Goal: Communication & Community: Answer question/provide support

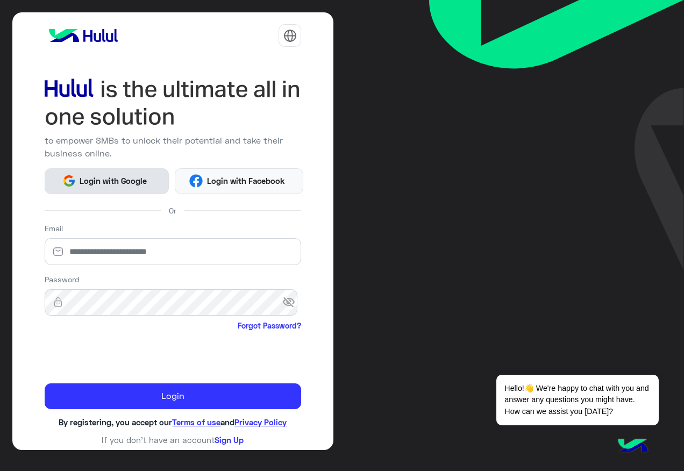
click at [129, 176] on span "Login with Google" at bounding box center [113, 181] width 75 height 12
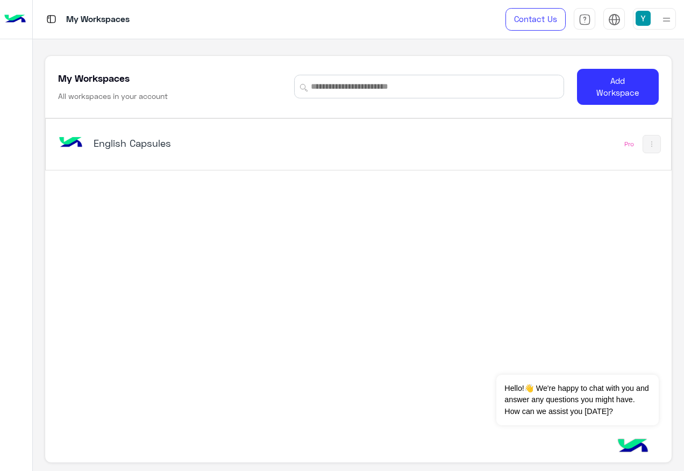
click at [153, 144] on h5 "English Capsules" at bounding box center [203, 143] width 218 height 13
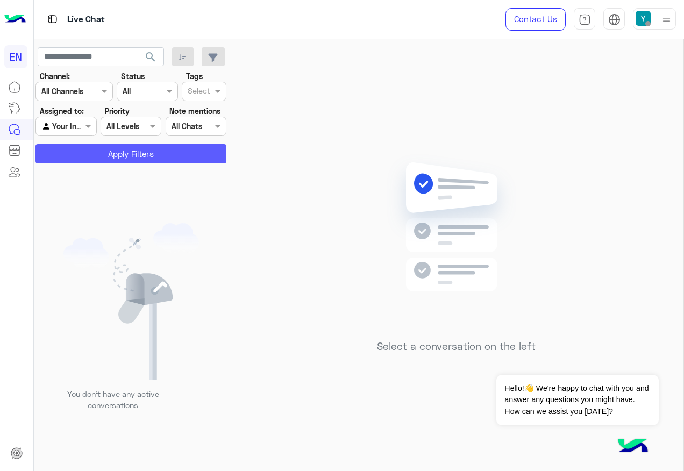
click at [91, 149] on button "Apply Filters" at bounding box center [130, 153] width 191 height 19
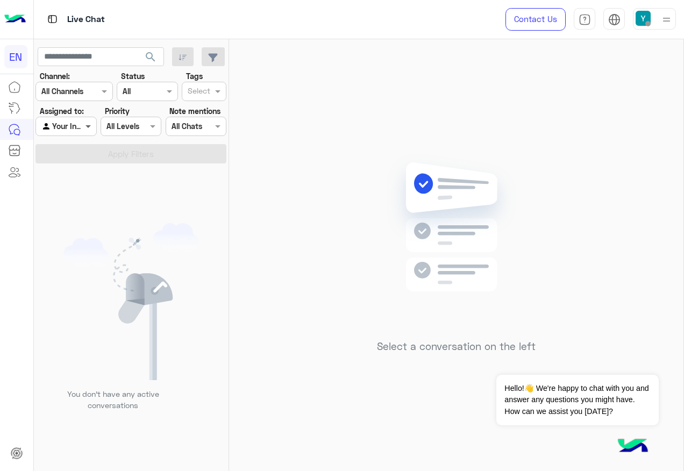
drag, startPoint x: 89, startPoint y: 121, endPoint x: 85, endPoint y: 128, distance: 7.9
click at [88, 121] on span at bounding box center [89, 125] width 13 height 11
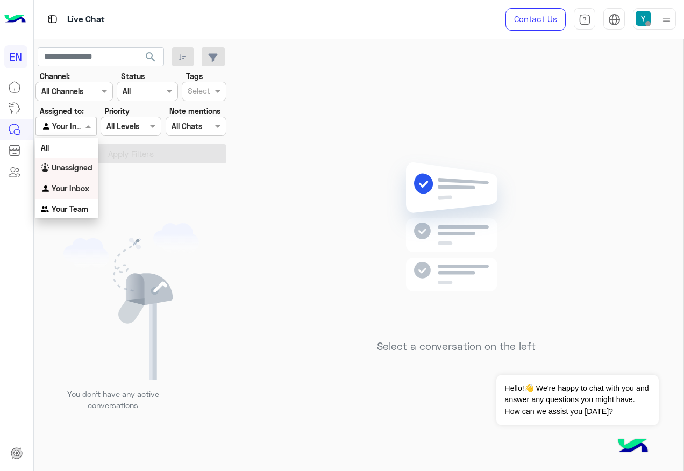
drag, startPoint x: 77, startPoint y: 172, endPoint x: 95, endPoint y: 155, distance: 24.0
click at [77, 171] on b "Unassigned" at bounding box center [72, 167] width 41 height 9
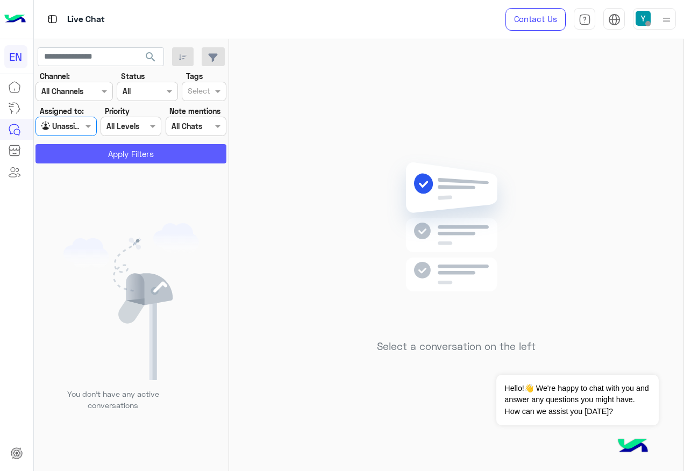
click at [97, 152] on button "Apply Filters" at bounding box center [130, 153] width 191 height 19
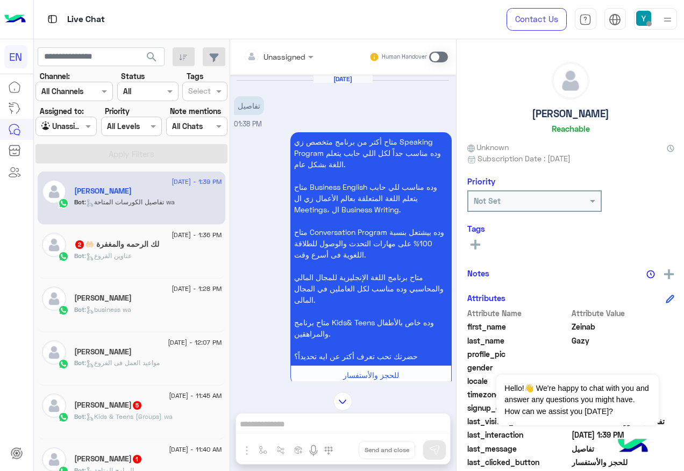
scroll to position [100, 0]
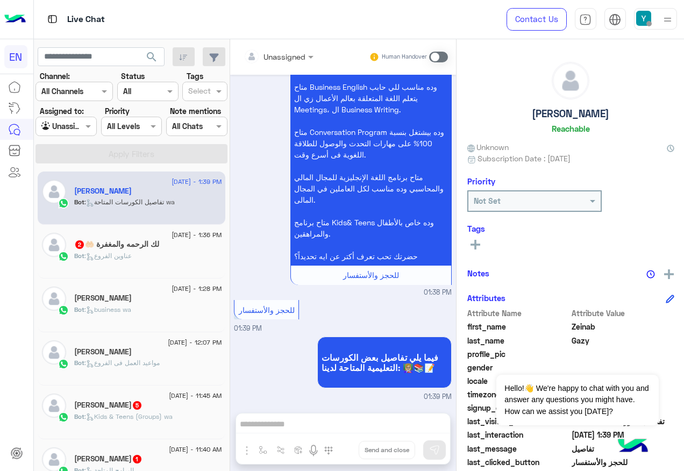
click at [291, 56] on div at bounding box center [278, 56] width 81 height 12
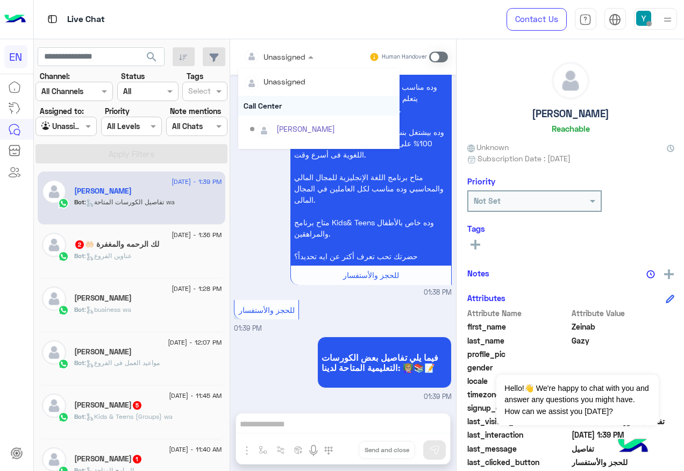
scroll to position [179, 0]
click at [281, 115] on div "Sales Team" at bounding box center [318, 112] width 161 height 20
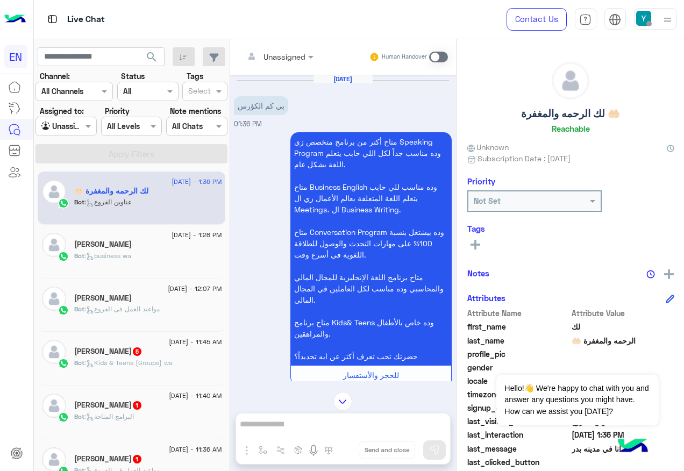
click at [280, 63] on div "Unassigned" at bounding box center [275, 57] width 62 height 22
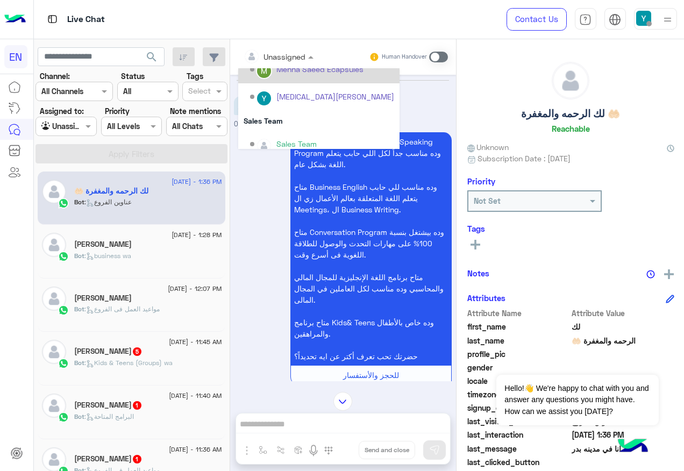
scroll to position [179, 0]
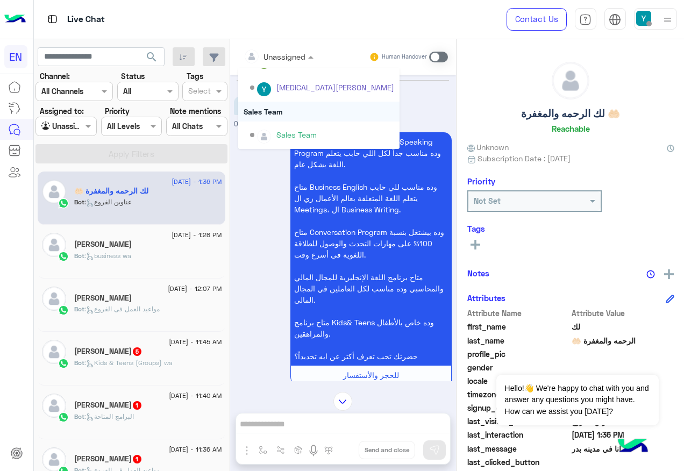
click at [277, 118] on div "Sales Team" at bounding box center [318, 112] width 161 height 20
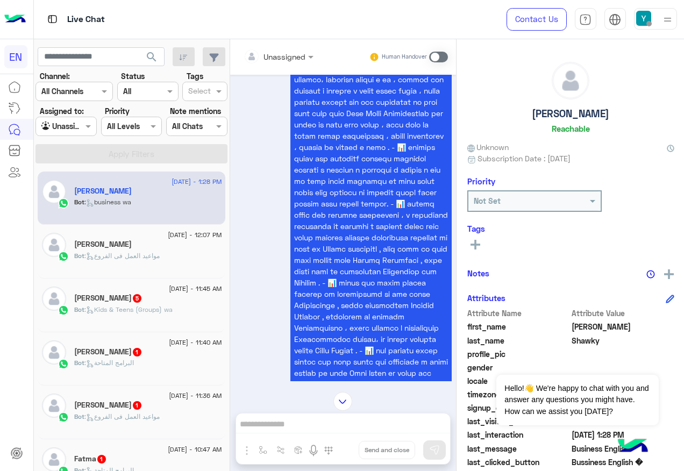
scroll to position [1000, 0]
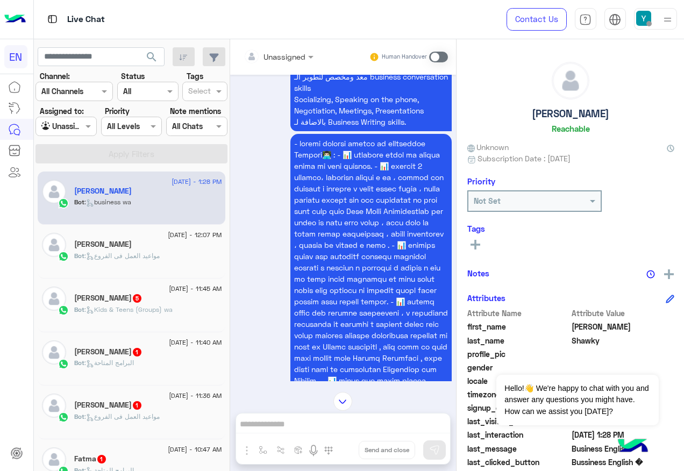
click at [290, 47] on div "Unassigned" at bounding box center [275, 57] width 62 height 22
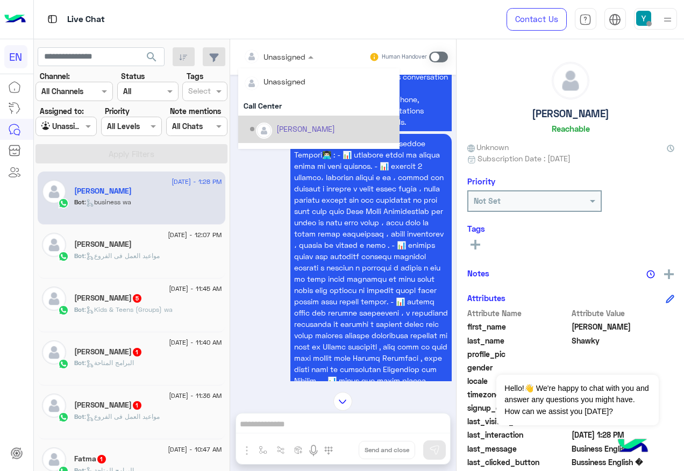
scroll to position [179, 0]
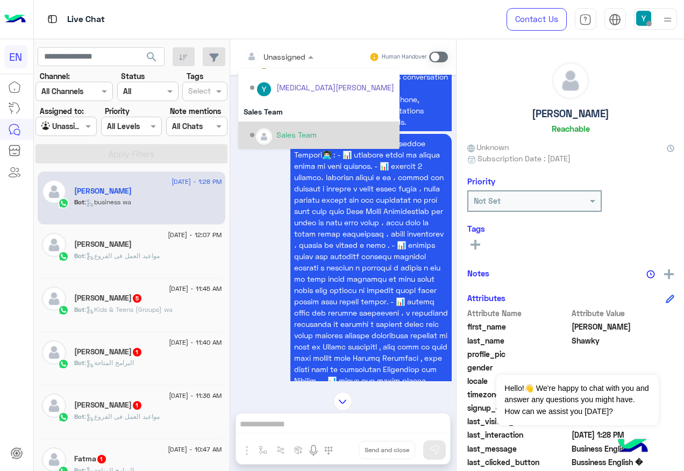
click at [317, 122] on div "Sales Team" at bounding box center [318, 135] width 161 height 27
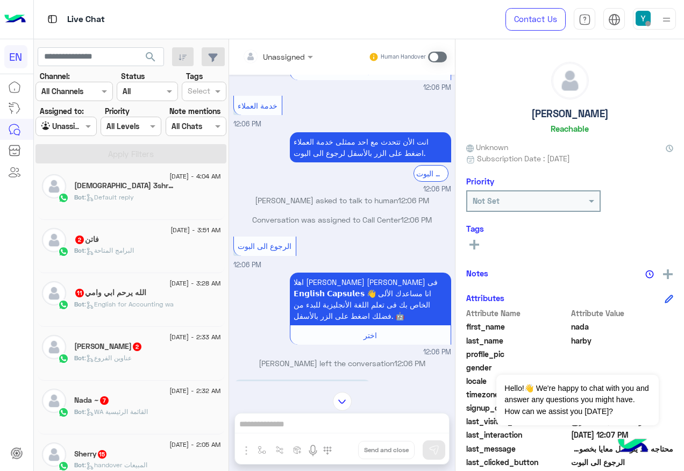
scroll to position [615, 0]
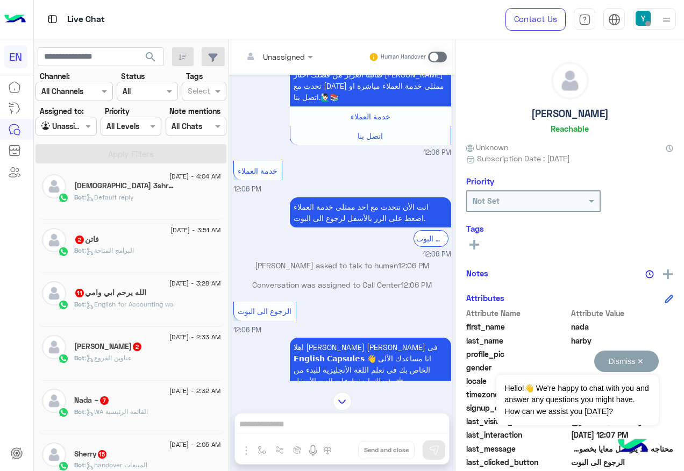
click at [646, 365] on button "Dismiss ✕" at bounding box center [626, 362] width 65 height 22
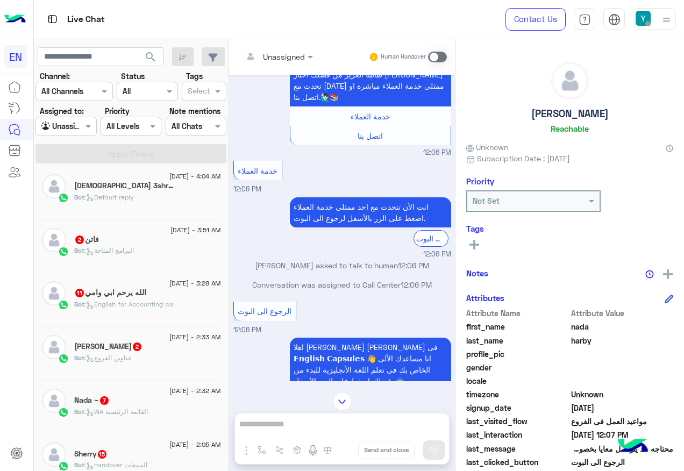
scroll to position [108, 0]
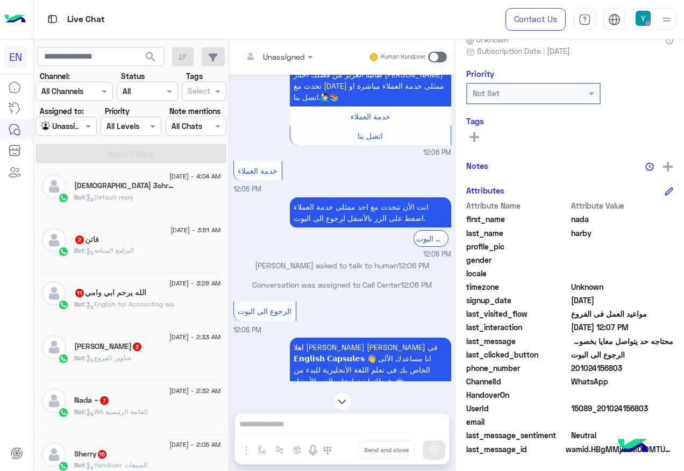
drag, startPoint x: 573, startPoint y: 365, endPoint x: 622, endPoint y: 367, distance: 49.0
click at [622, 367] on span "201024156803" at bounding box center [622, 367] width 103 height 11
drag, startPoint x: 622, startPoint y: 367, endPoint x: 609, endPoint y: 369, distance: 13.6
click at [609, 369] on span "201024156803" at bounding box center [622, 367] width 103 height 11
click at [606, 369] on span "201024156803" at bounding box center [622, 367] width 103 height 11
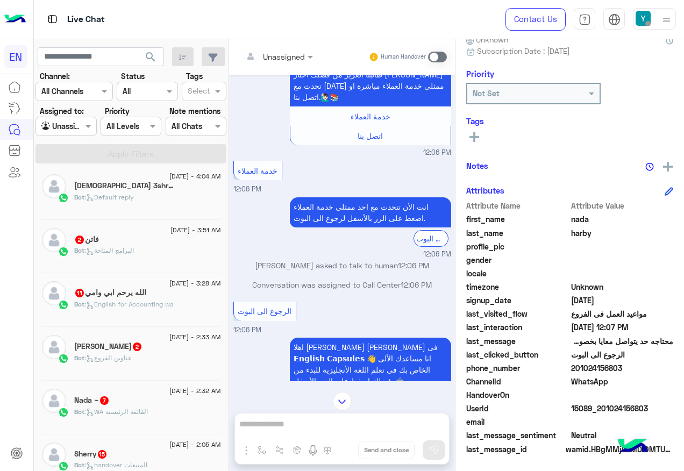
click at [606, 369] on span "201024156803" at bounding box center [622, 367] width 103 height 11
copy span "201024156803"
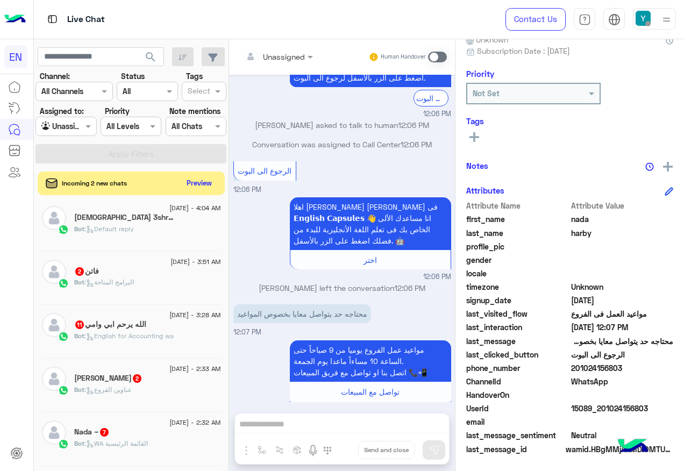
scroll to position [777, 0]
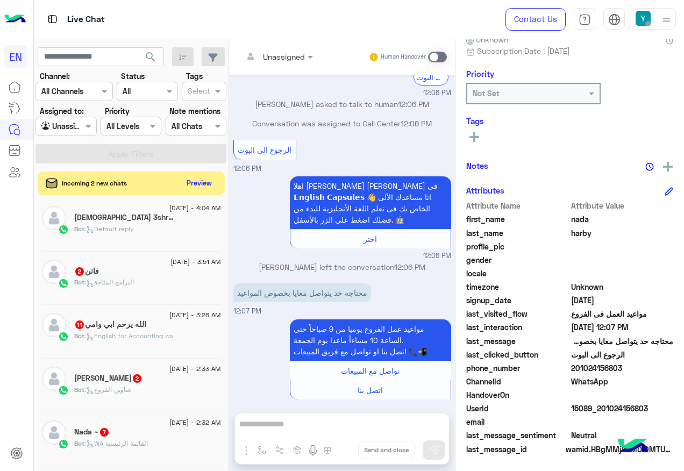
click at [445, 54] on span at bounding box center [437, 57] width 19 height 11
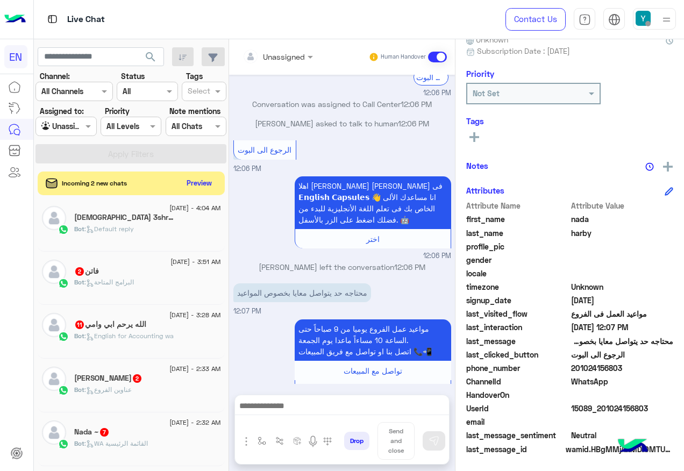
scroll to position [815, 0]
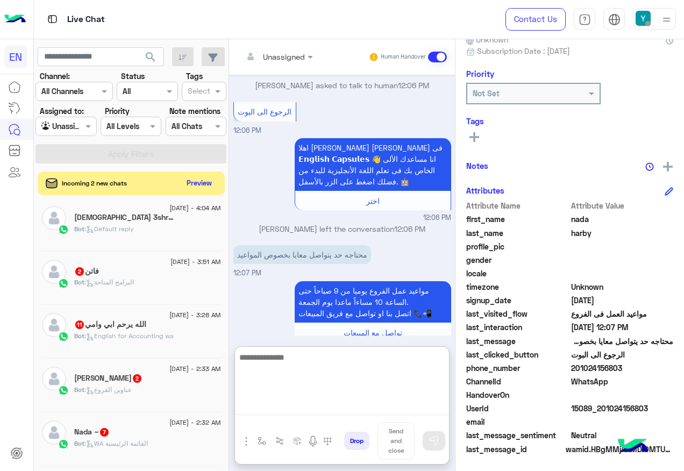
click at [366, 406] on textarea at bounding box center [342, 383] width 214 height 65
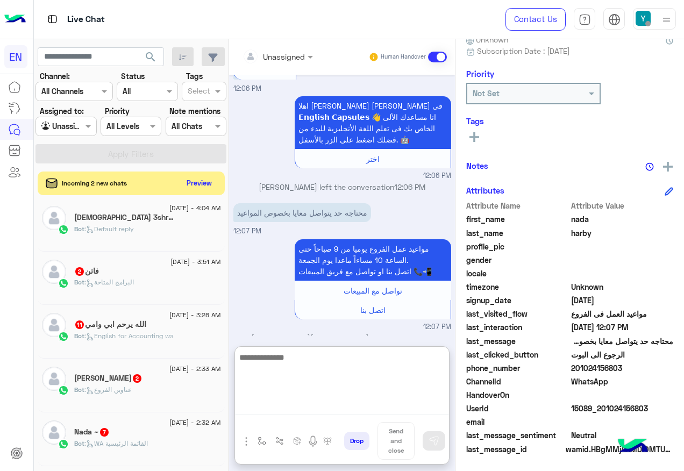
scroll to position [863, 0]
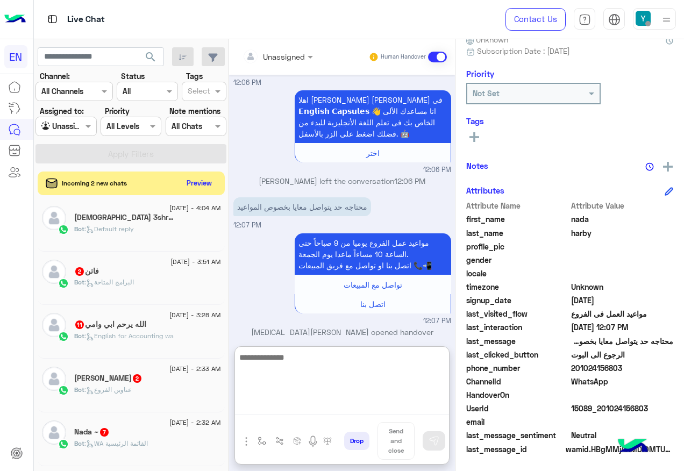
click at [327, 396] on textarea at bounding box center [342, 383] width 214 height 65
paste textarea "**********"
type textarea "**********"
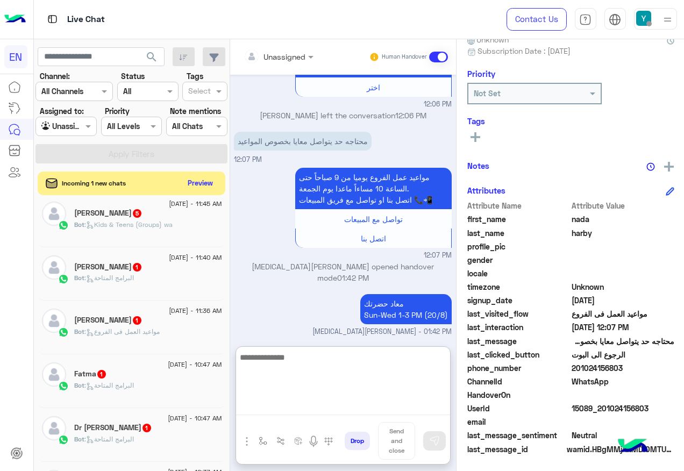
scroll to position [0, 0]
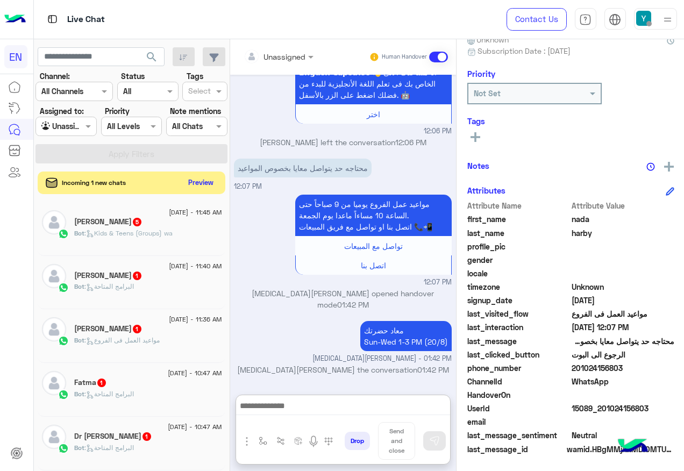
click at [208, 181] on button "Preview" at bounding box center [200, 182] width 33 height 15
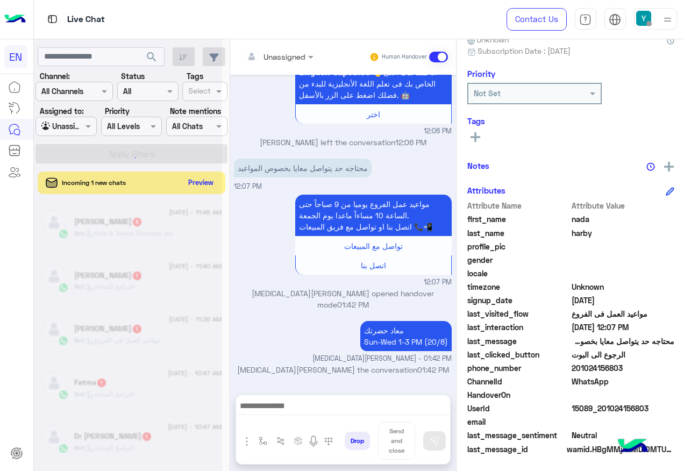
scroll to position [880, 0]
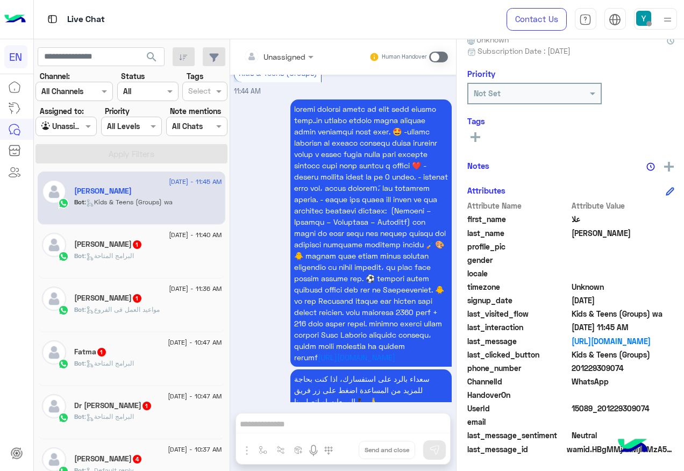
scroll to position [786, 0]
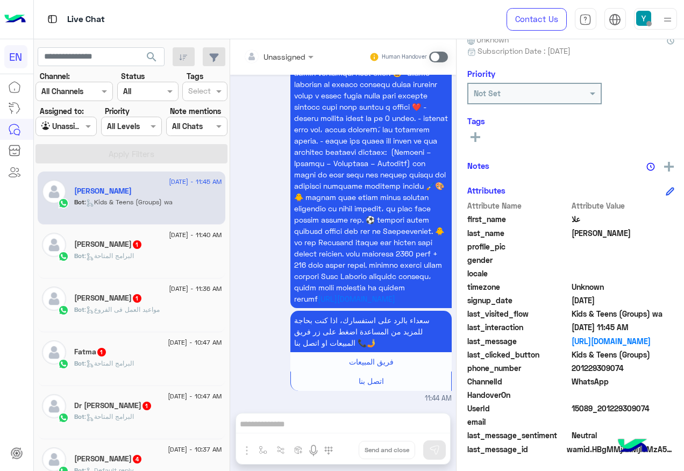
click at [287, 56] on div at bounding box center [278, 56] width 81 height 12
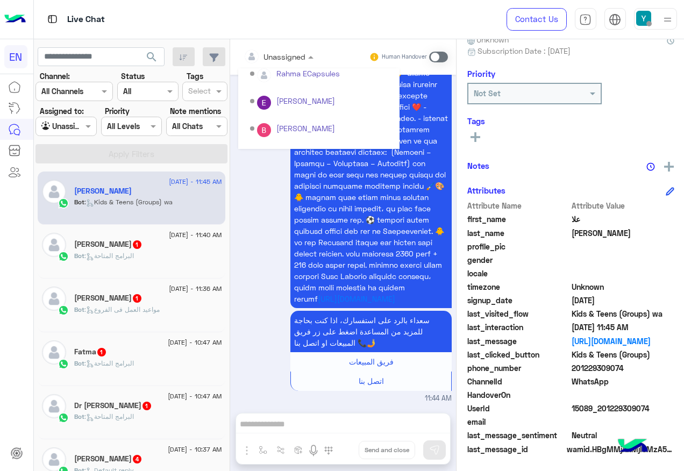
scroll to position [179, 0]
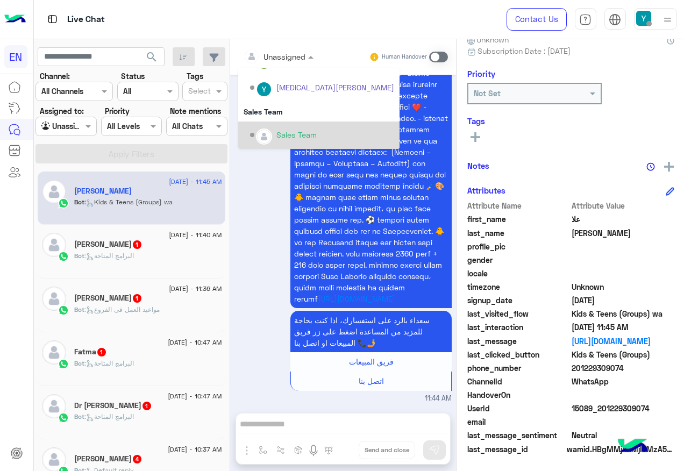
click at [316, 138] on div "Sales Team" at bounding box center [322, 135] width 144 height 19
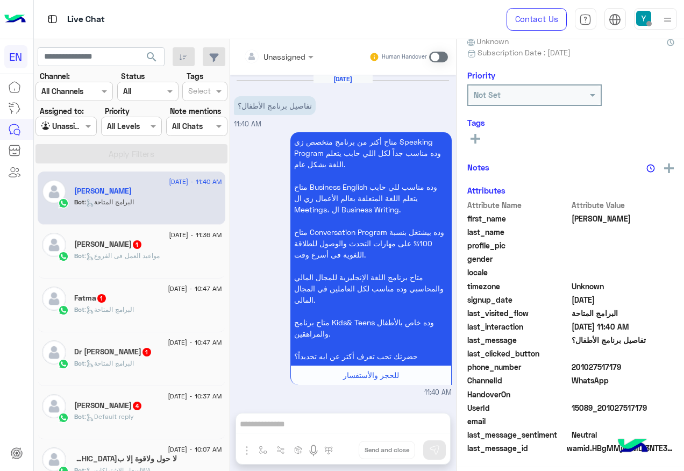
scroll to position [106, 0]
click at [280, 56] on input "text" at bounding box center [266, 56] width 44 height 11
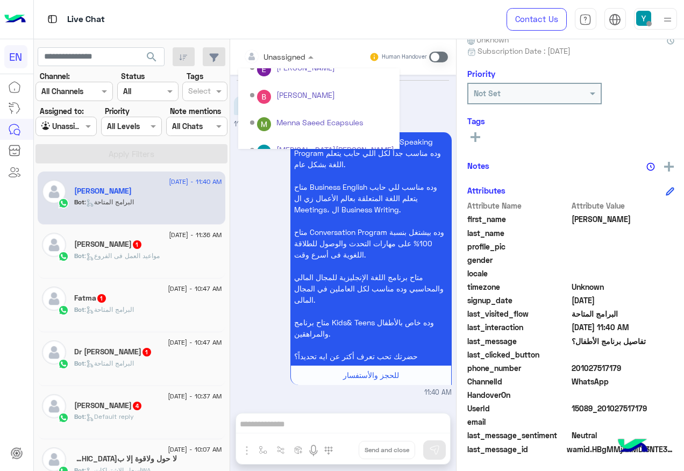
scroll to position [179, 0]
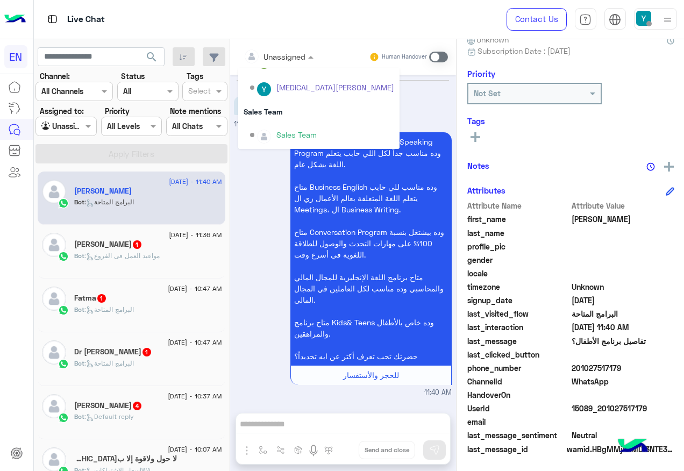
click at [297, 116] on div "Sales Team" at bounding box center [318, 112] width 161 height 20
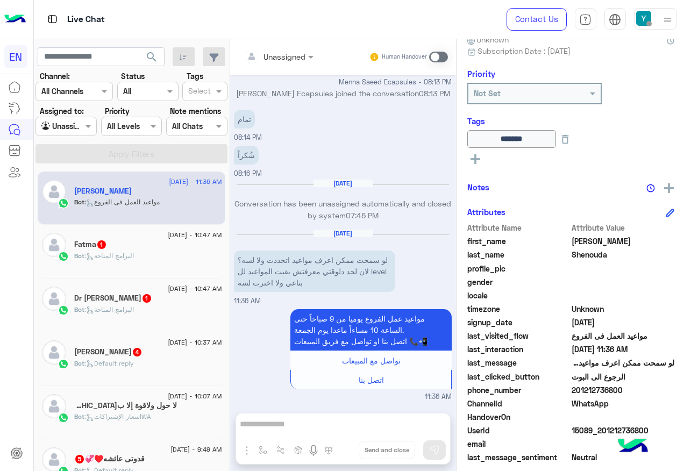
scroll to position [130, 0]
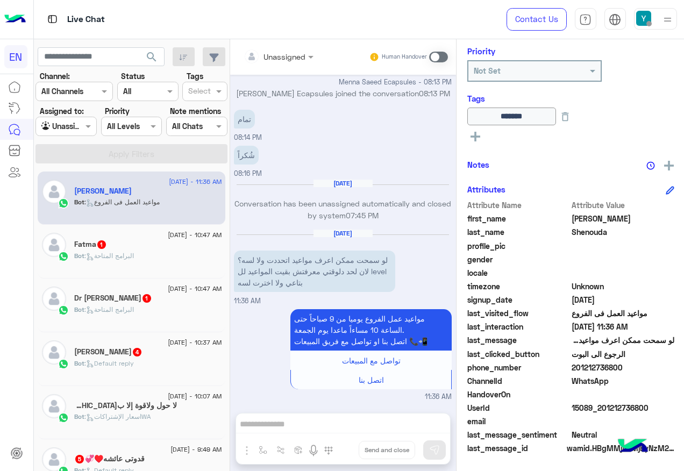
drag, startPoint x: 574, startPoint y: 366, endPoint x: 627, endPoint y: 371, distance: 53.5
click at [627, 371] on span "201212736800" at bounding box center [623, 367] width 103 height 11
drag, startPoint x: 627, startPoint y: 371, endPoint x: 612, endPoint y: 369, distance: 14.7
copy span "01212736800"
click at [437, 59] on span at bounding box center [438, 57] width 19 height 11
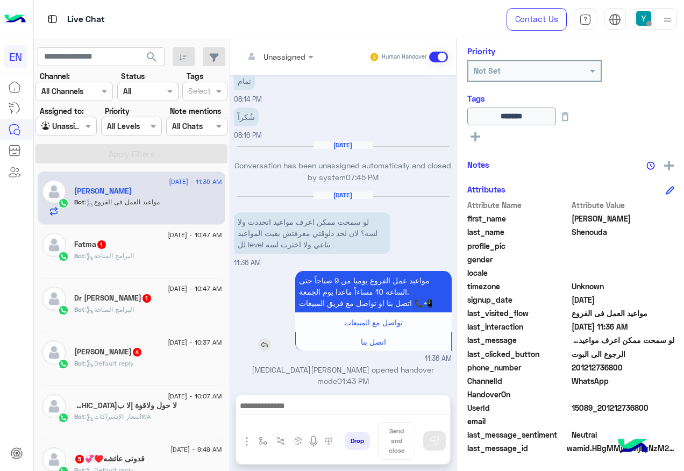
scroll to position [587, 0]
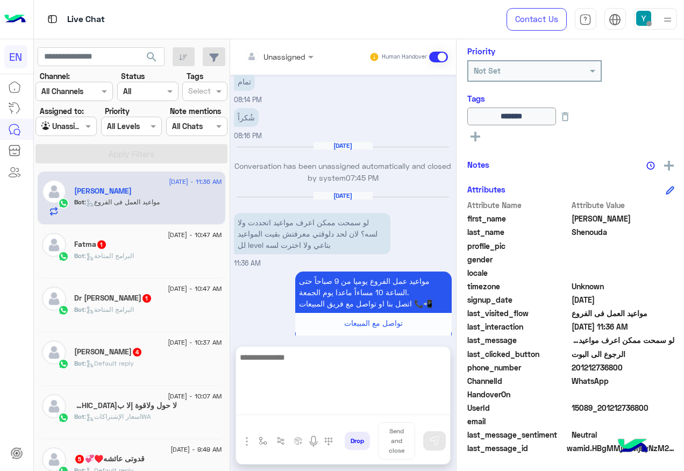
click at [293, 409] on textarea at bounding box center [343, 383] width 214 height 65
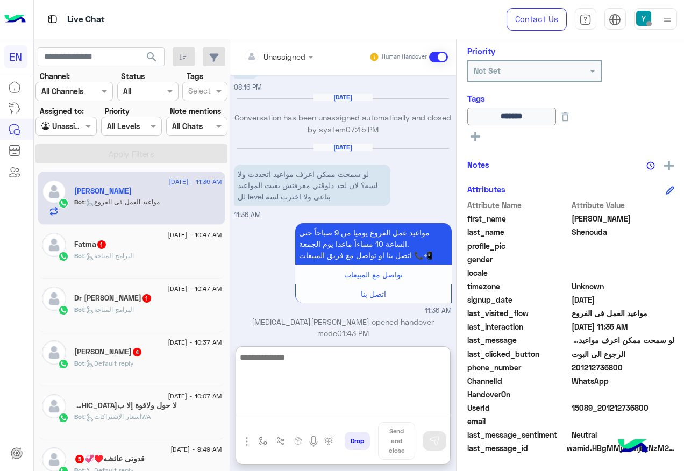
click at [355, 362] on textarea at bounding box center [343, 383] width 214 height 65
type textarea "*"
paste textarea "**********"
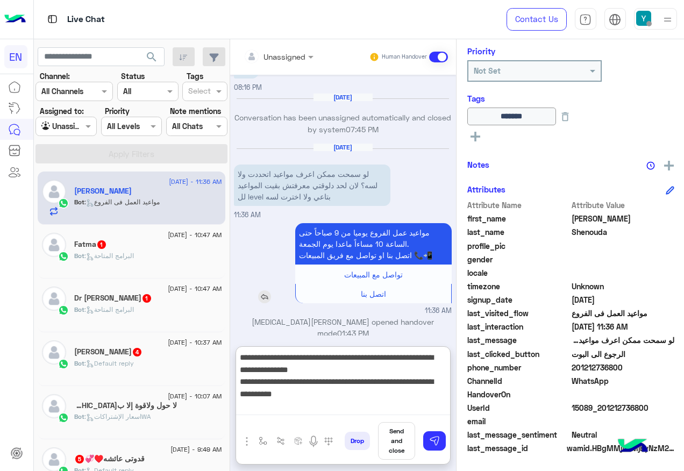
type textarea "**********"
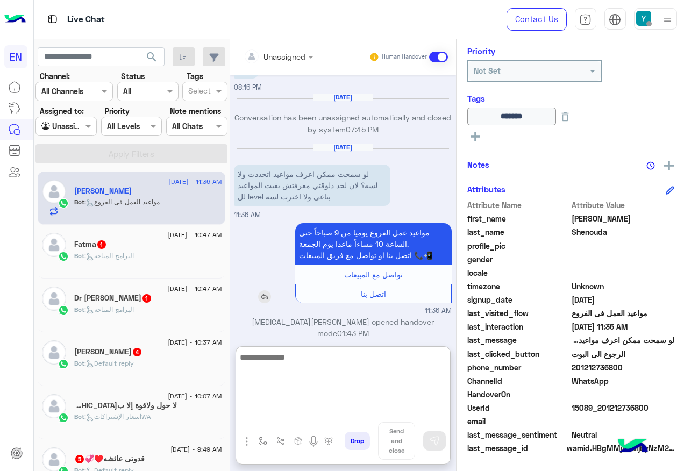
scroll to position [704, 0]
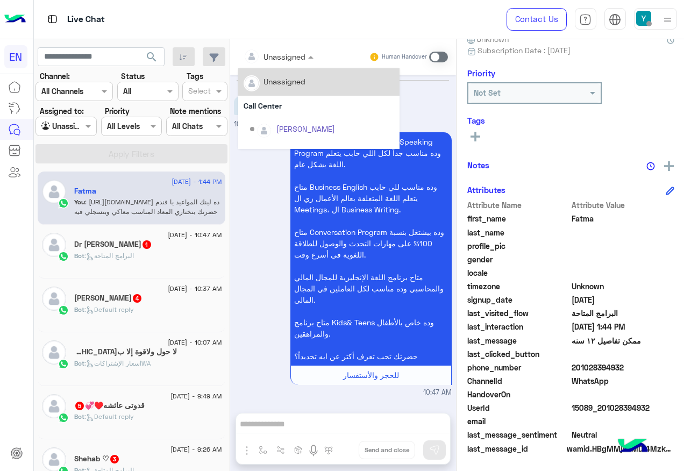
click at [319, 58] on div at bounding box center [278, 56] width 81 height 12
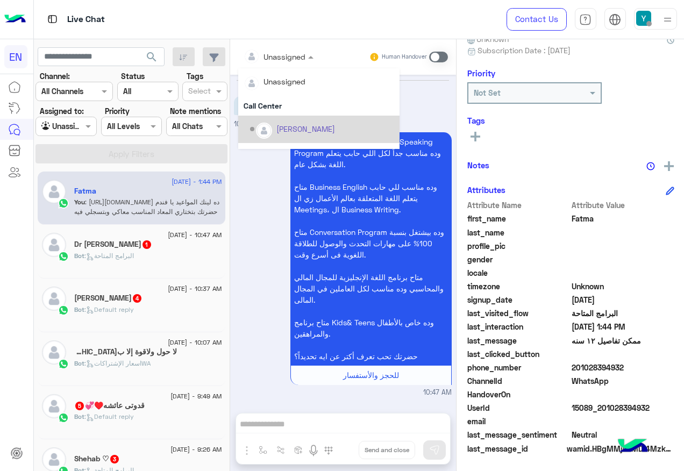
scroll to position [179, 0]
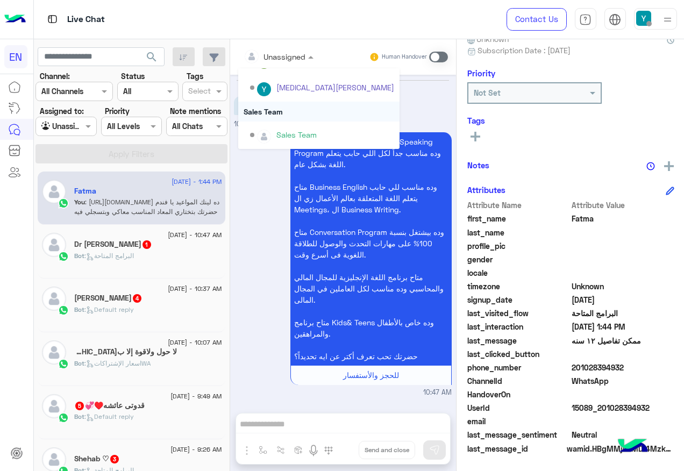
drag, startPoint x: 343, startPoint y: 124, endPoint x: 344, endPoint y: 115, distance: 8.6
click at [344, 115] on div "Sales Team" at bounding box center [318, 112] width 161 height 20
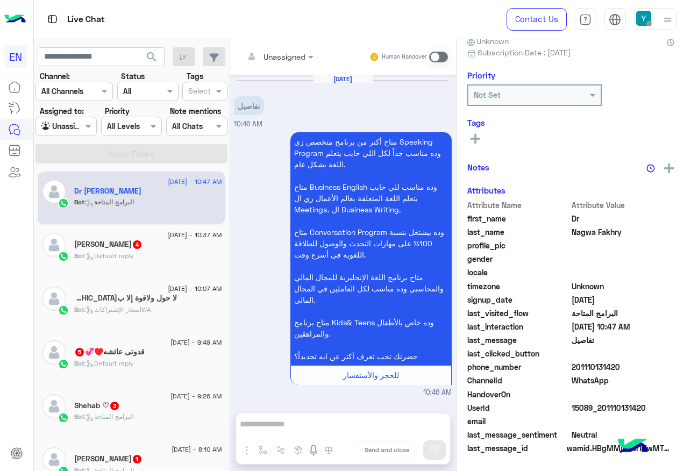
scroll to position [106, 0]
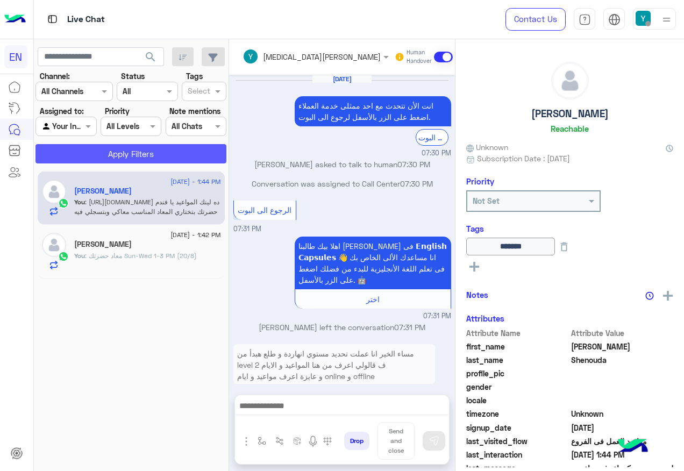
scroll to position [606, 0]
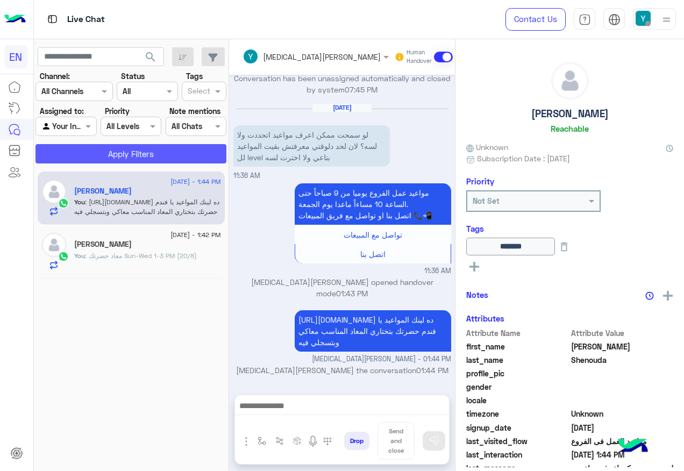
click at [129, 156] on button "Apply Filters" at bounding box center [130, 153] width 191 height 19
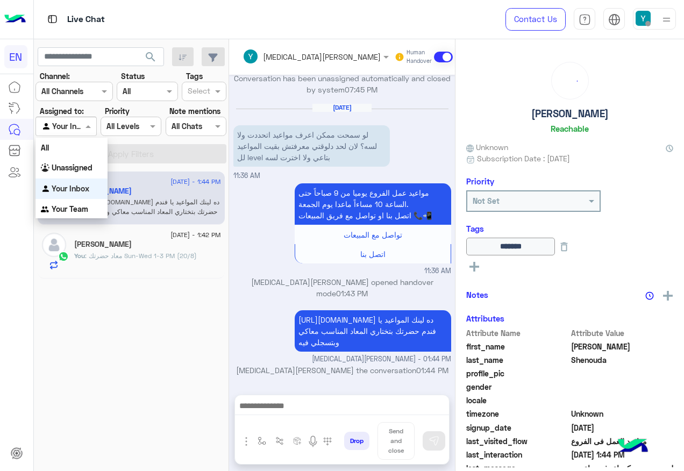
click at [89, 131] on div at bounding box center [66, 126] width 60 height 12
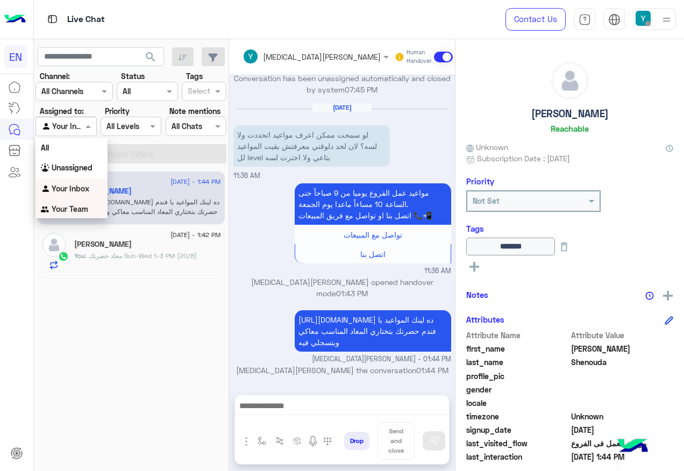
click at [100, 209] on div "Your Team" at bounding box center [71, 209] width 72 height 21
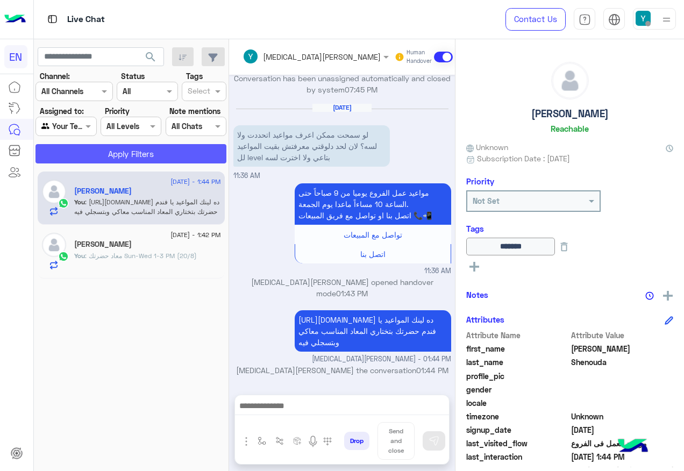
click at [118, 163] on button "Apply Filters" at bounding box center [130, 153] width 191 height 19
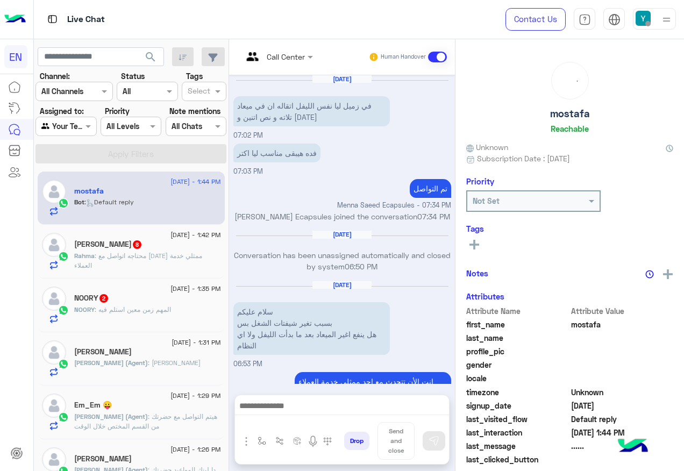
scroll to position [894, 0]
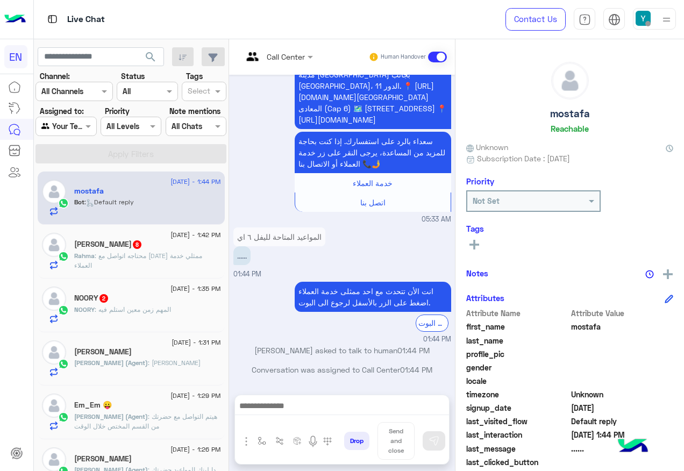
click at [82, 130] on div at bounding box center [66, 126] width 60 height 12
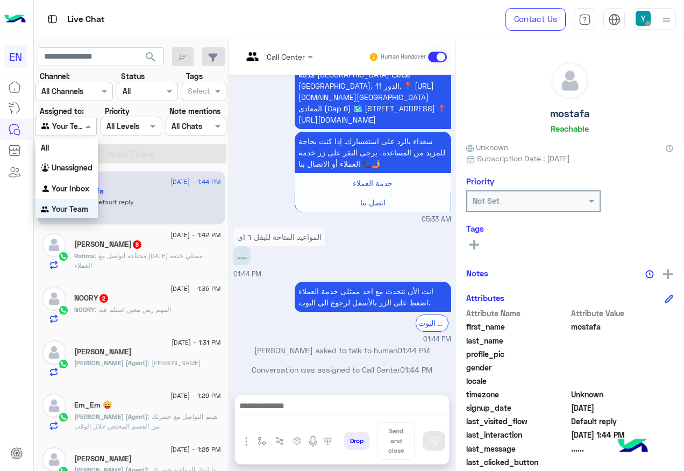
scroll to position [2, 0]
click at [85, 161] on div "Unassigned" at bounding box center [66, 166] width 62 height 21
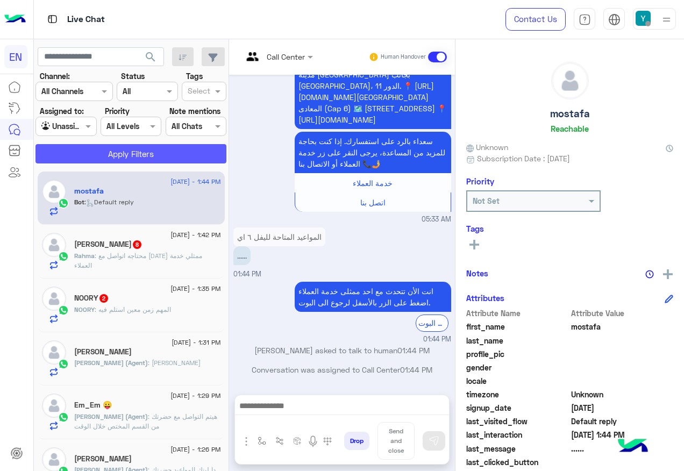
click at [91, 145] on button "Apply Filters" at bounding box center [130, 153] width 191 height 19
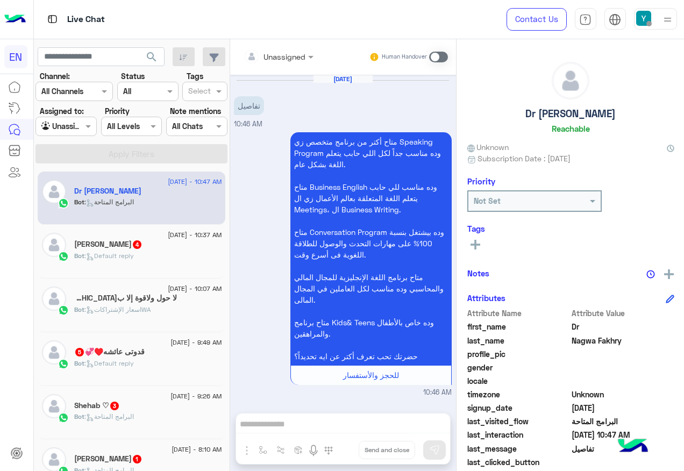
click at [279, 52] on input "text" at bounding box center [266, 56] width 44 height 11
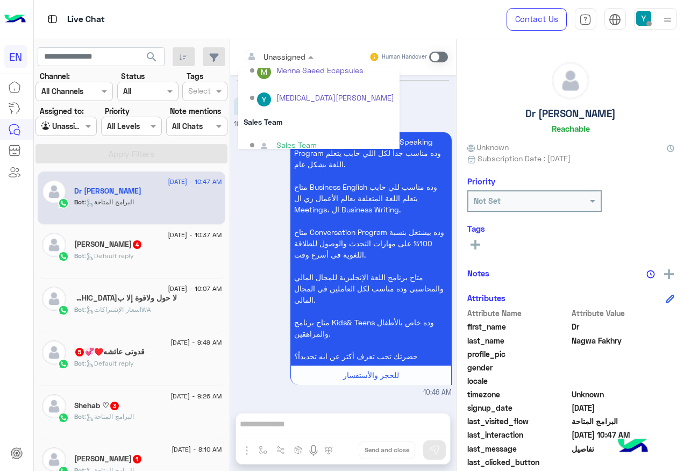
scroll to position [179, 0]
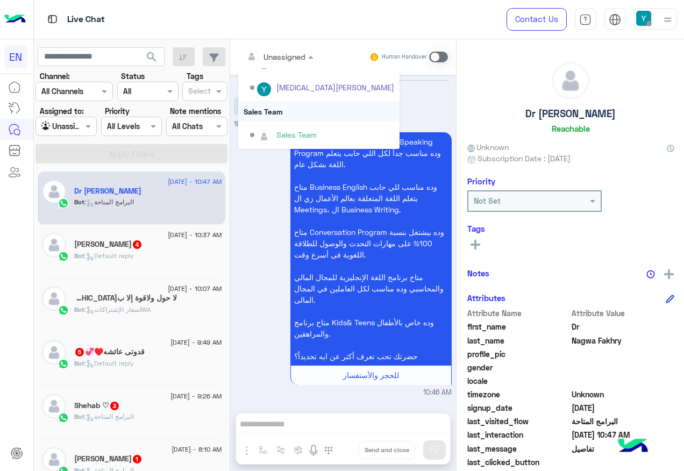
click at [322, 120] on div "Sales Team" at bounding box center [318, 112] width 161 height 20
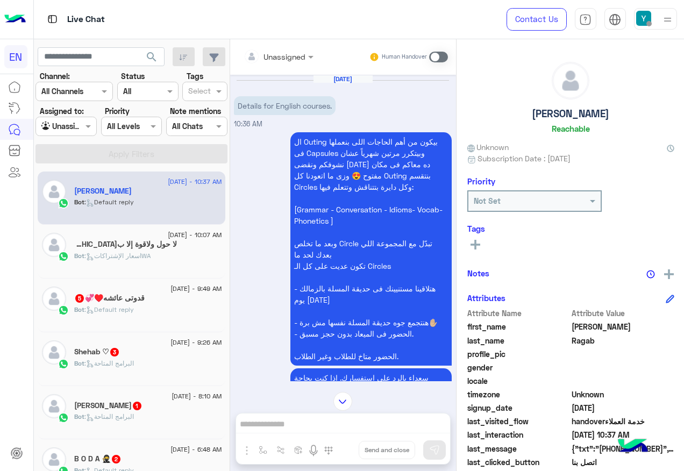
click at [283, 60] on input "text" at bounding box center [266, 56] width 44 height 11
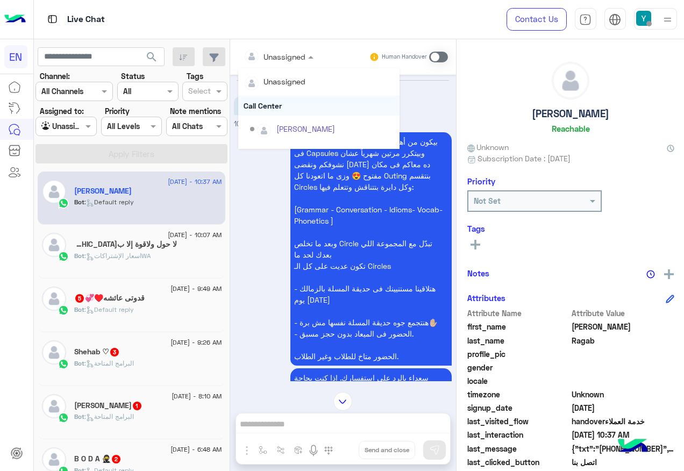
scroll to position [179, 0]
click at [290, 108] on div "Sales Team" at bounding box center [318, 112] width 161 height 20
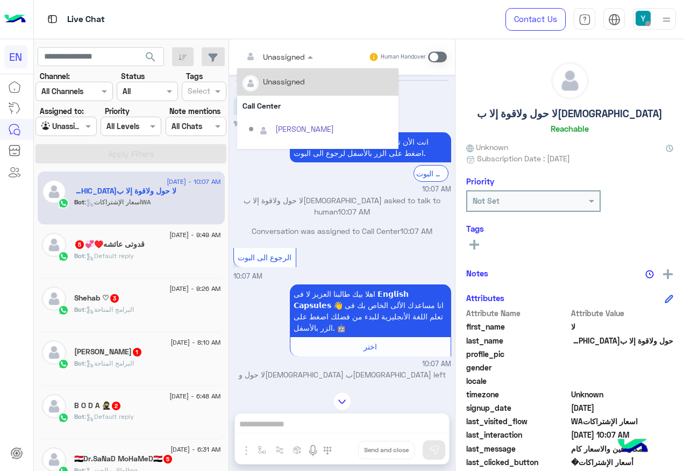
click at [283, 60] on input "text" at bounding box center [265, 56] width 44 height 11
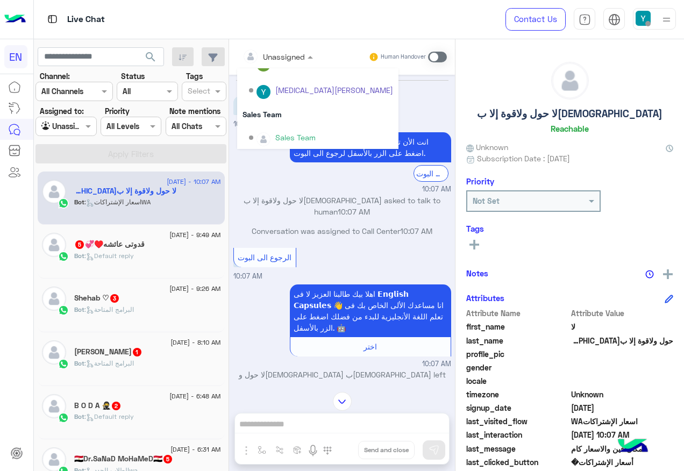
scroll to position [179, 0]
click at [296, 119] on div "Sales Team" at bounding box center [317, 112] width 161 height 20
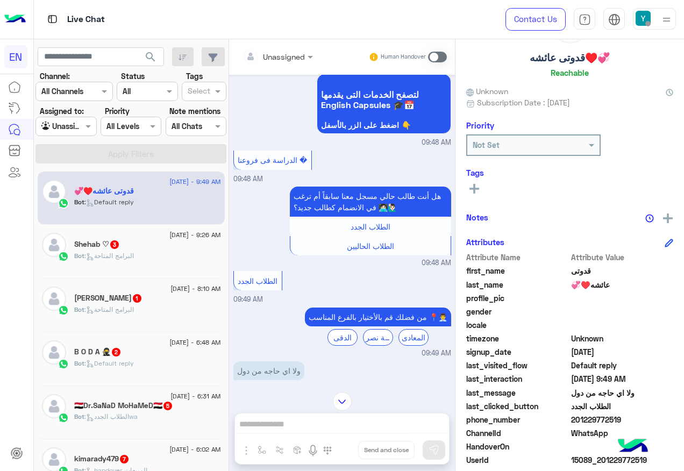
scroll to position [108, 0]
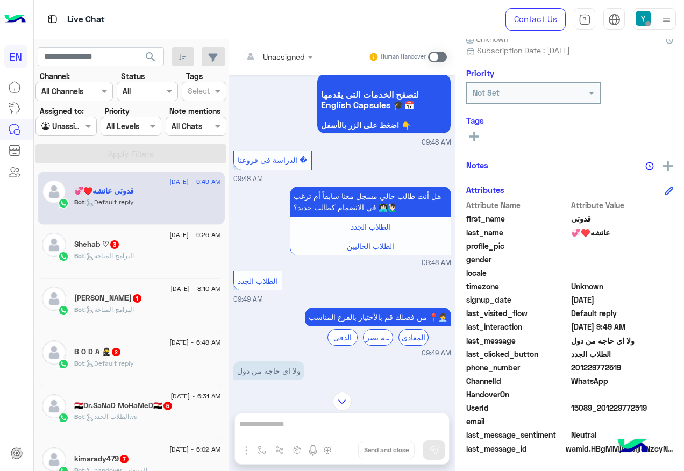
drag, startPoint x: 573, startPoint y: 366, endPoint x: 635, endPoint y: 367, distance: 62.4
click at [635, 367] on span "201229772519" at bounding box center [622, 367] width 103 height 11
drag, startPoint x: 635, startPoint y: 367, endPoint x: 615, endPoint y: 366, distance: 20.0
copy span "01229772519"
click at [282, 52] on input "text" at bounding box center [265, 56] width 44 height 11
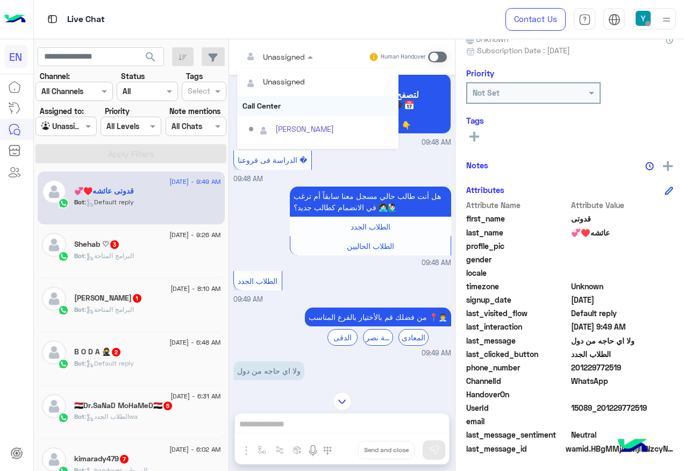
scroll to position [179, 0]
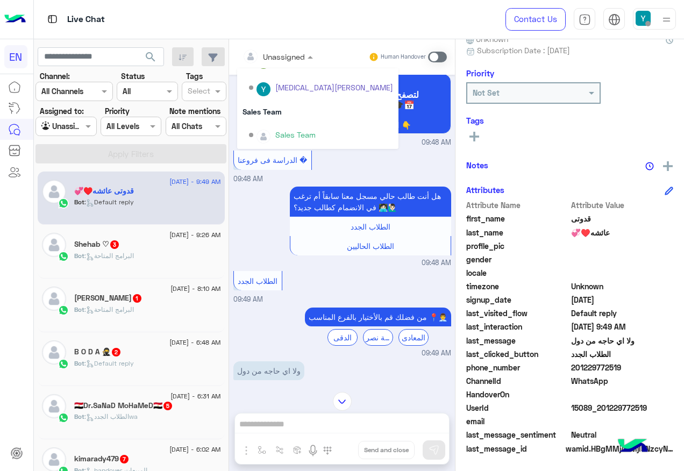
click at [288, 112] on div "Sales Team" at bounding box center [317, 112] width 161 height 20
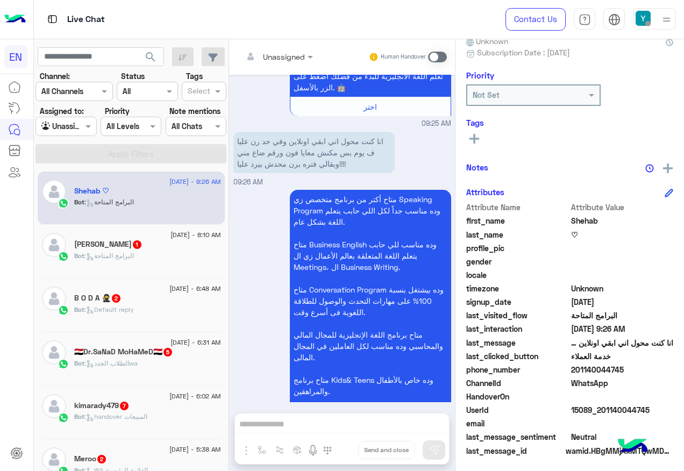
scroll to position [108, 0]
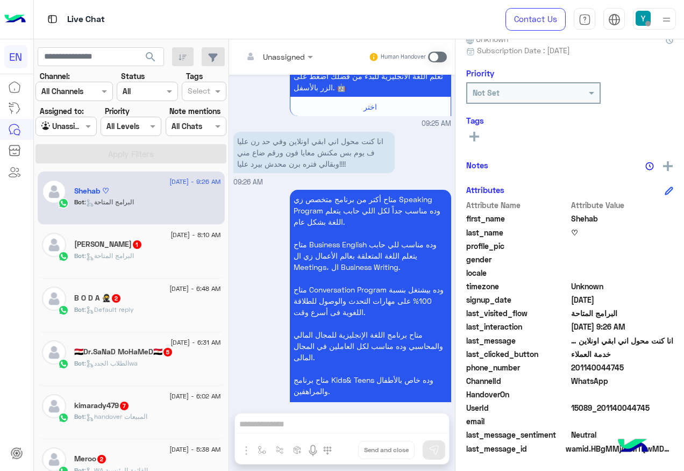
drag, startPoint x: 573, startPoint y: 365, endPoint x: 625, endPoint y: 361, distance: 52.8
click at [625, 362] on span "201140044745" at bounding box center [622, 367] width 103 height 11
drag, startPoint x: 625, startPoint y: 361, endPoint x: 603, endPoint y: 361, distance: 22.0
copy span "01140044745"
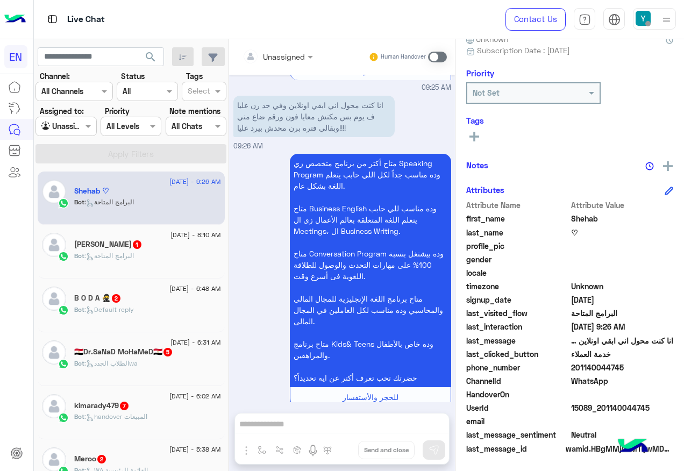
scroll to position [385, 0]
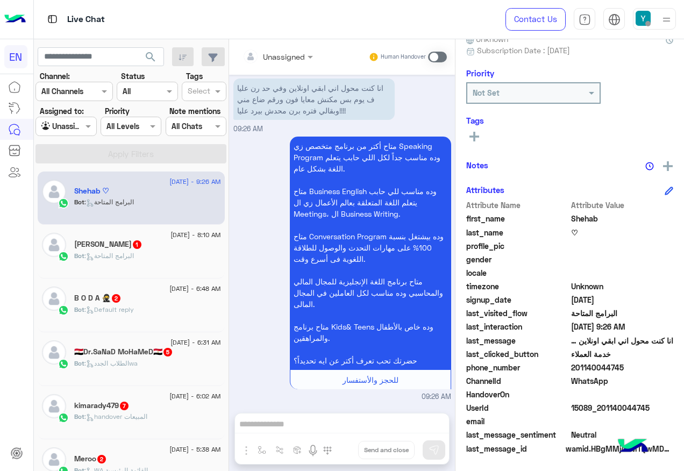
click at [429, 60] on span at bounding box center [437, 57] width 19 height 11
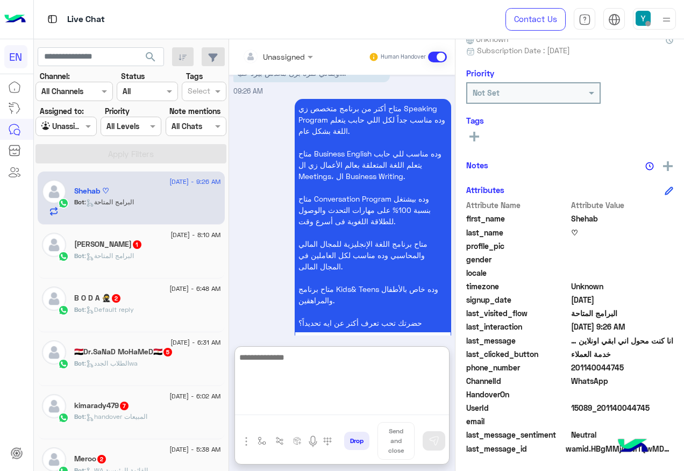
click at [363, 402] on textarea at bounding box center [342, 383] width 214 height 65
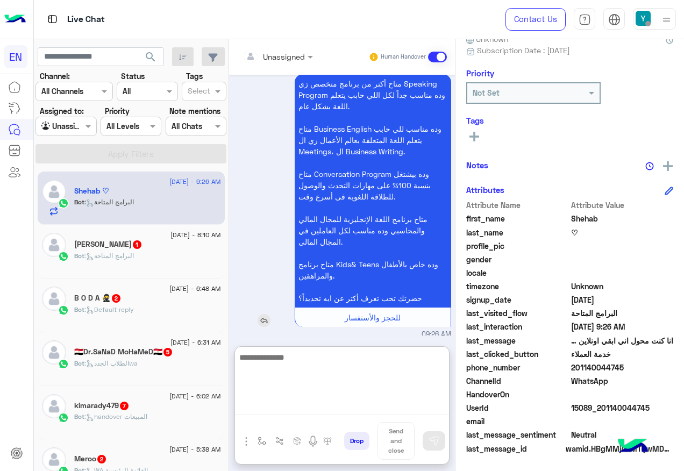
scroll to position [471, 0]
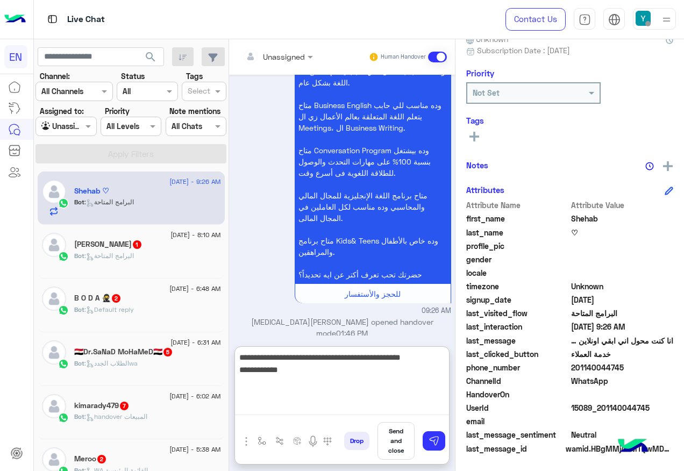
paste textarea "**********"
type textarea "**********"
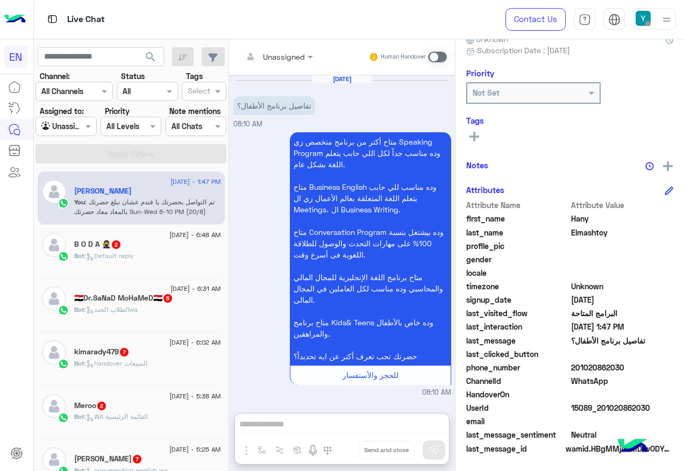
click at [272, 61] on input "text" at bounding box center [265, 56] width 44 height 11
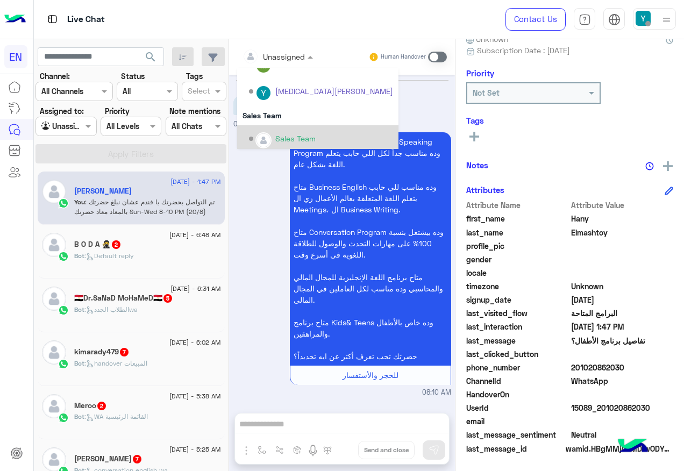
scroll to position [179, 0]
click at [306, 129] on div "Sales Team" at bounding box center [295, 134] width 40 height 11
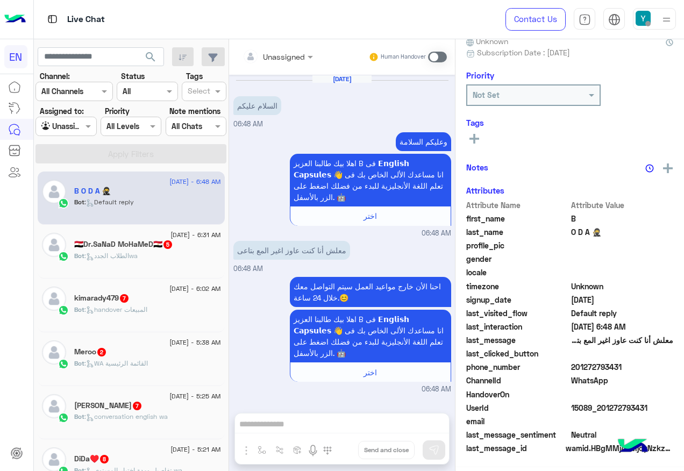
scroll to position [108, 0]
drag, startPoint x: 574, startPoint y: 365, endPoint x: 620, endPoint y: 364, distance: 46.3
click at [620, 364] on span "201272793431" at bounding box center [622, 367] width 103 height 11
drag, startPoint x: 620, startPoint y: 364, endPoint x: 602, endPoint y: 367, distance: 18.6
copy span "01272793431"
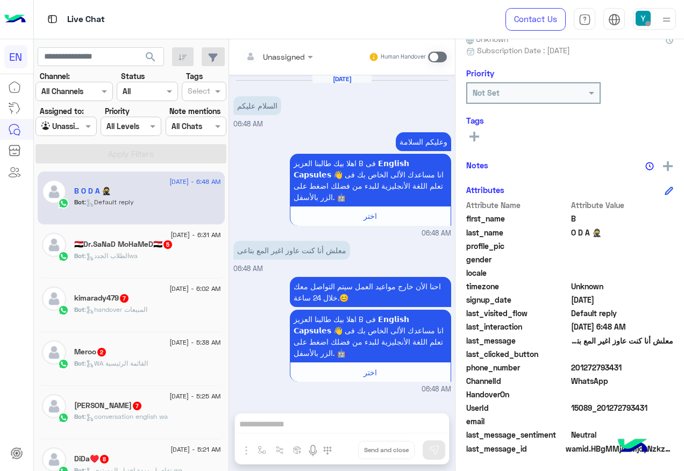
click at [437, 60] on span at bounding box center [437, 57] width 19 height 11
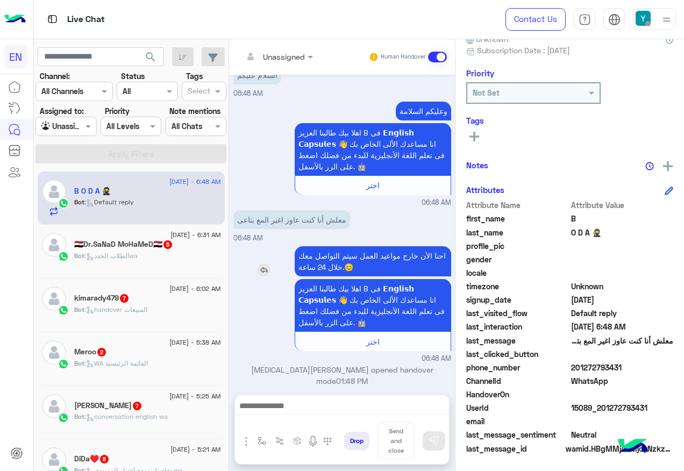
scroll to position [30, 0]
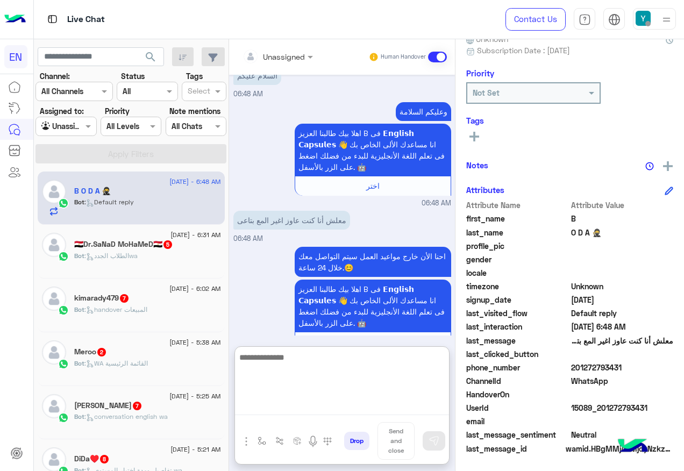
click at [346, 410] on textarea at bounding box center [342, 383] width 214 height 65
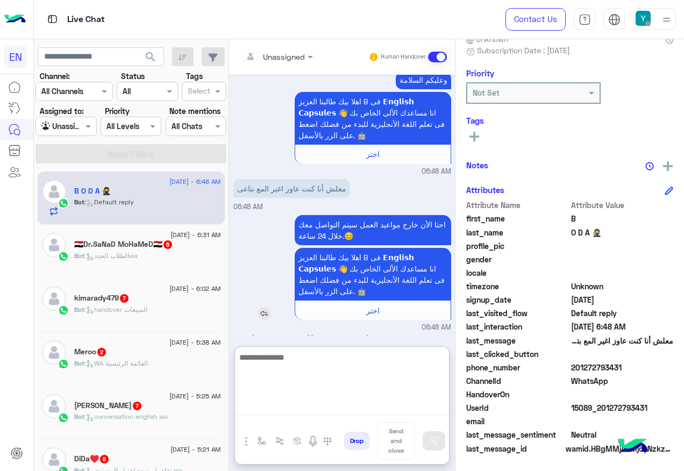
scroll to position [79, 0]
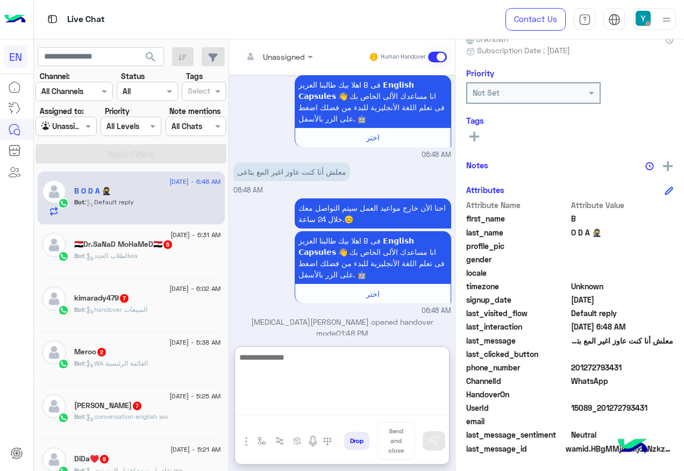
click at [373, 373] on textarea at bounding box center [342, 383] width 214 height 65
type textarea "**********"
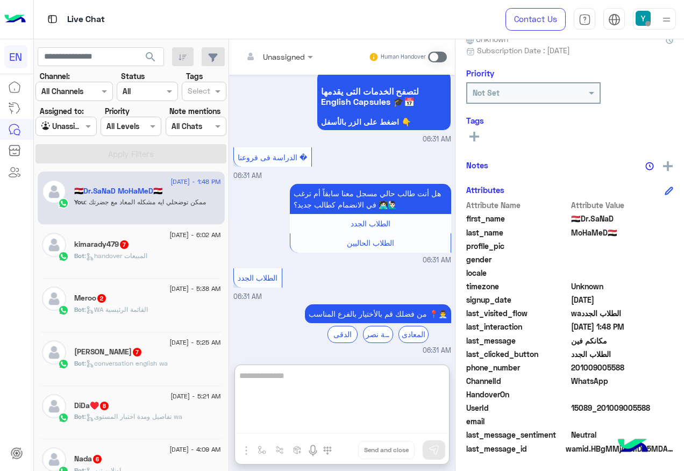
scroll to position [524, 0]
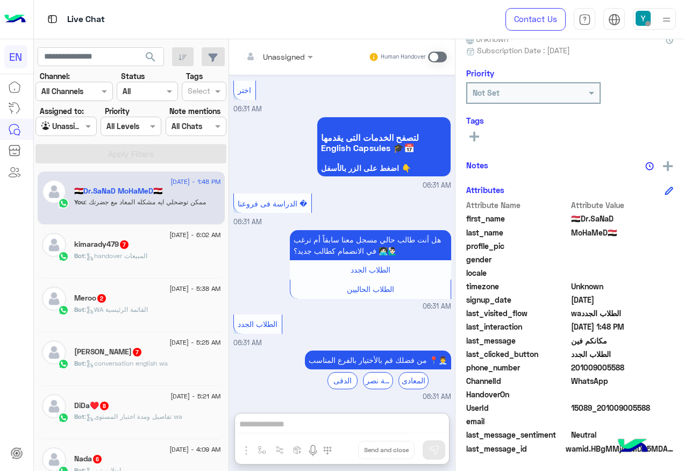
click at [146, 256] on span ": handover المبيعات" at bounding box center [115, 256] width 63 height 8
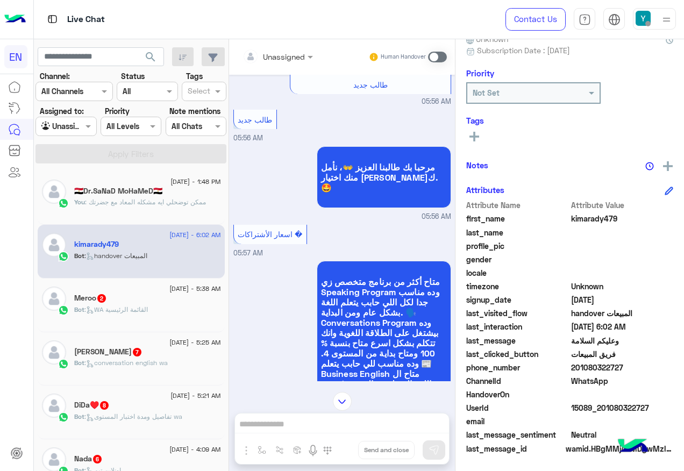
scroll to position [212, 0]
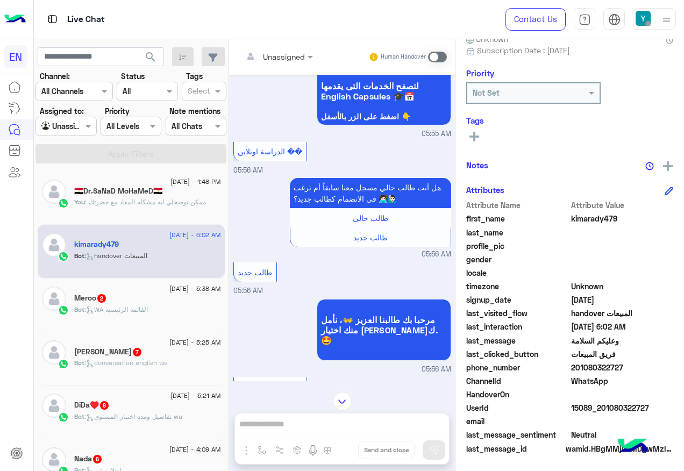
click at [275, 52] on input "text" at bounding box center [265, 56] width 44 height 11
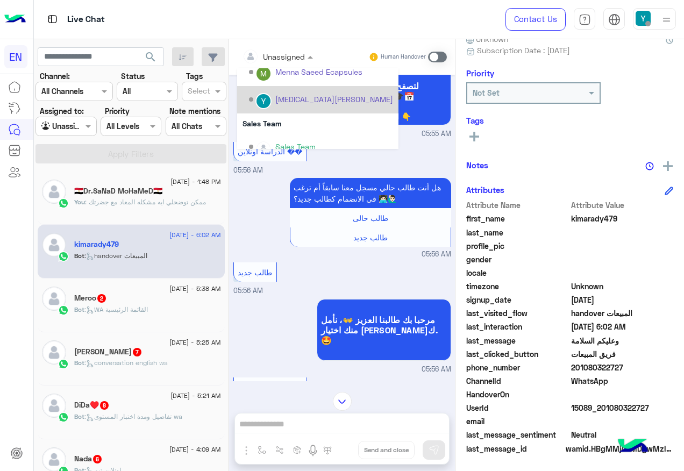
scroll to position [179, 0]
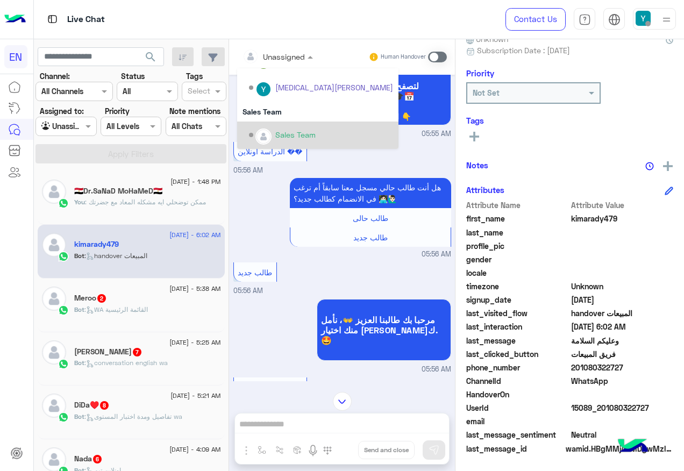
click at [289, 127] on div "Sales Team" at bounding box center [321, 135] width 144 height 19
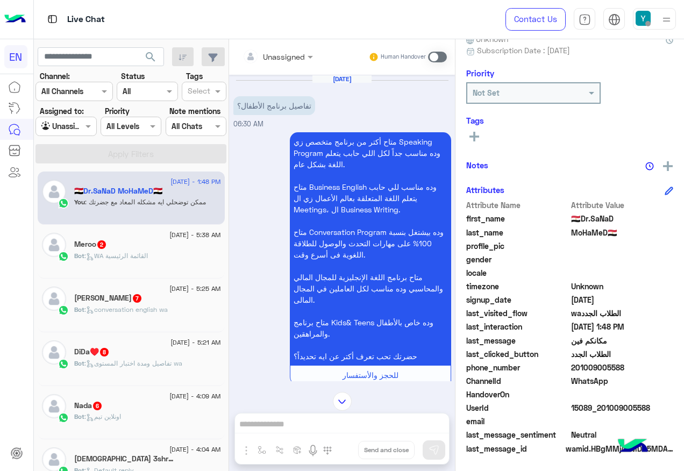
click at [290, 61] on div "Unassigned" at bounding box center [284, 56] width 42 height 11
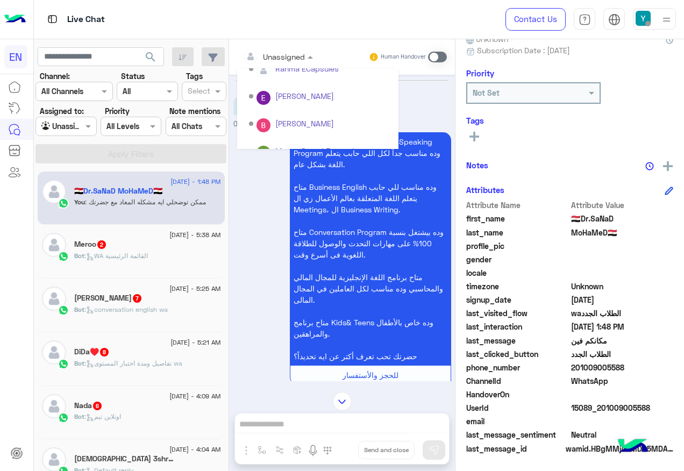
scroll to position [179, 0]
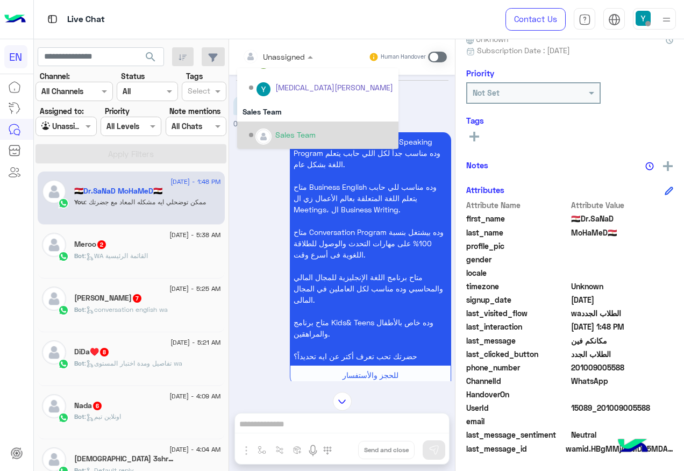
click at [313, 143] on div "Sales Team" at bounding box center [321, 135] width 144 height 19
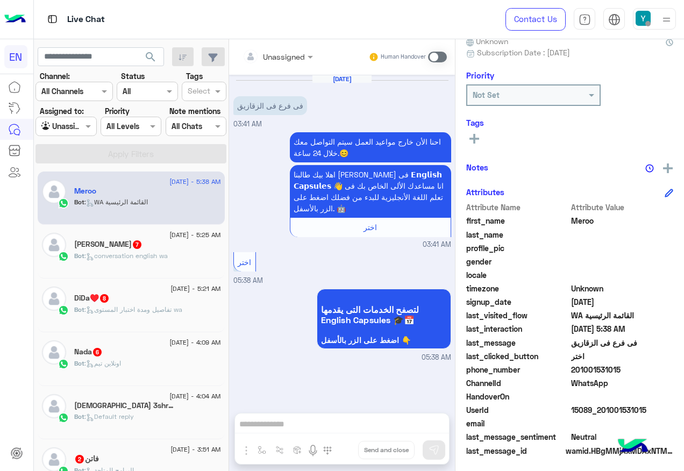
scroll to position [108, 0]
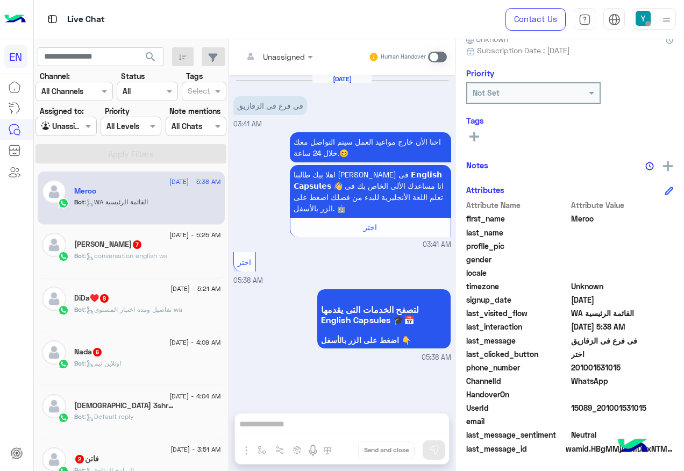
click at [285, 60] on input "text" at bounding box center [265, 56] width 44 height 11
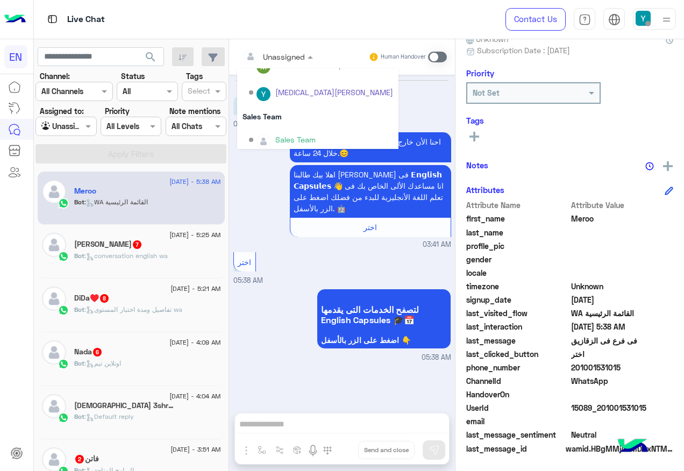
scroll to position [179, 0]
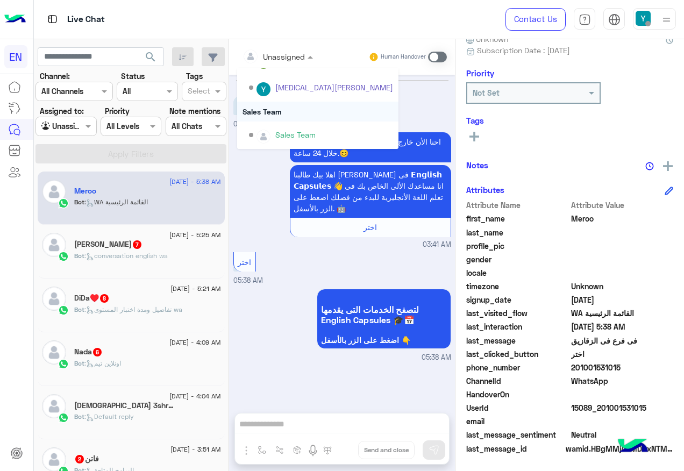
click at [293, 109] on div "Sales Team" at bounding box center [317, 112] width 161 height 20
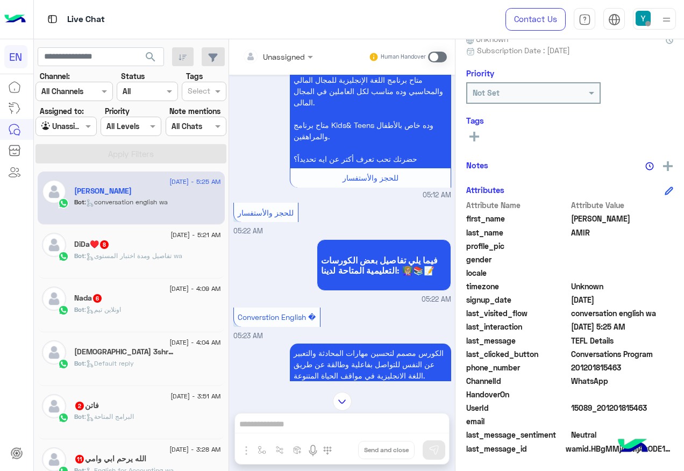
scroll to position [90, 0]
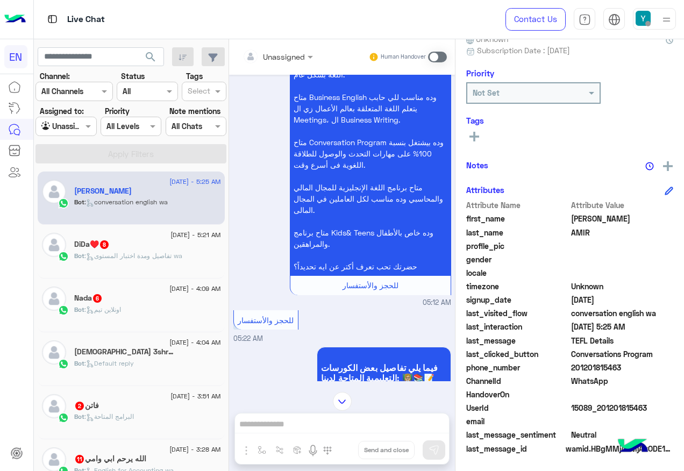
click at [270, 52] on input "text" at bounding box center [265, 56] width 44 height 11
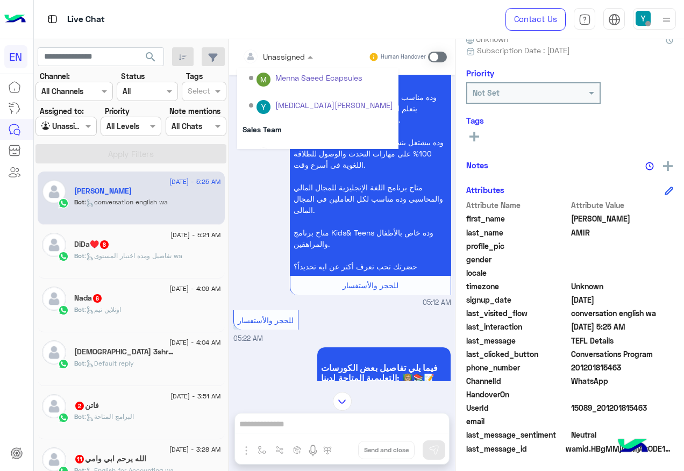
scroll to position [179, 0]
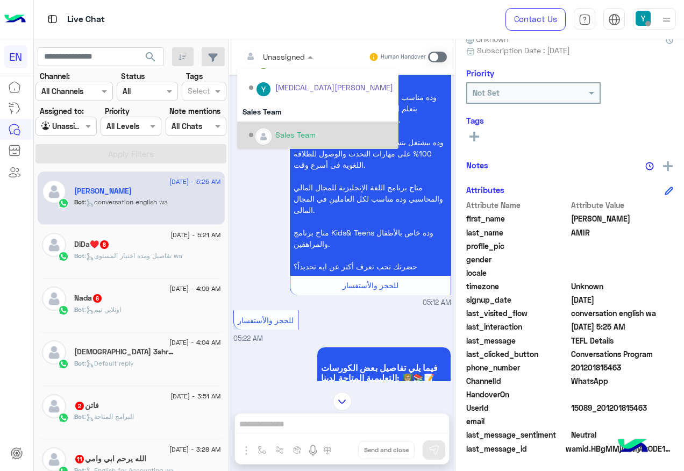
click at [304, 124] on div "Sales Team" at bounding box center [317, 135] width 161 height 27
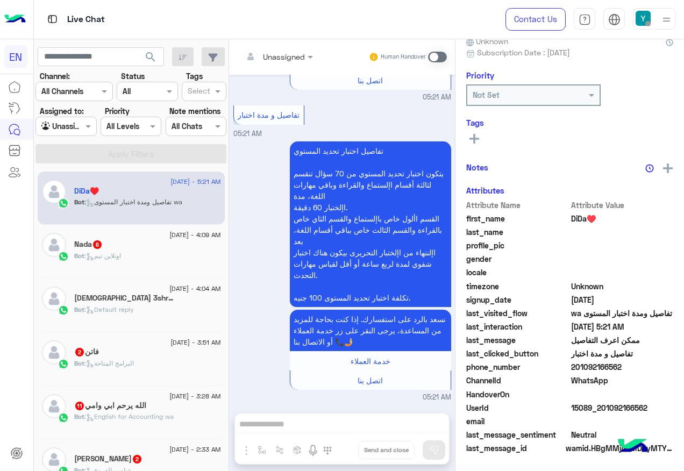
scroll to position [108, 0]
click at [284, 51] on input "text" at bounding box center [265, 56] width 44 height 11
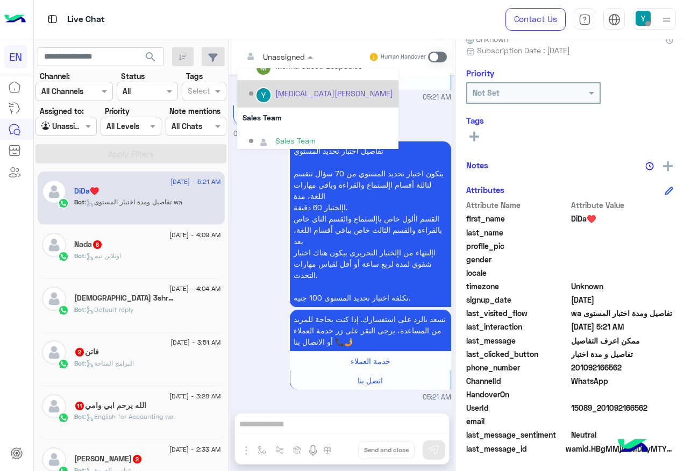
scroll to position [179, 0]
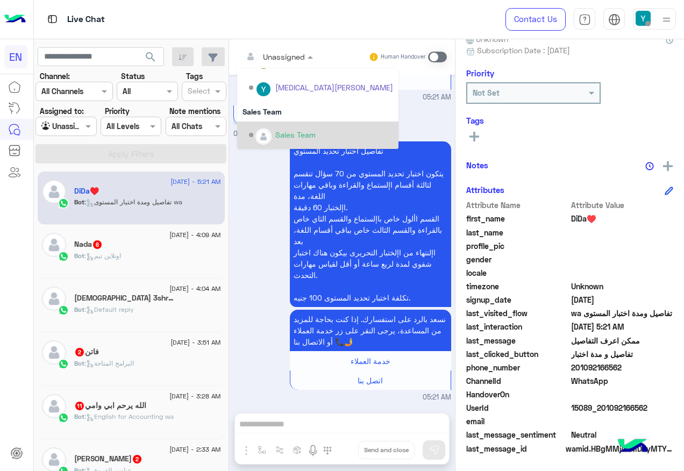
click at [302, 131] on div "Sales Team" at bounding box center [295, 134] width 40 height 11
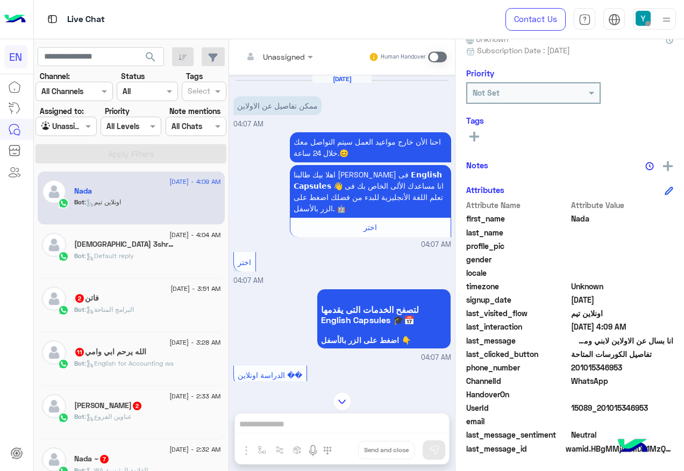
click at [273, 56] on input "text" at bounding box center [265, 56] width 44 height 11
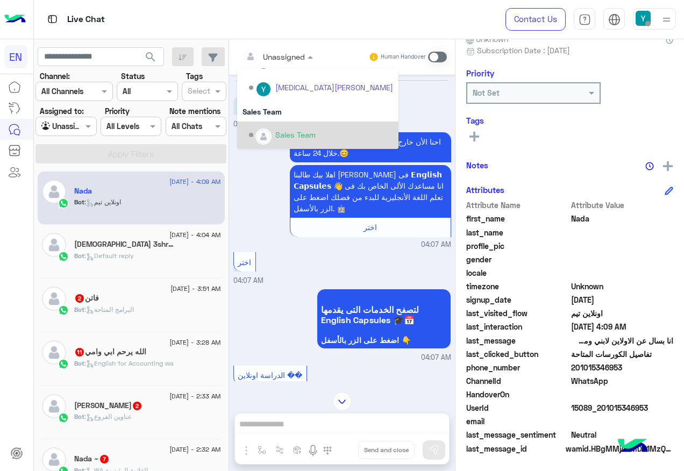
click at [310, 126] on div "Sales Team" at bounding box center [321, 135] width 144 height 19
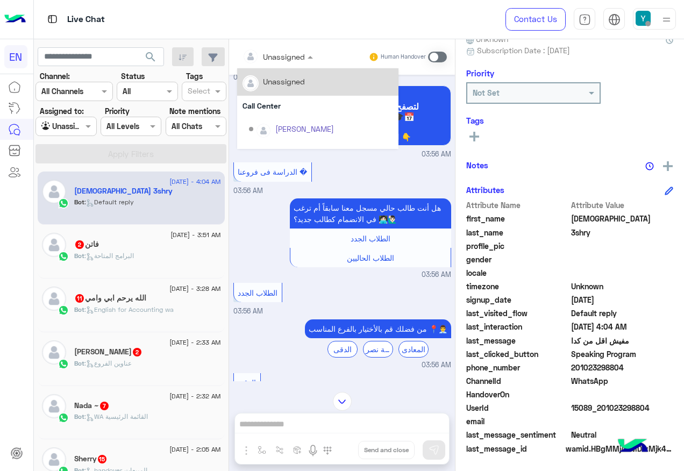
click at [275, 60] on input "text" at bounding box center [265, 56] width 44 height 11
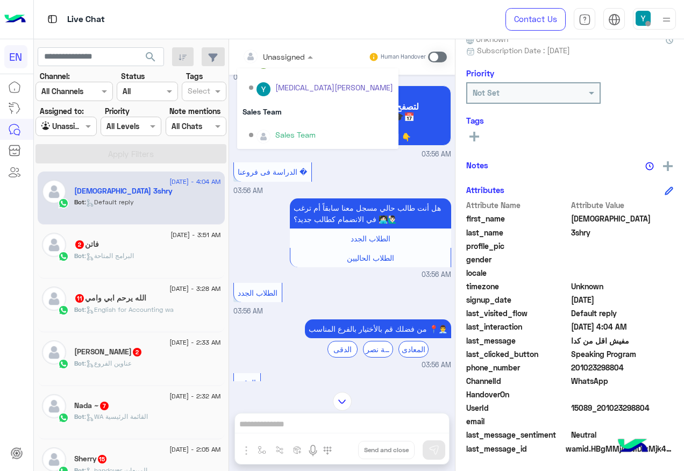
click at [289, 116] on div "Sales Team" at bounding box center [317, 112] width 161 height 20
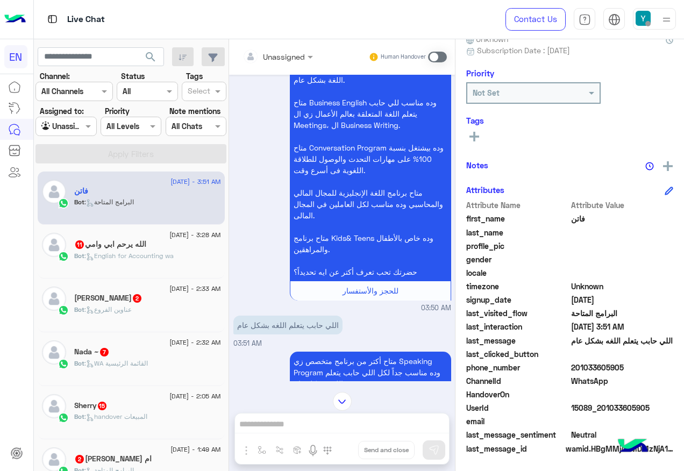
click at [302, 58] on div at bounding box center [277, 56] width 81 height 12
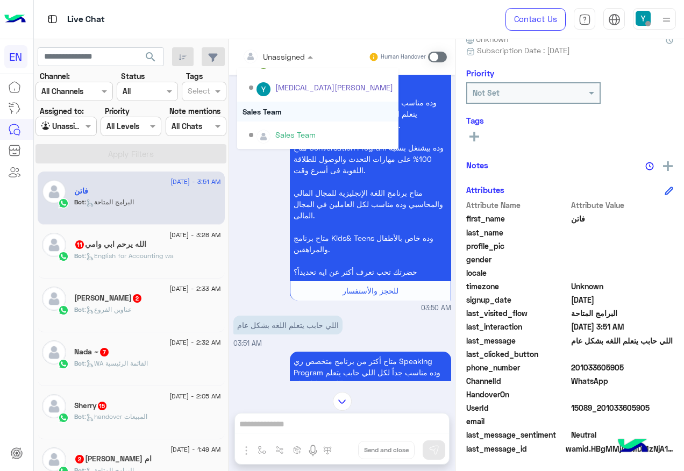
click at [257, 119] on div "Sales Team" at bounding box center [317, 112] width 161 height 20
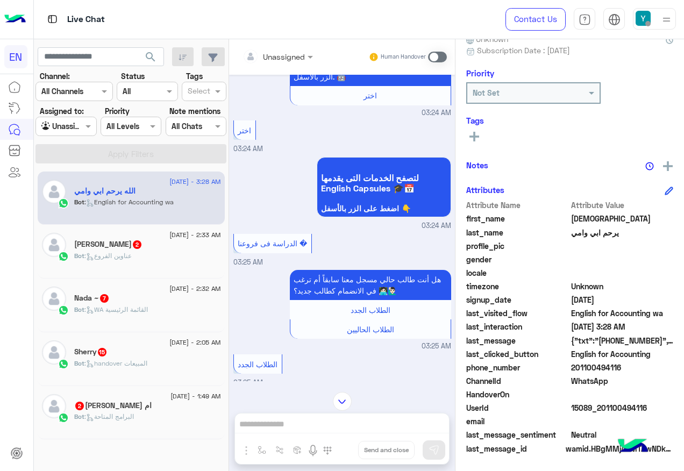
click at [288, 58] on div at bounding box center [277, 56] width 81 height 12
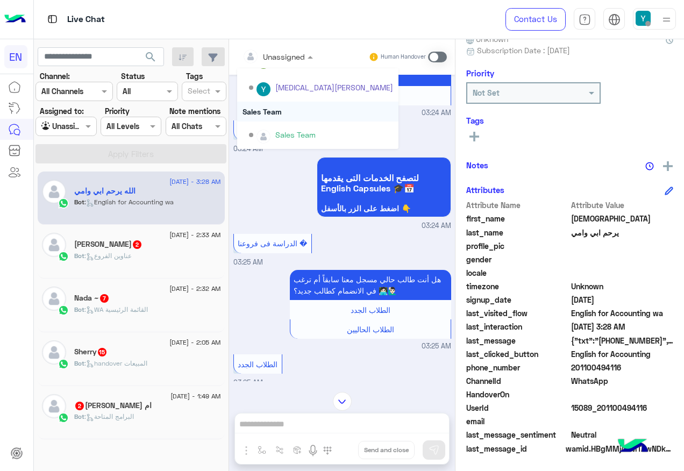
click at [303, 118] on div "Sales Team" at bounding box center [317, 112] width 161 height 20
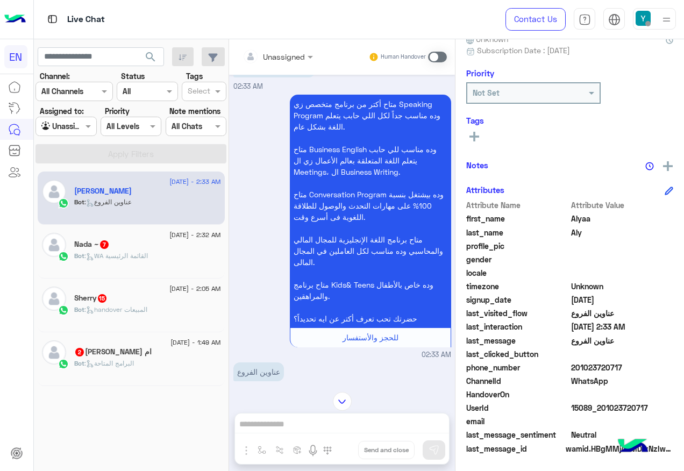
click at [275, 60] on input "text" at bounding box center [265, 56] width 44 height 11
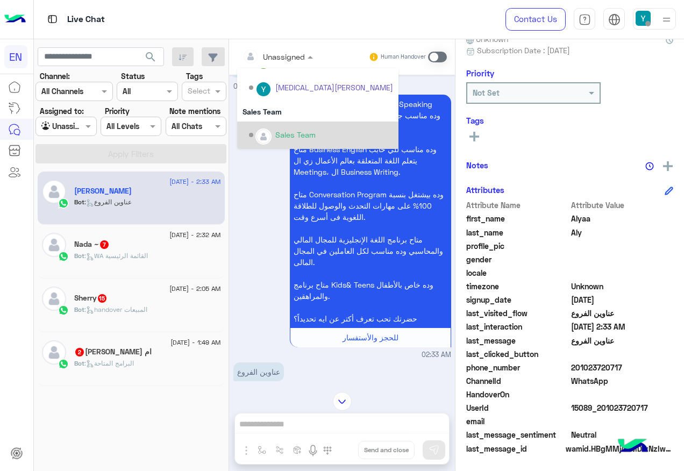
click at [315, 122] on div "Sales Team" at bounding box center [317, 135] width 161 height 27
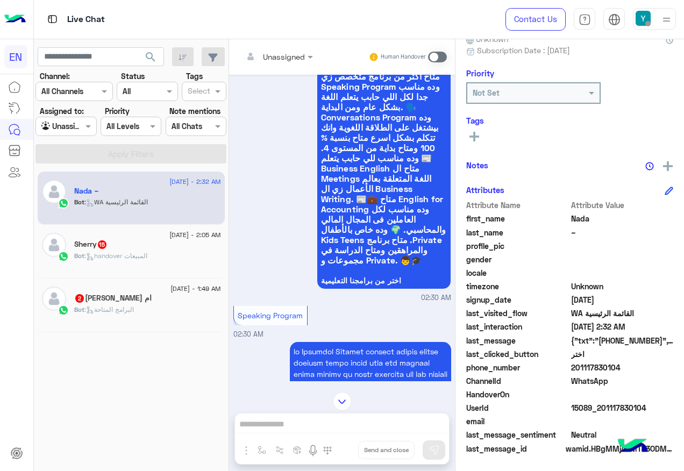
click at [279, 61] on input "text" at bounding box center [265, 56] width 44 height 11
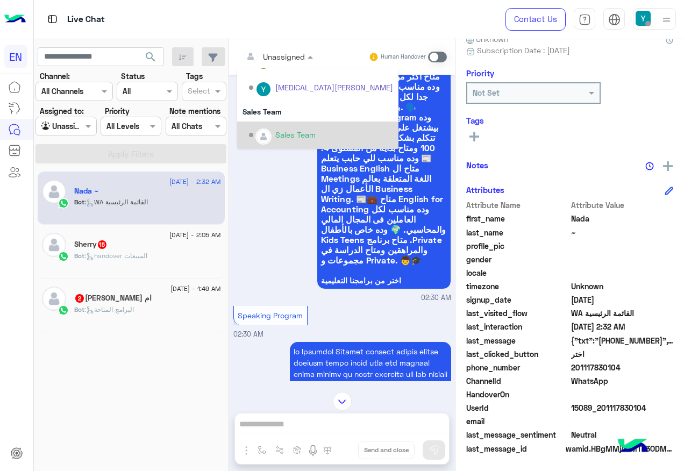
click at [283, 126] on div "Sales Team" at bounding box center [321, 135] width 144 height 19
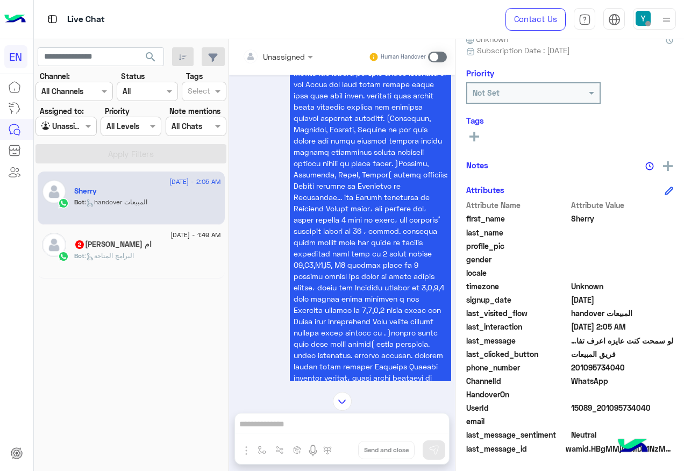
click at [293, 59] on div at bounding box center [277, 56] width 81 height 12
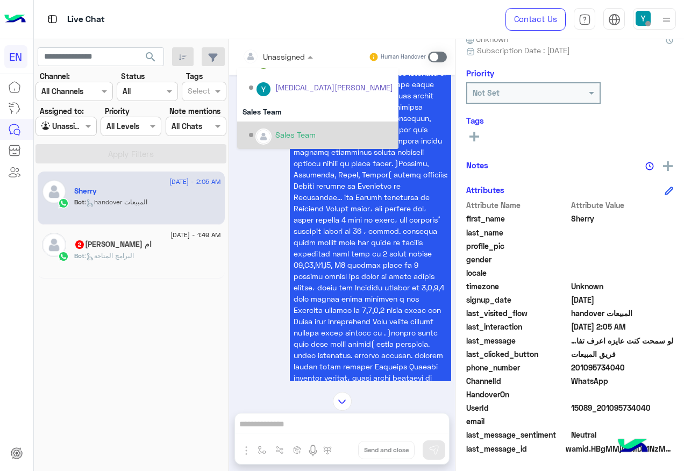
click at [309, 123] on div "Sales Team" at bounding box center [317, 135] width 161 height 27
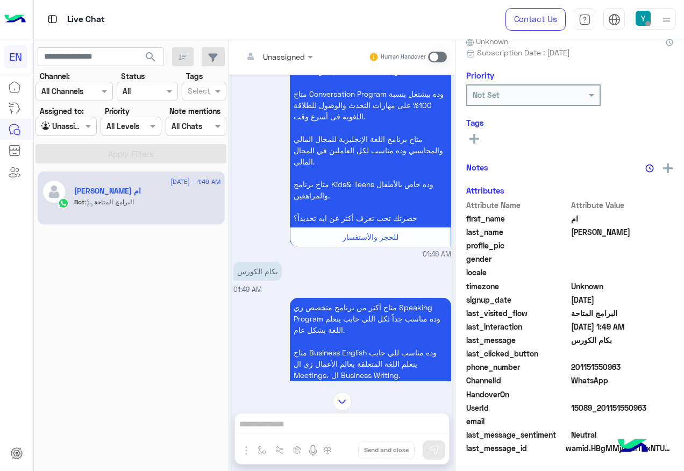
click at [288, 61] on div "Unassigned" at bounding box center [271, 57] width 68 height 22
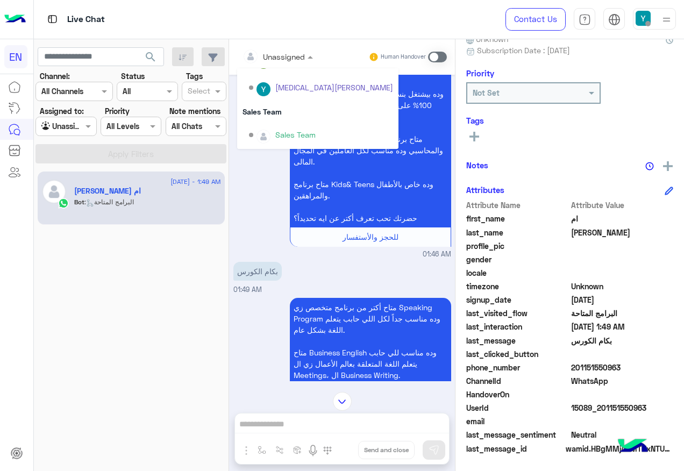
click at [287, 127] on div "Sales Team" at bounding box center [321, 135] width 144 height 19
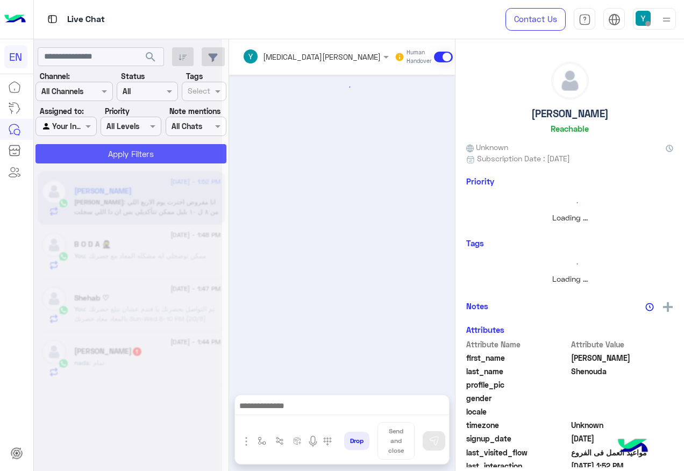
click at [146, 154] on button "Apply Filters" at bounding box center [130, 153] width 191 height 19
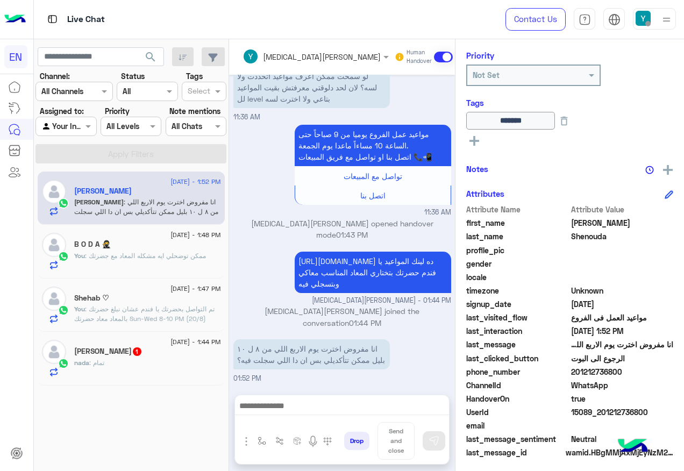
scroll to position [130, 0]
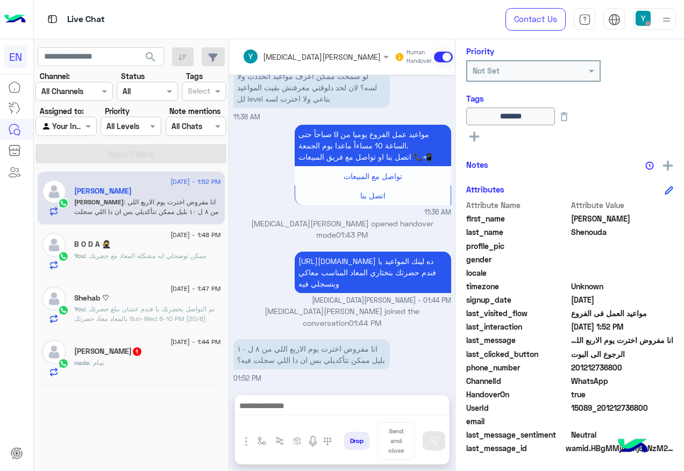
click at [571, 367] on span "201212736800" at bounding box center [622, 367] width 103 height 11
drag, startPoint x: 572, startPoint y: 367, endPoint x: 634, endPoint y: 367, distance: 62.4
click at [634, 367] on span "201212736800" at bounding box center [622, 367] width 103 height 11
drag, startPoint x: 634, startPoint y: 367, endPoint x: 584, endPoint y: 369, distance: 50.1
copy span "01212736800"
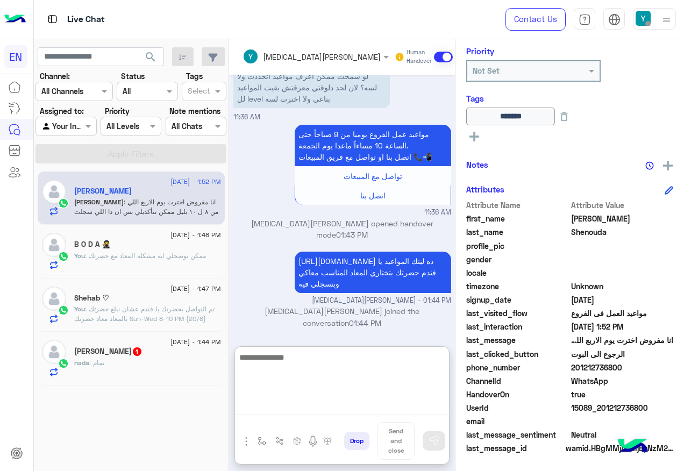
click at [276, 407] on textarea at bounding box center [342, 383] width 214 height 65
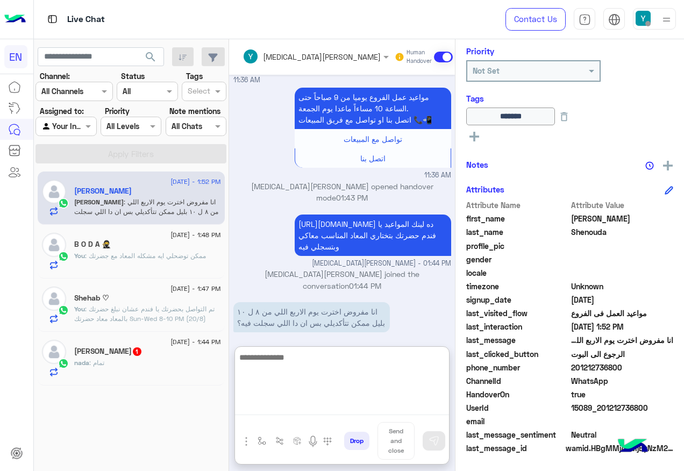
scroll to position [647, 0]
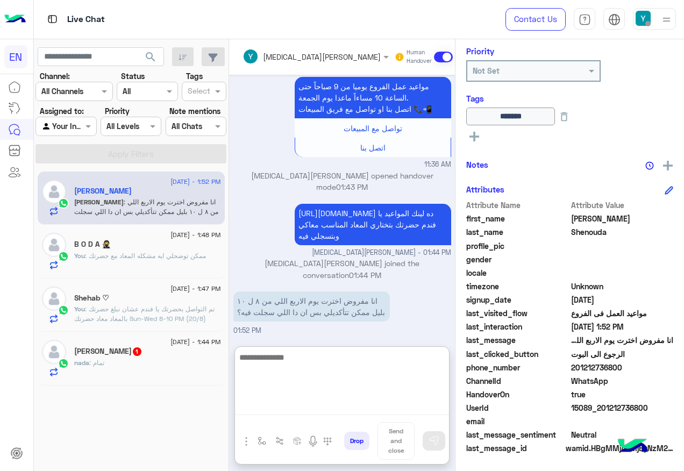
click at [299, 372] on textarea at bounding box center [342, 383] width 214 height 65
type textarea "*"
type textarea "**********"
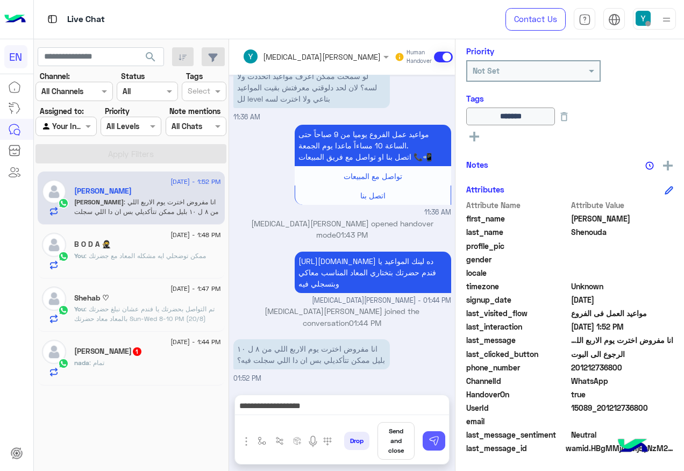
click at [426, 432] on button at bounding box center [434, 440] width 23 height 19
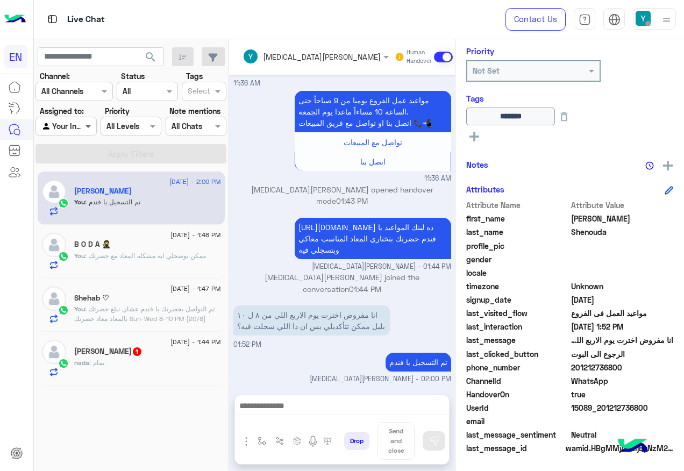
click at [90, 129] on span at bounding box center [89, 125] width 13 height 11
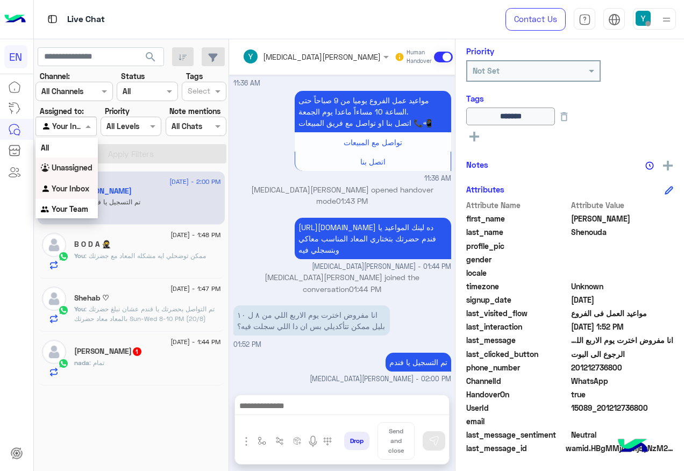
click at [93, 160] on div "Unassigned" at bounding box center [66, 168] width 62 height 21
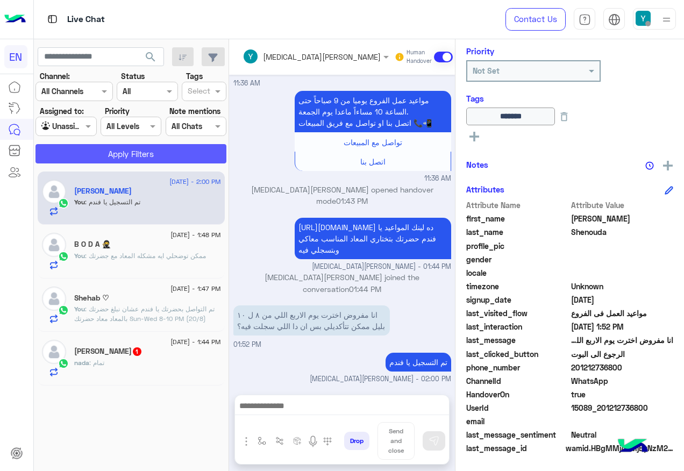
click at [97, 149] on button "Apply Filters" at bounding box center [130, 153] width 191 height 19
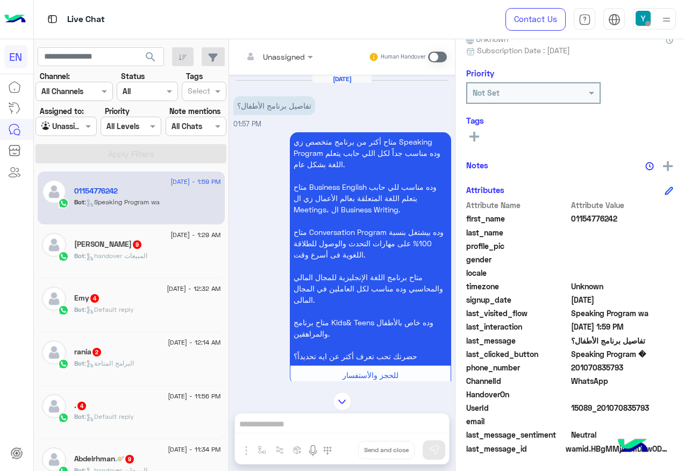
click at [298, 49] on div "Unassigned" at bounding box center [274, 57] width 62 height 22
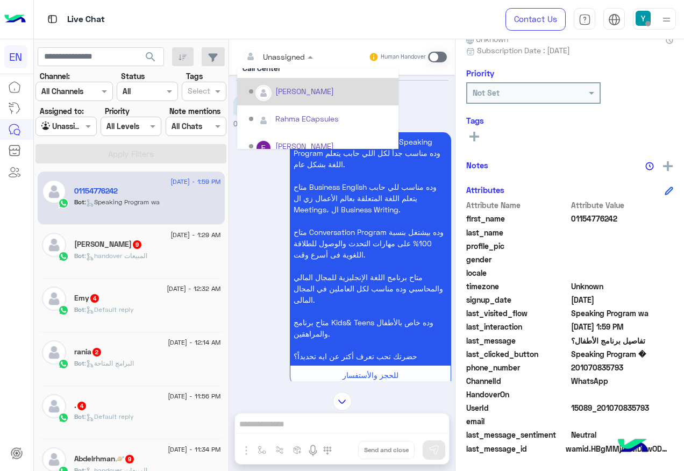
scroll to position [179, 0]
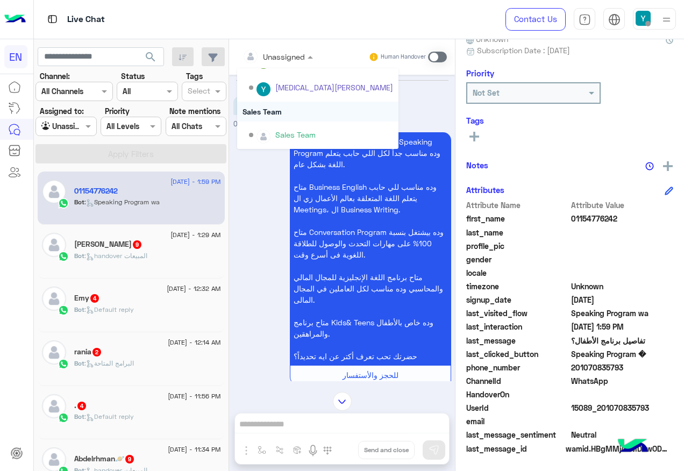
click at [301, 103] on div "Sales Team" at bounding box center [317, 112] width 161 height 20
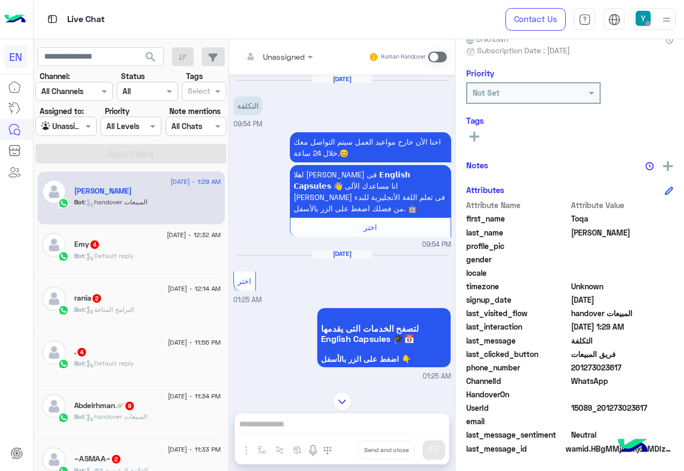
click at [284, 58] on input "text" at bounding box center [265, 56] width 44 height 11
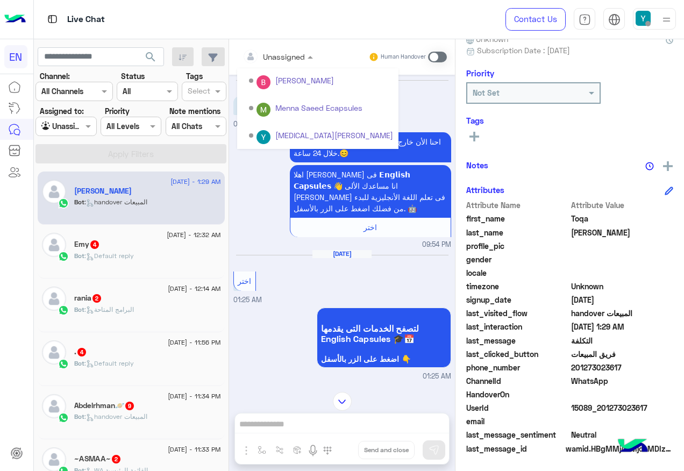
scroll to position [179, 0]
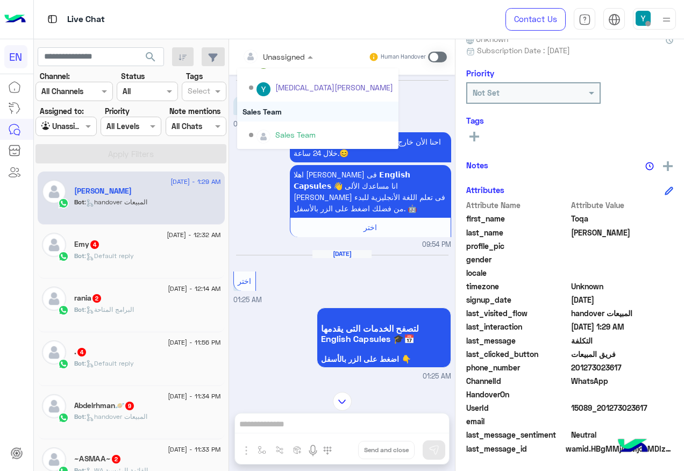
click at [290, 110] on div "Sales Team" at bounding box center [317, 112] width 161 height 20
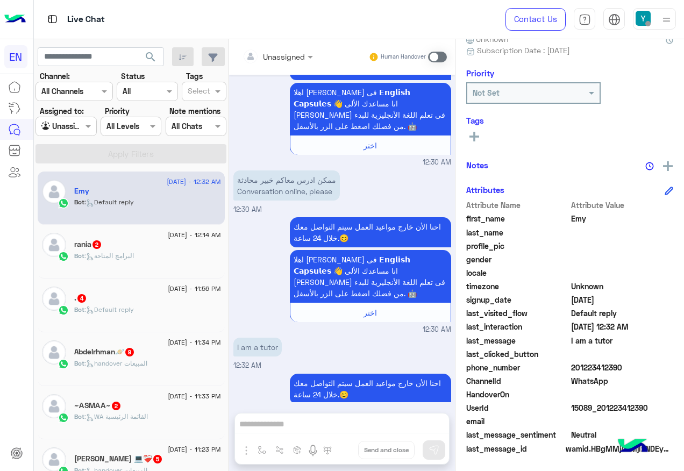
scroll to position [339, 0]
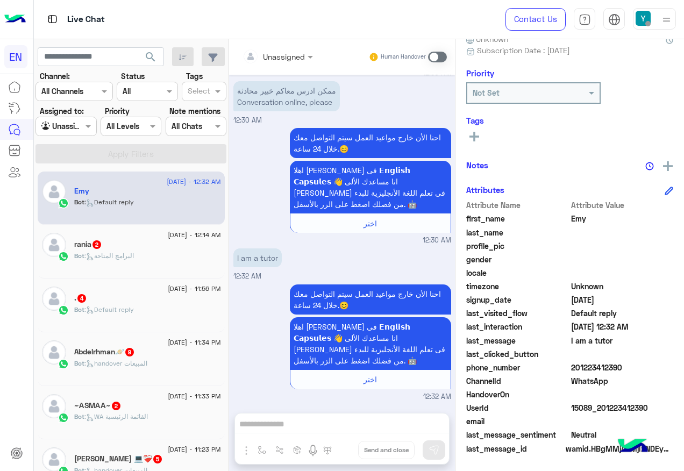
click at [155, 252] on div "Bot : البرامج المتاحة" at bounding box center [147, 260] width 147 height 19
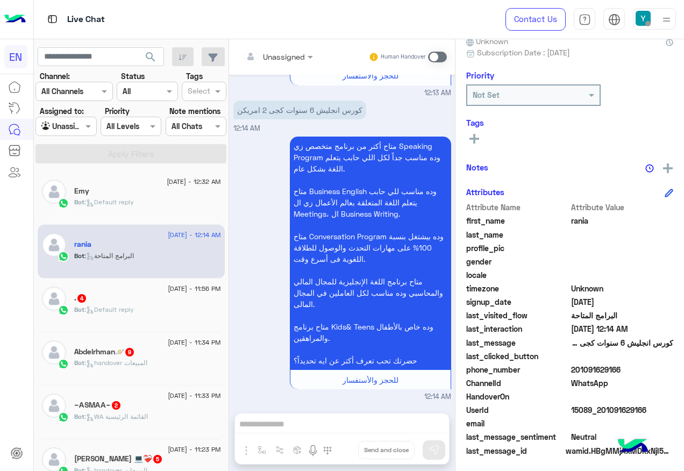
scroll to position [108, 0]
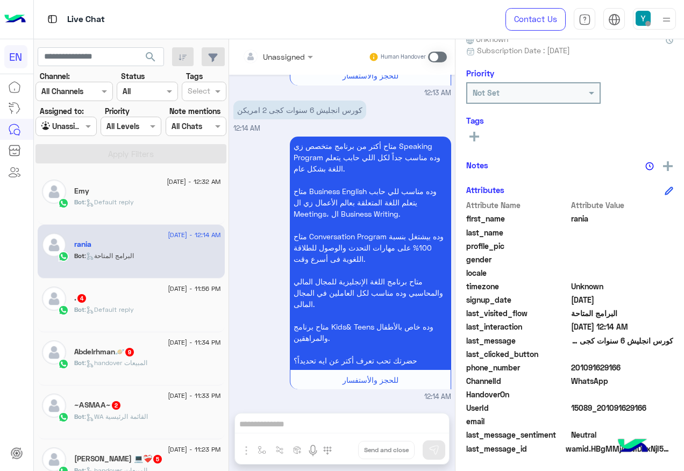
click at [272, 32] on div "Live Chat" at bounding box center [250, 19] width 433 height 39
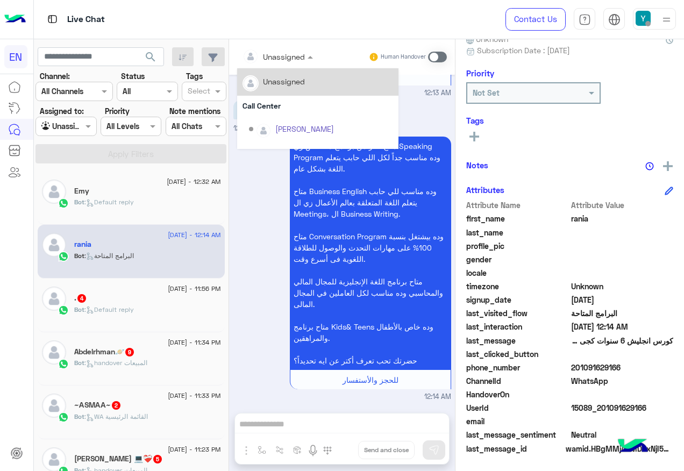
click at [287, 61] on div at bounding box center [277, 56] width 81 height 12
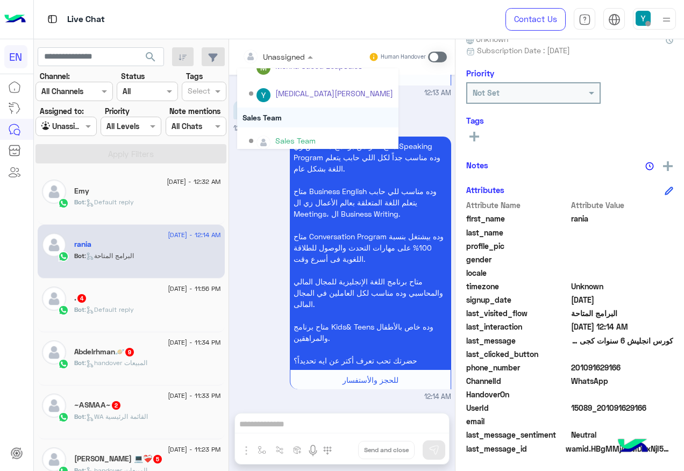
scroll to position [179, 0]
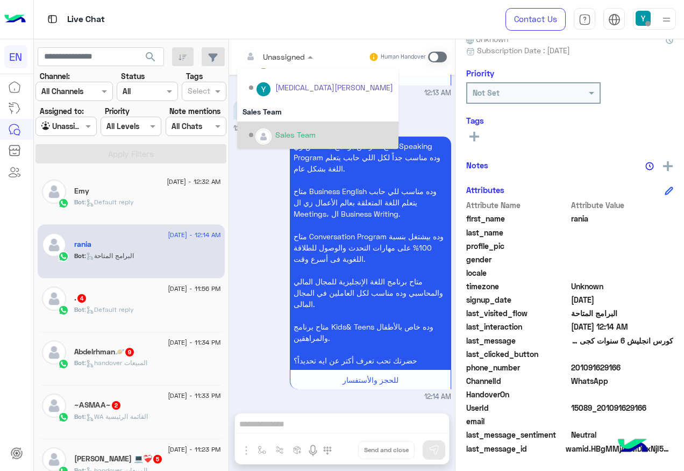
click at [302, 123] on div "Sales Team" at bounding box center [317, 135] width 161 height 27
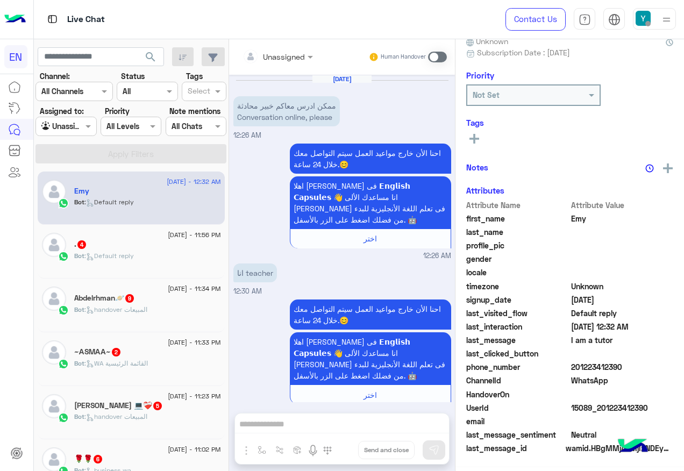
scroll to position [339, 0]
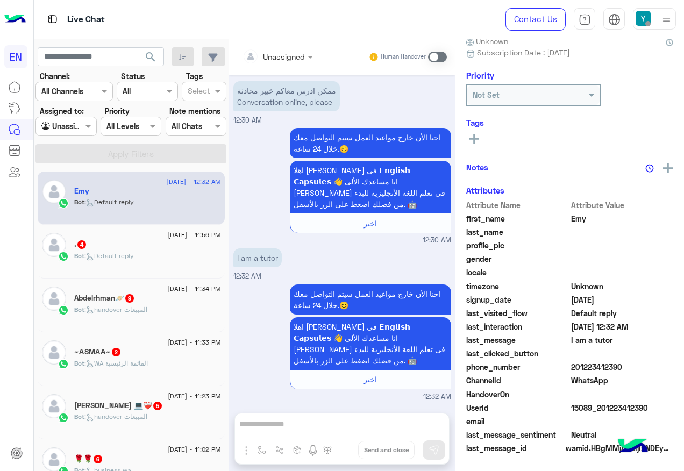
click at [124, 271] on div "15 August - 11:56 PM . 4 Bot : Default reply" at bounding box center [131, 252] width 187 height 54
click at [118, 251] on div ". 4" at bounding box center [147, 245] width 147 height 11
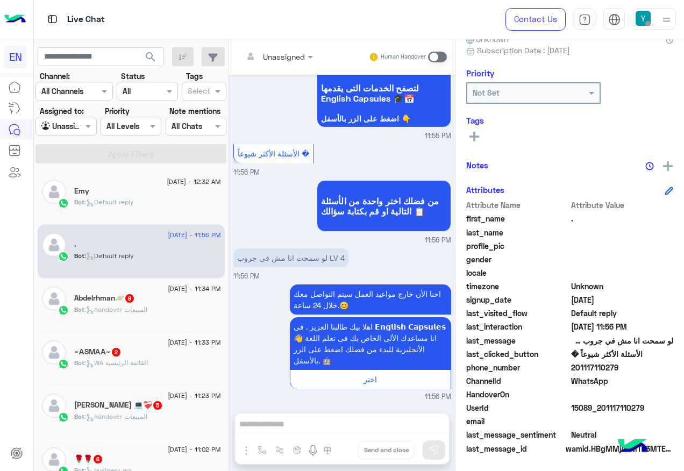
drag, startPoint x: 573, startPoint y: 366, endPoint x: 625, endPoint y: 366, distance: 52.7
click at [625, 366] on span "201117110279" at bounding box center [622, 367] width 103 height 11
copy span "01117110279"
click at [439, 55] on span at bounding box center [437, 57] width 19 height 11
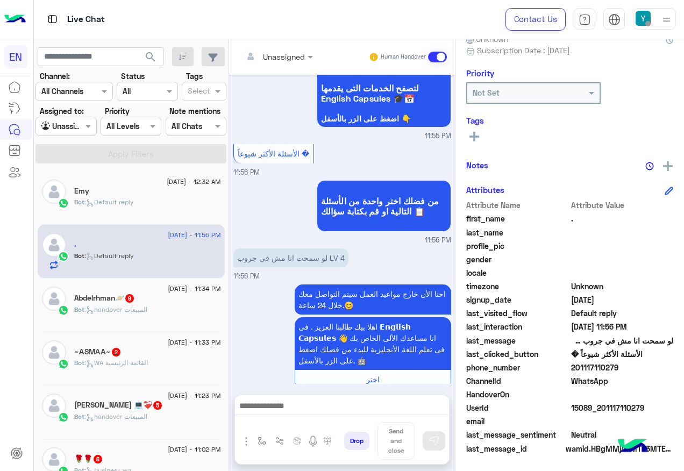
scroll to position [267, 0]
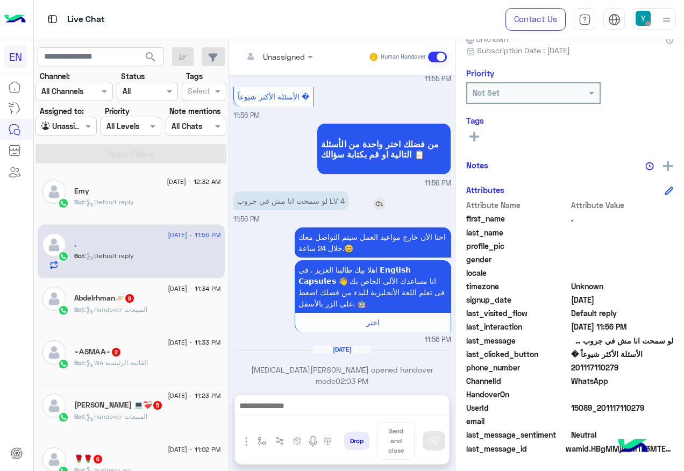
click at [379, 203] on img at bounding box center [379, 203] width 13 height 13
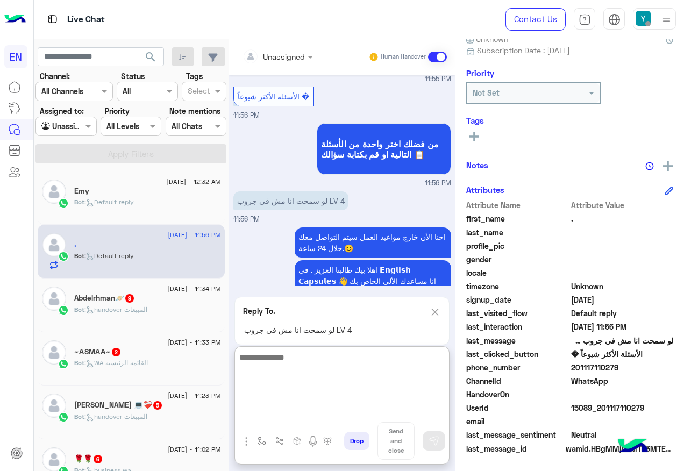
click at [307, 407] on textarea at bounding box center [342, 383] width 214 height 65
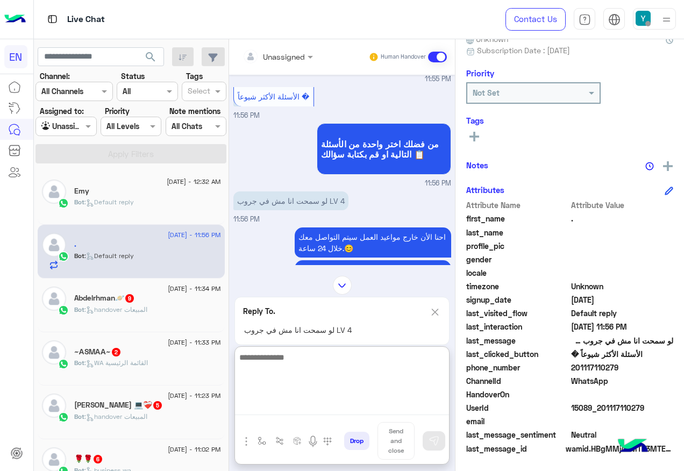
scroll to position [365, 0]
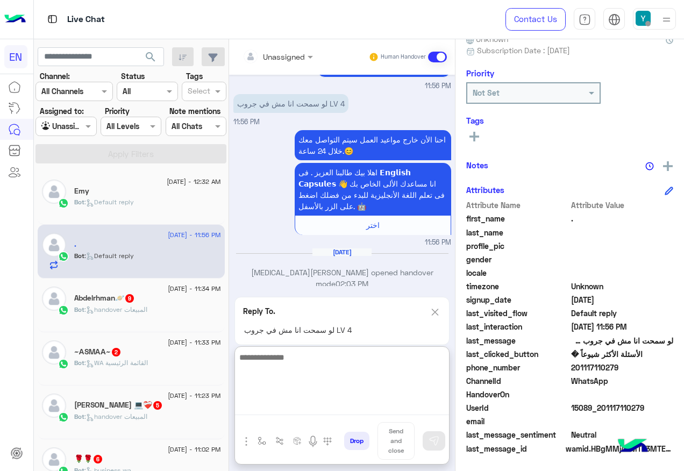
click at [344, 375] on textarea at bounding box center [342, 383] width 214 height 65
type textarea "*"
click at [397, 359] on textarea "**********" at bounding box center [342, 383] width 214 height 65
type textarea "**********"
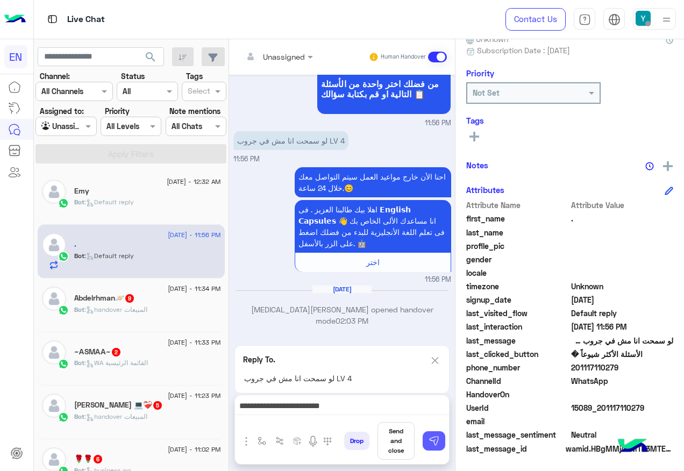
click at [437, 441] on img at bounding box center [434, 441] width 11 height 11
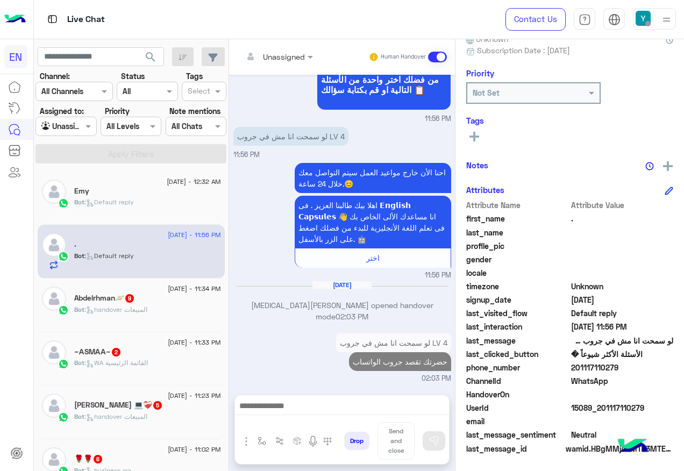
scroll to position [320, 0]
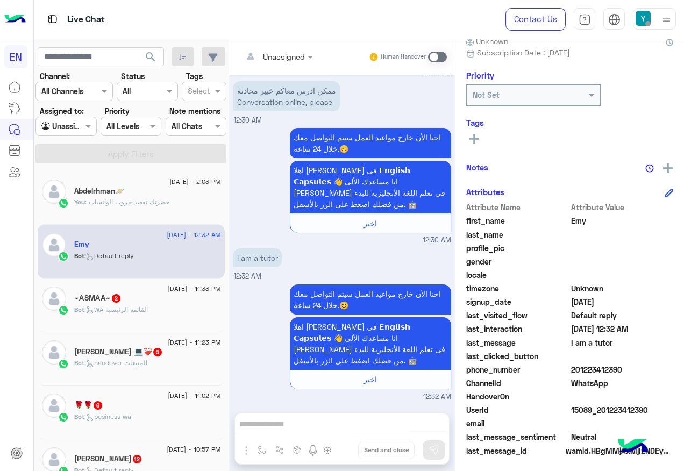
scroll to position [108, 0]
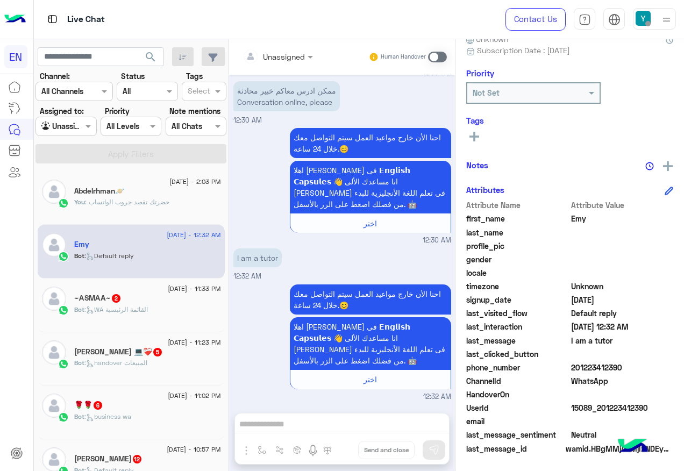
click at [145, 300] on div "~ΑSMΑΑ~ 2" at bounding box center [147, 299] width 147 height 11
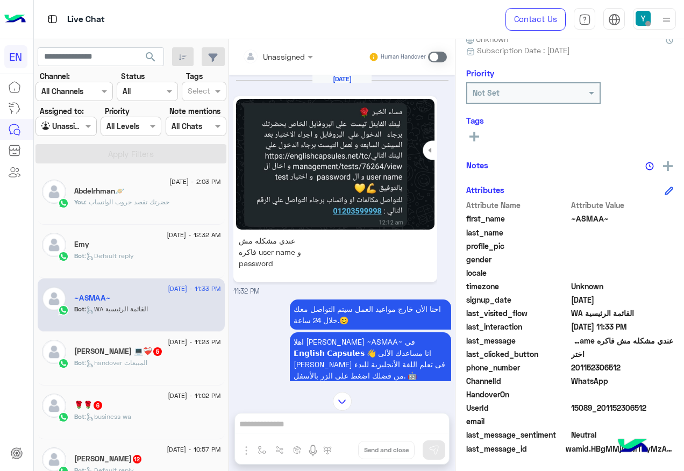
scroll to position [128, 0]
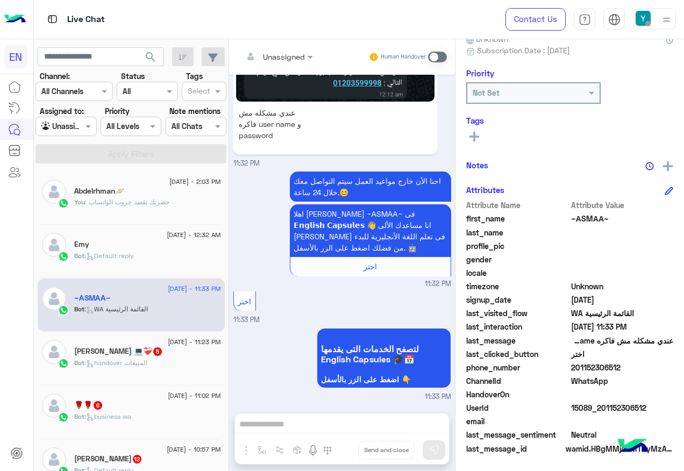
drag, startPoint x: 573, startPoint y: 367, endPoint x: 632, endPoint y: 368, distance: 59.2
click at [632, 368] on span "201152306512" at bounding box center [622, 367] width 103 height 11
drag, startPoint x: 632, startPoint y: 368, endPoint x: 582, endPoint y: 371, distance: 50.1
copy span "01152306512"
drag, startPoint x: 358, startPoint y: 423, endPoint x: 381, endPoint y: 284, distance: 140.7
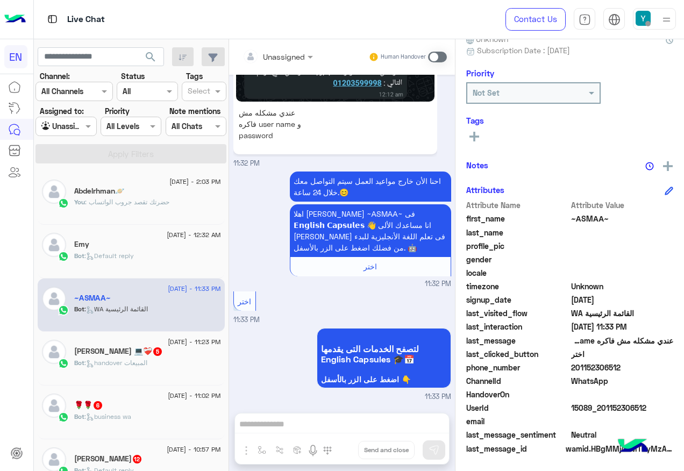
click at [358, 423] on div "Unassigned Human Handover Aug 15, 2025 عندي مشكله مش فاكره user name و password…" at bounding box center [342, 257] width 226 height 436
click at [441, 56] on span at bounding box center [437, 57] width 19 height 11
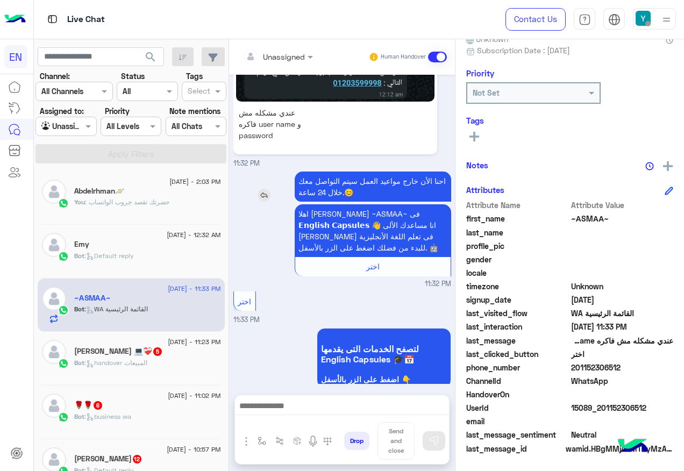
scroll to position [185, 0]
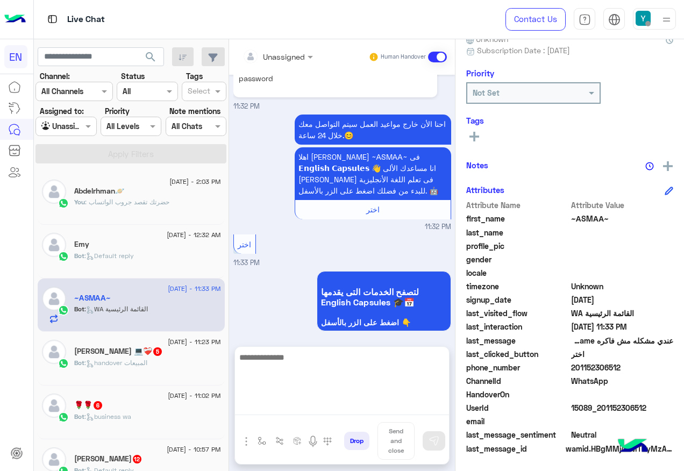
click at [325, 408] on textarea at bounding box center [342, 383] width 214 height 65
paste textarea "**********"
type textarea "**********"
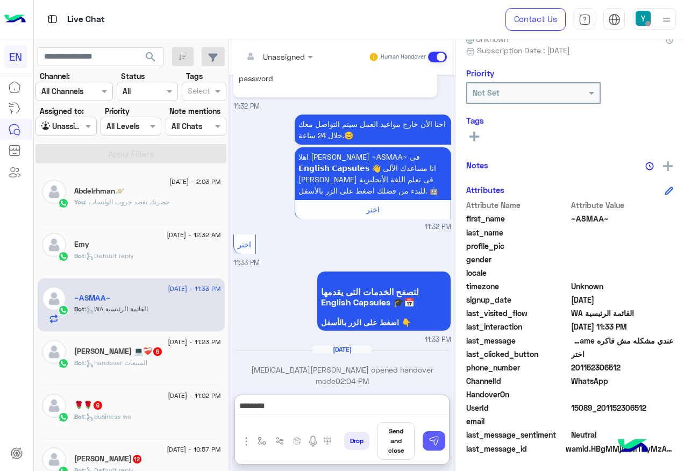
drag, startPoint x: 432, startPoint y: 443, endPoint x: 119, endPoint y: 19, distance: 526.8
click at [433, 443] on img at bounding box center [434, 441] width 11 height 11
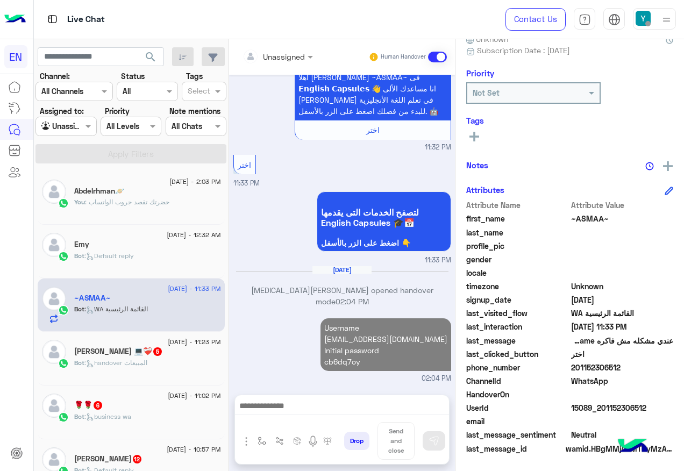
scroll to position [253, 0]
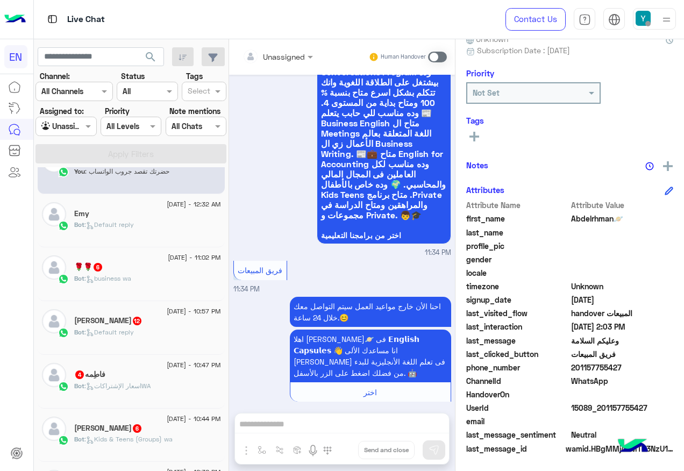
scroll to position [108, 0]
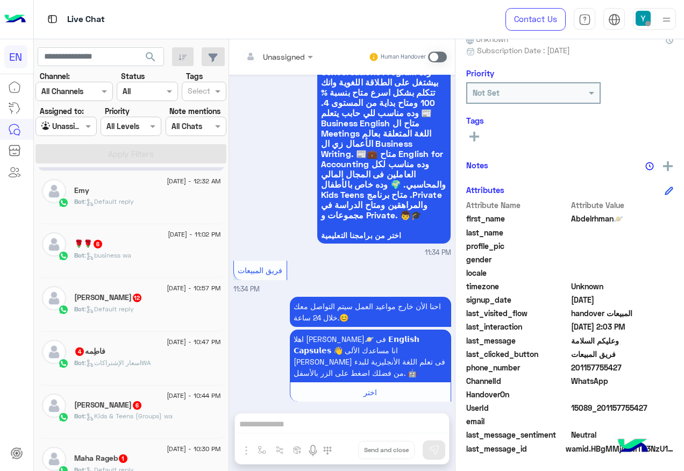
click at [168, 249] on div "🌹🌹 6" at bounding box center [147, 244] width 147 height 11
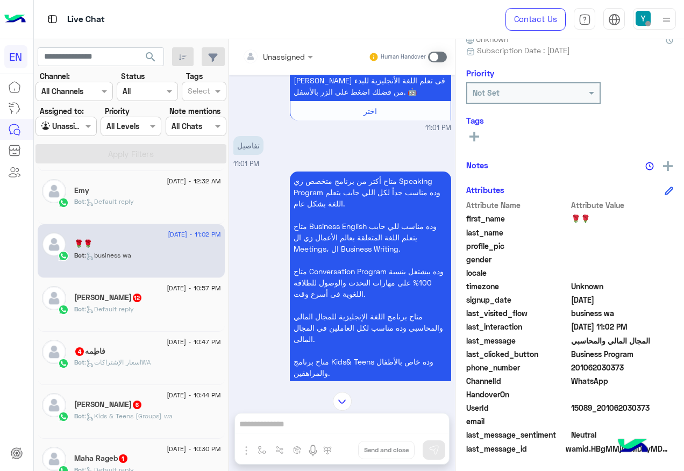
scroll to position [419, 0]
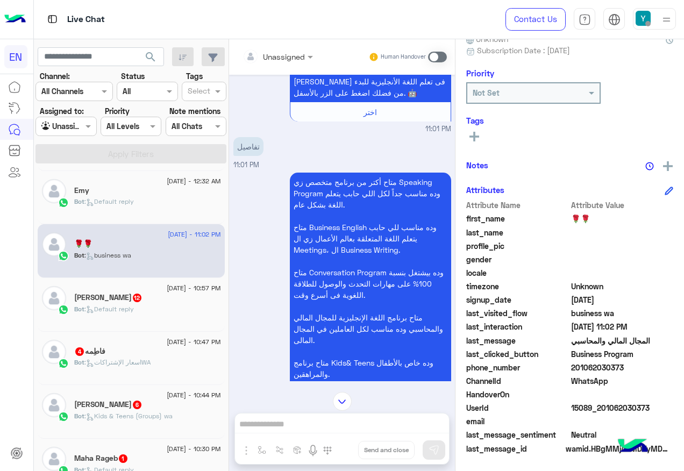
click at [304, 58] on div at bounding box center [277, 56] width 81 height 12
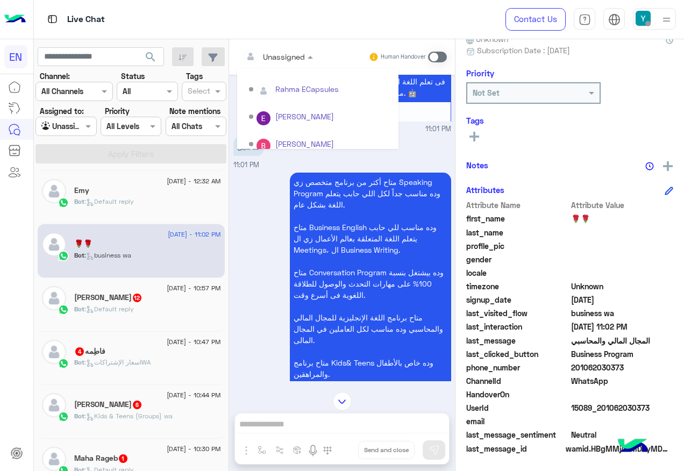
scroll to position [179, 0]
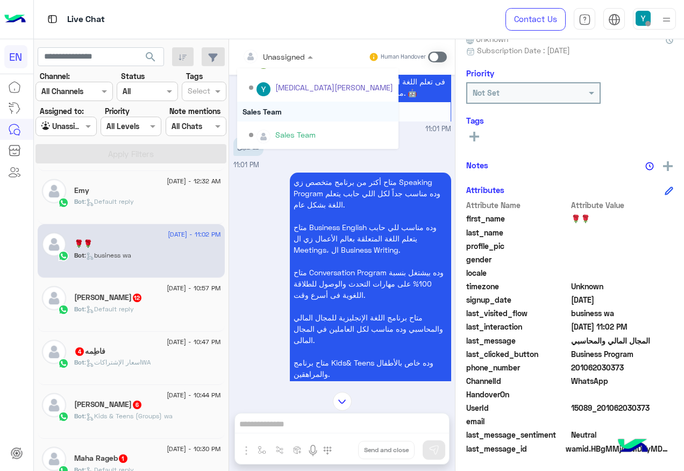
click at [300, 116] on div "Sales Team" at bounding box center [317, 112] width 161 height 20
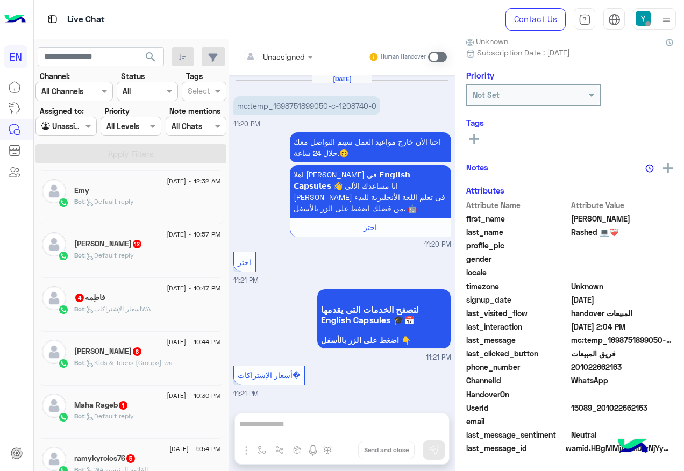
scroll to position [1040, 0]
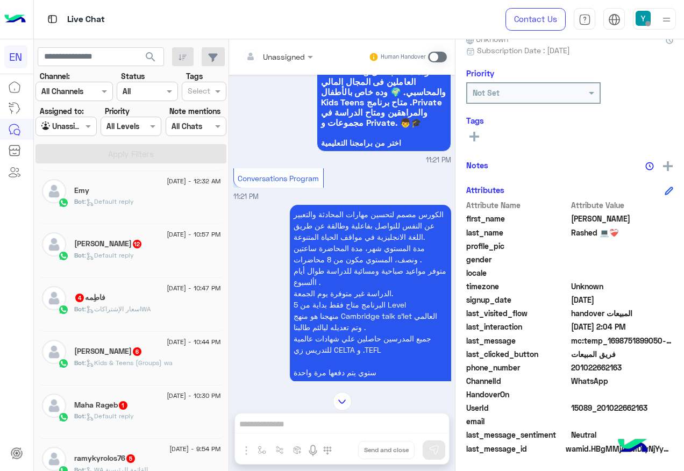
click at [273, 45] on div "Unassigned Human Handover" at bounding box center [342, 56] width 226 height 35
click at [273, 56] on input "text" at bounding box center [265, 56] width 44 height 11
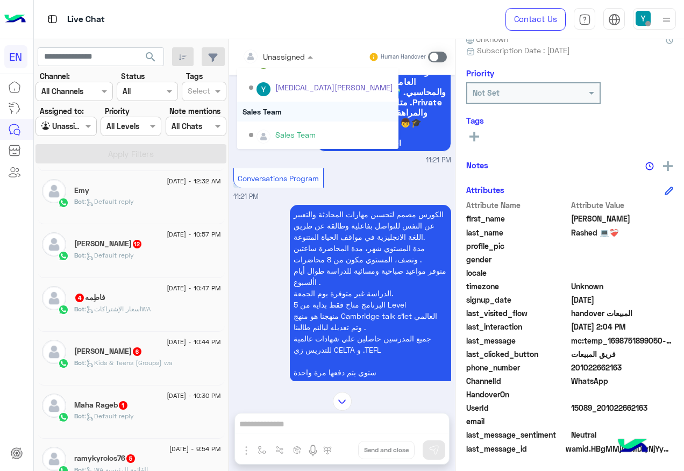
click at [270, 113] on div "Sales Team" at bounding box center [317, 112] width 161 height 20
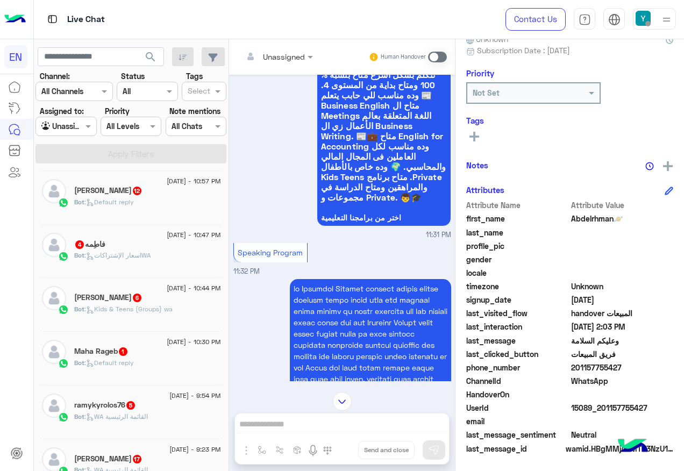
click at [291, 61] on div at bounding box center [277, 56] width 81 height 12
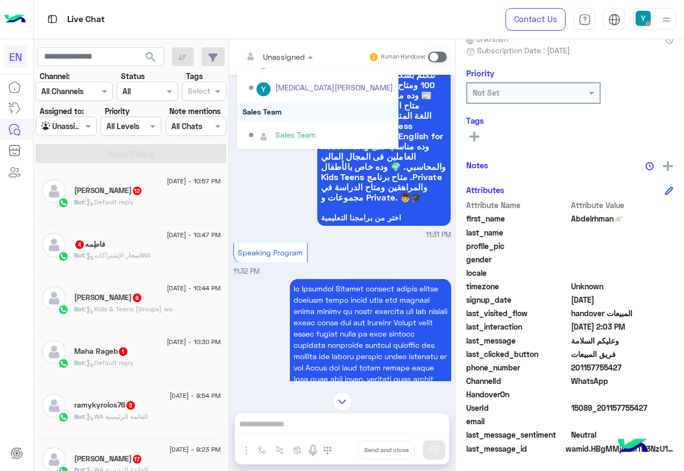
click at [271, 113] on div "Sales Team" at bounding box center [317, 112] width 161 height 20
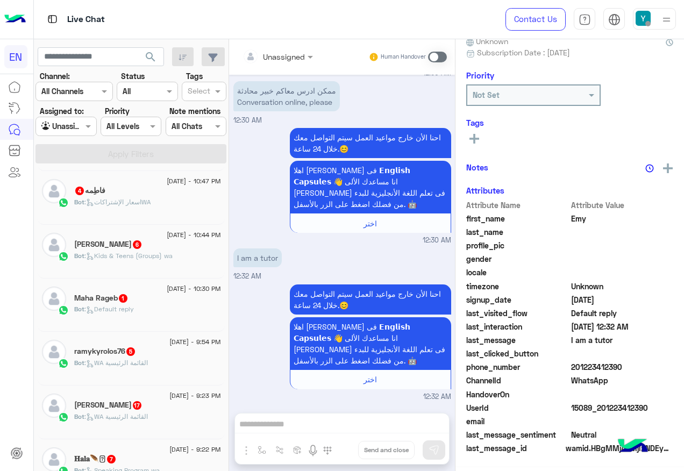
click at [129, 205] on span ": اسعار الإشتراكاتWA" at bounding box center [117, 202] width 66 height 8
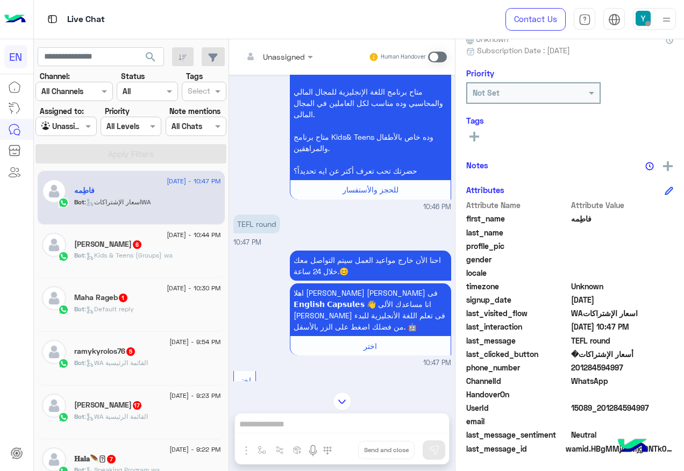
click at [115, 250] on div "evette botros 6" at bounding box center [147, 245] width 147 height 11
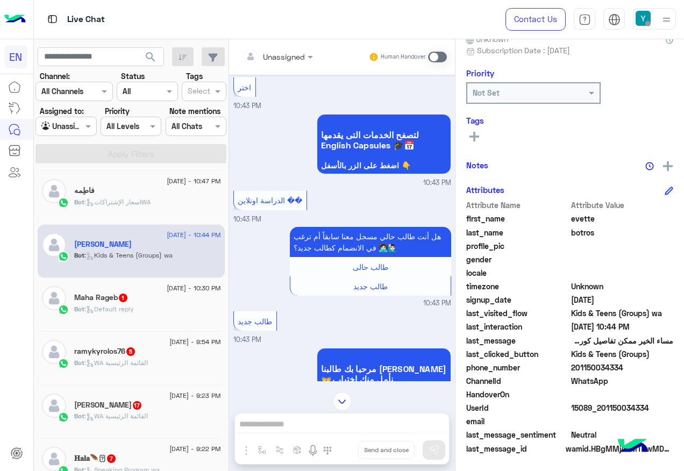
click at [275, 60] on input "text" at bounding box center [265, 56] width 44 height 11
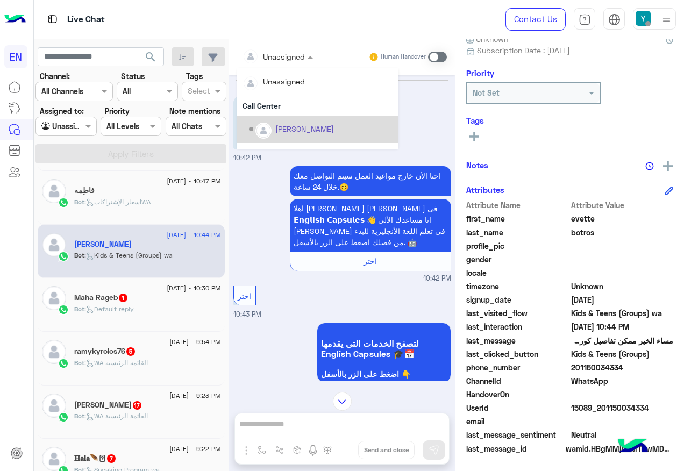
click at [252, 214] on div "احنا الأن خارج مواعيد العمل سيتم التواصل معك خلال 24 ساعة.😊 اهلا بيك طالبنا الع…" at bounding box center [342, 223] width 218 height 120
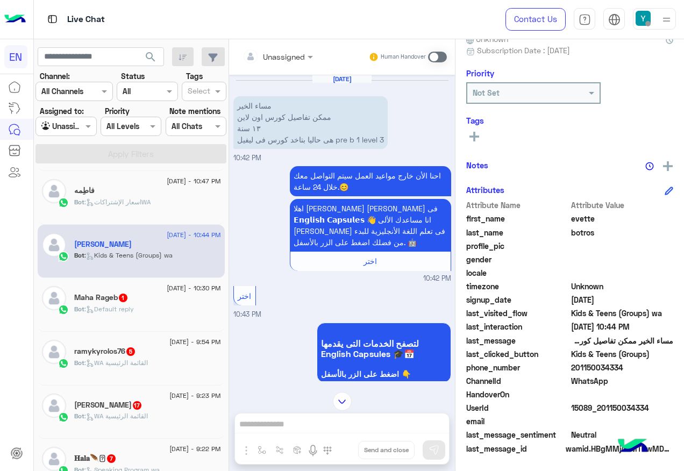
click at [272, 55] on input "text" at bounding box center [265, 56] width 44 height 11
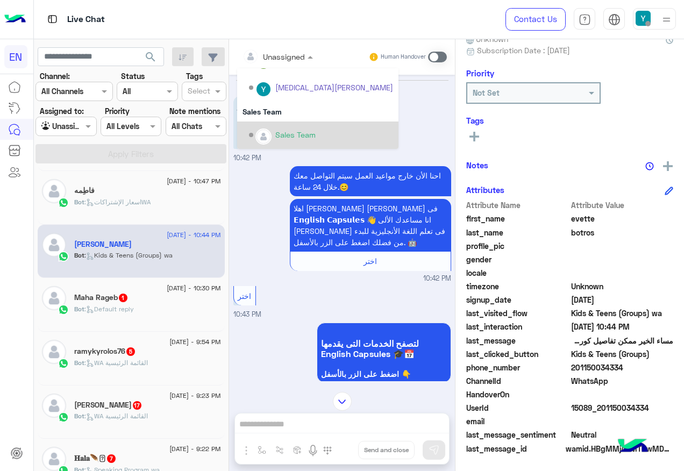
click at [308, 122] on div "Sales Team" at bounding box center [317, 135] width 161 height 27
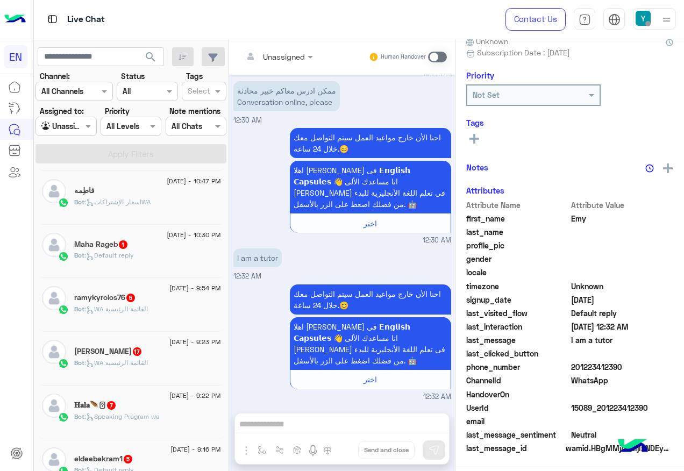
click at [134, 255] on span ": Default reply" at bounding box center [108, 255] width 49 height 8
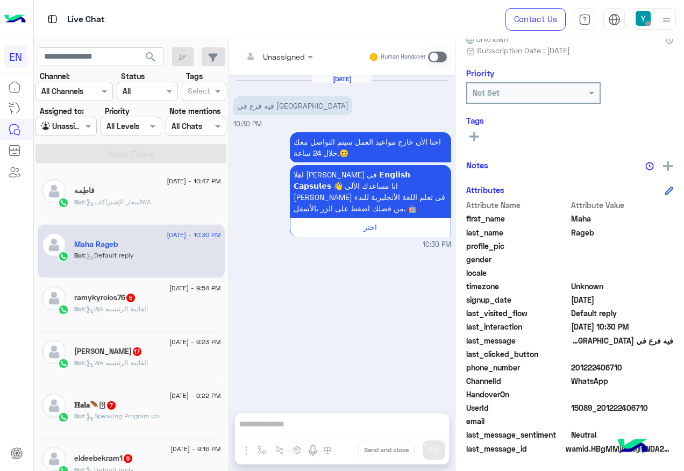
click at [264, 62] on div "Unassigned" at bounding box center [284, 56] width 42 height 11
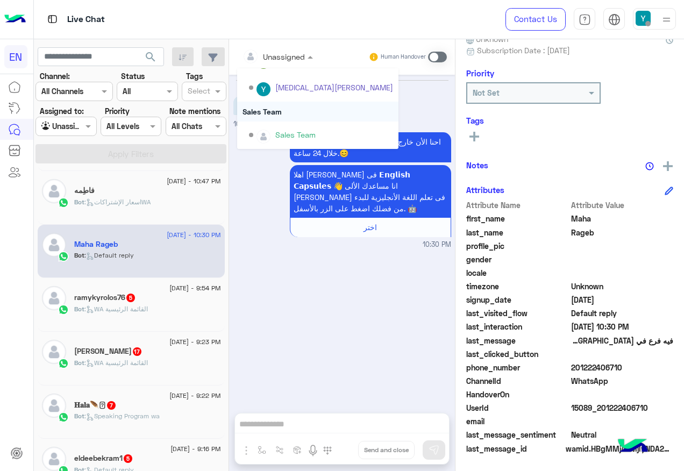
click at [294, 108] on div "Sales Team" at bounding box center [317, 112] width 161 height 20
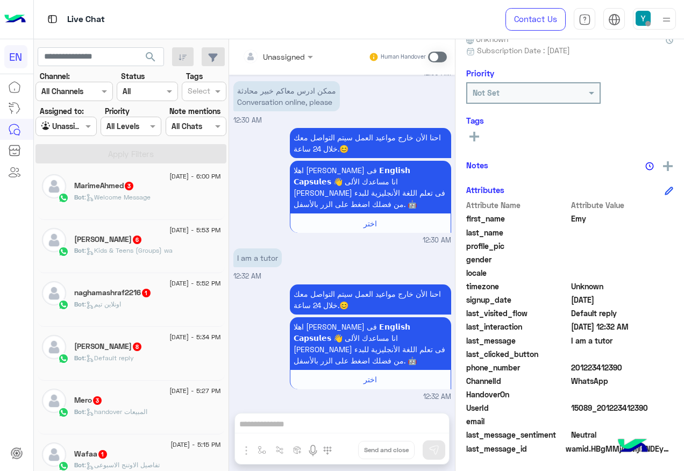
click at [146, 187] on div "MarimeAhmed 3" at bounding box center [147, 186] width 147 height 11
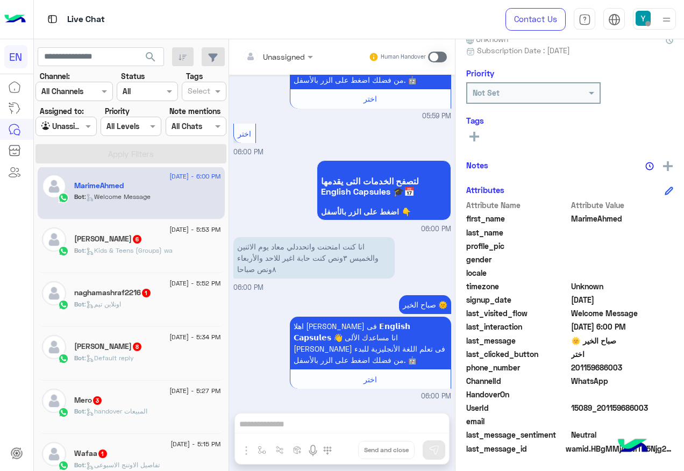
drag, startPoint x: 574, startPoint y: 365, endPoint x: 627, endPoint y: 365, distance: 53.2
click at [627, 365] on span "201159686003" at bounding box center [622, 367] width 103 height 11
drag, startPoint x: 627, startPoint y: 365, endPoint x: 596, endPoint y: 369, distance: 31.0
copy span "01159686003"
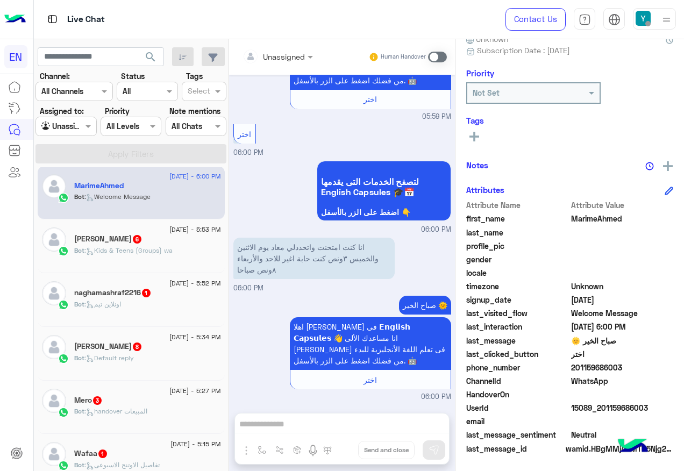
click at [436, 54] on span at bounding box center [437, 57] width 19 height 11
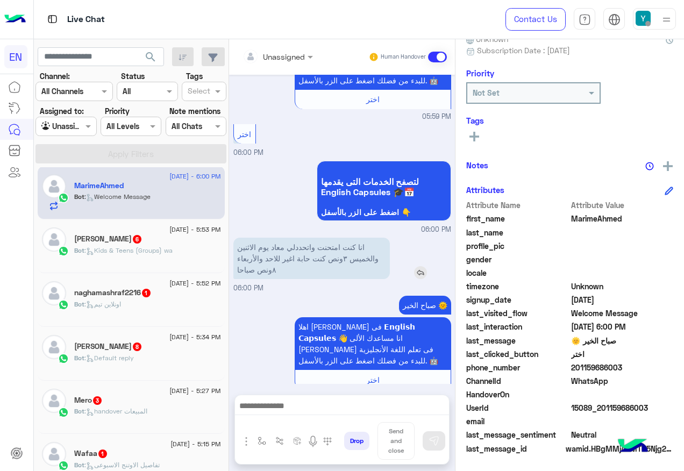
scroll to position [174, 0]
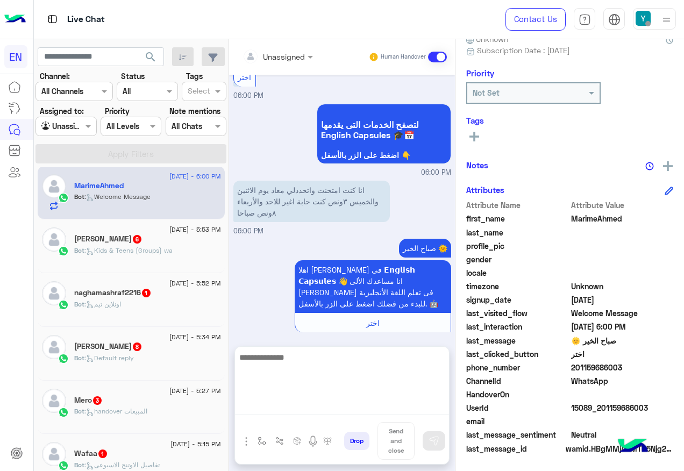
click at [357, 409] on textarea at bounding box center [342, 383] width 214 height 65
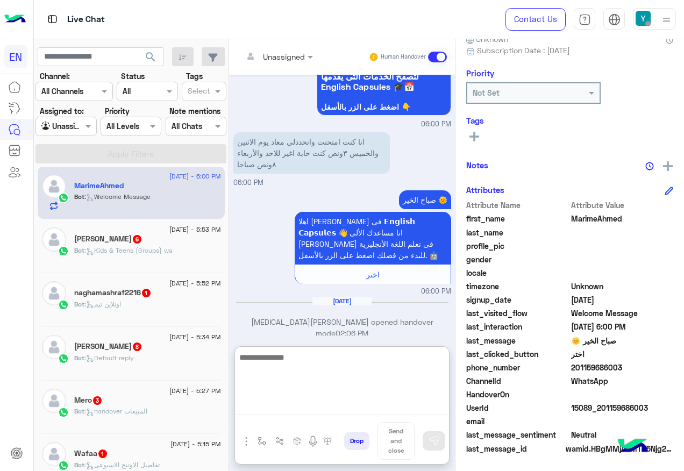
click at [300, 371] on textarea at bounding box center [342, 383] width 214 height 65
type textarea "**********"
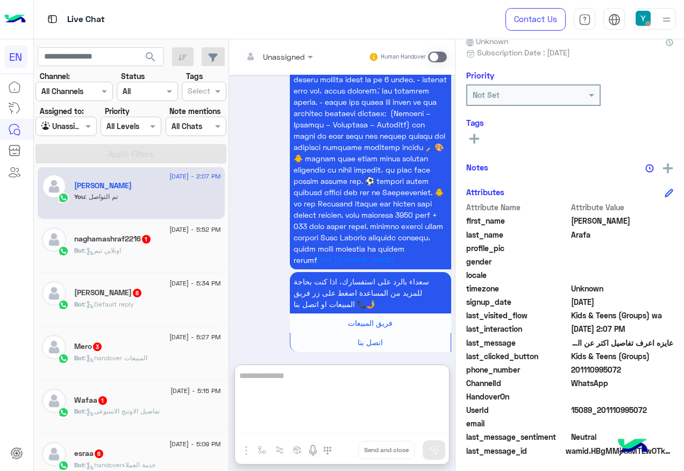
scroll to position [108, 0]
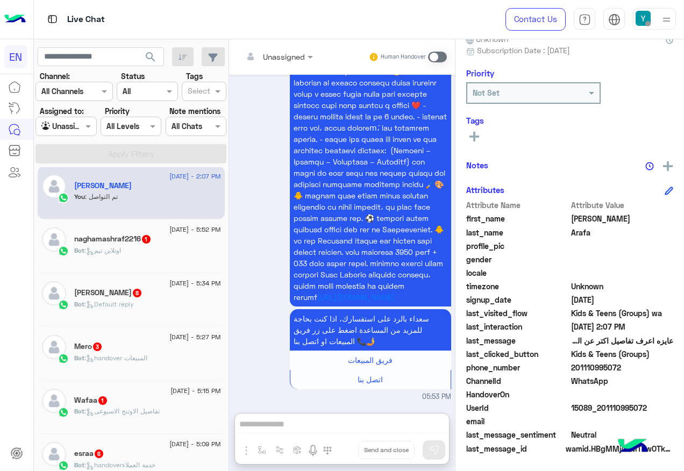
click at [94, 191] on div "[PERSON_NAME]" at bounding box center [147, 186] width 147 height 11
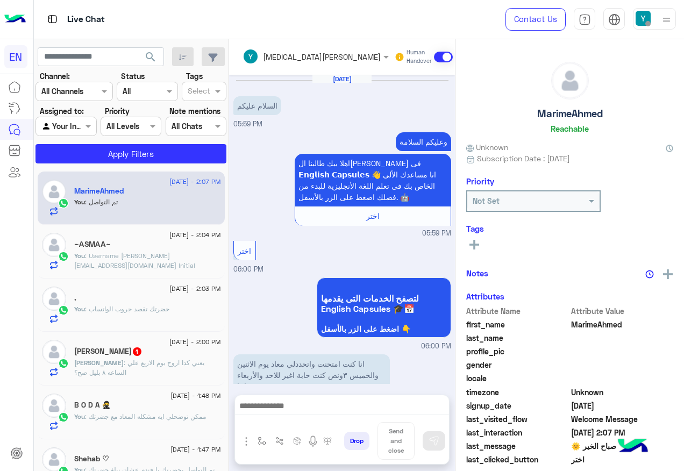
scroll to position [227, 0]
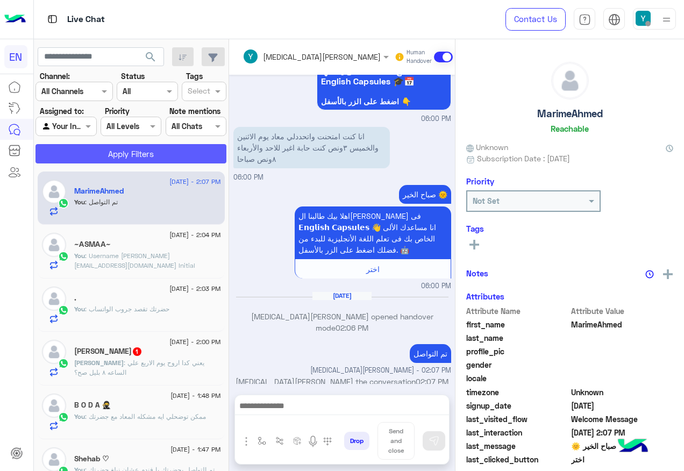
click at [101, 158] on button "Apply Filters" at bounding box center [130, 153] width 191 height 19
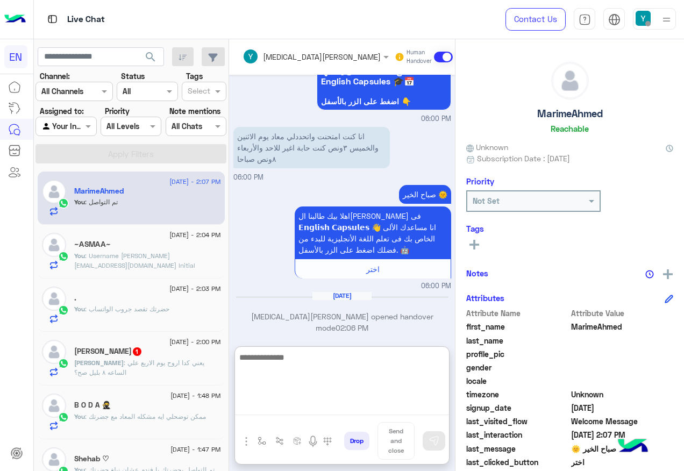
click at [274, 400] on textarea at bounding box center [342, 383] width 214 height 65
paste textarea "**********"
type textarea "**********"
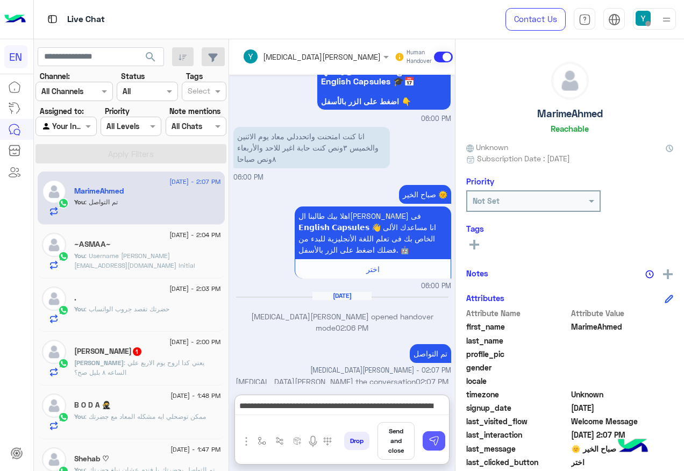
click at [436, 442] on img at bounding box center [434, 441] width 11 height 11
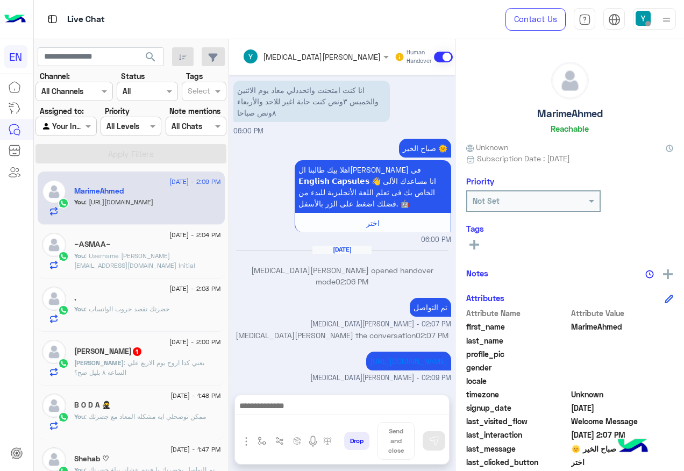
click at [59, 125] on input "text" at bounding box center [53, 126] width 25 height 11
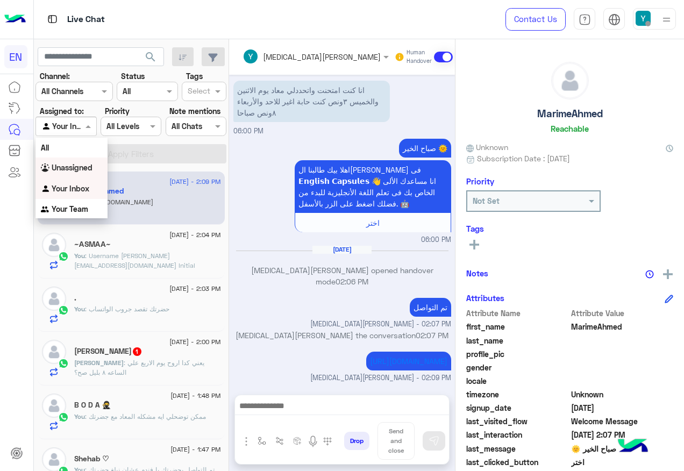
click at [75, 165] on b "Unassigned" at bounding box center [72, 167] width 41 height 9
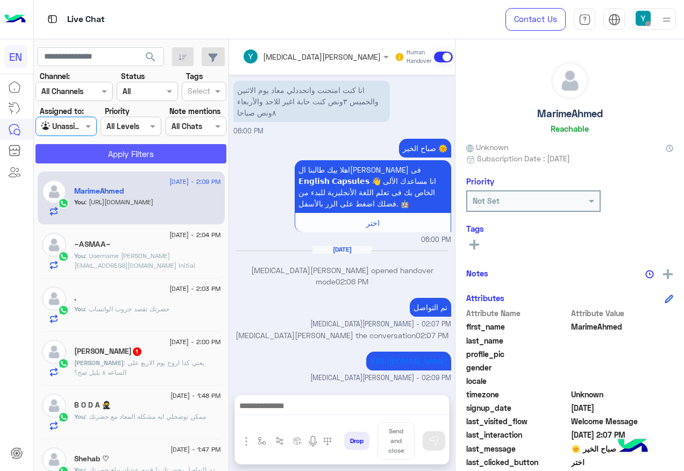
click at [161, 154] on button "Apply Filters" at bounding box center [130, 153] width 191 height 19
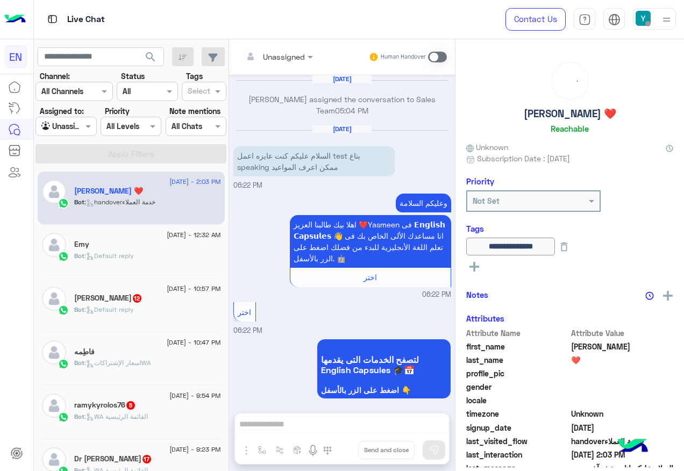
scroll to position [1378, 0]
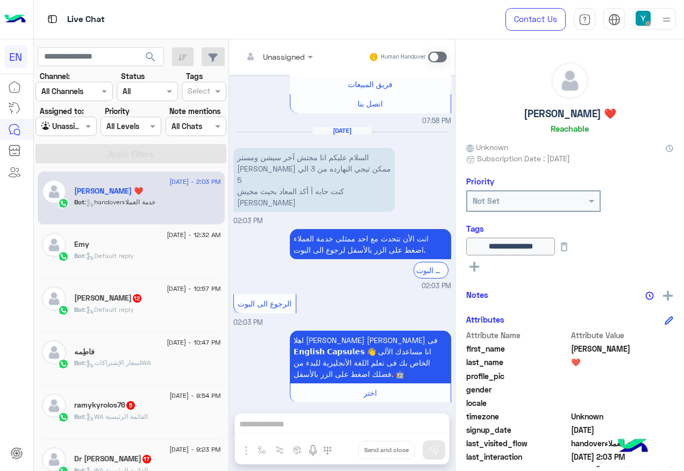
click at [319, 291] on div "الرجوع الى البوت 02:03 PM" at bounding box center [342, 309] width 218 height 37
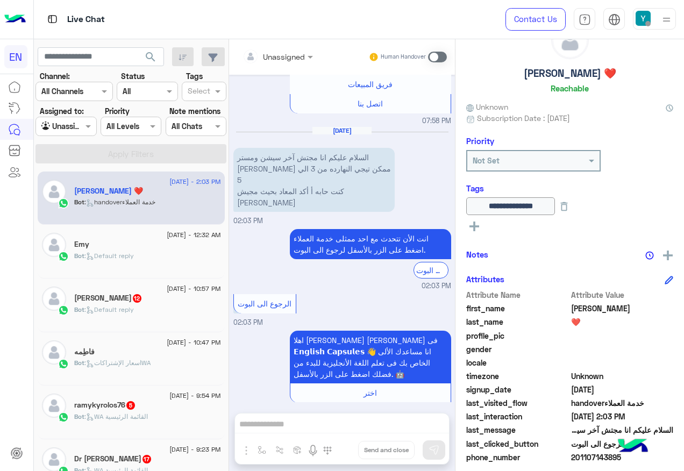
scroll to position [108, 0]
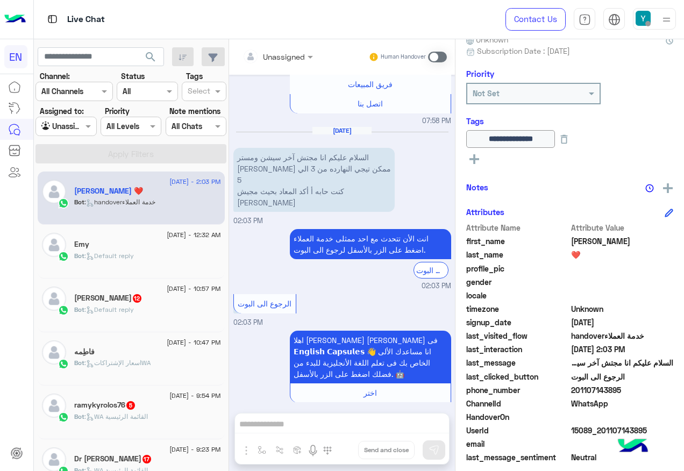
drag, startPoint x: 573, startPoint y: 388, endPoint x: 645, endPoint y: 386, distance: 72.1
click at [645, 386] on span "201107143895" at bounding box center [622, 389] width 103 height 11
drag, startPoint x: 645, startPoint y: 386, endPoint x: 607, endPoint y: 385, distance: 38.2
copy span "01107143895"
click at [158, 317] on div "Bot : Default reply" at bounding box center [147, 314] width 147 height 19
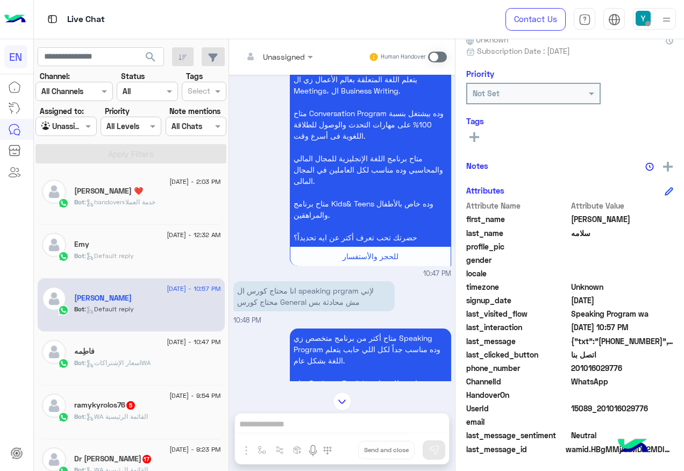
scroll to position [1486, 0]
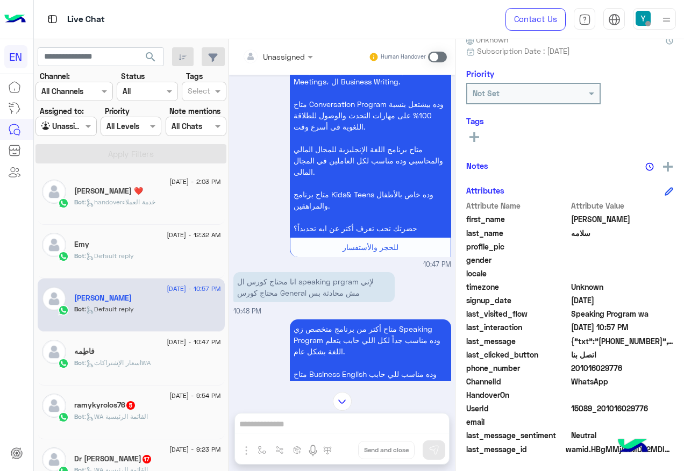
click at [282, 53] on input "text" at bounding box center [265, 56] width 44 height 11
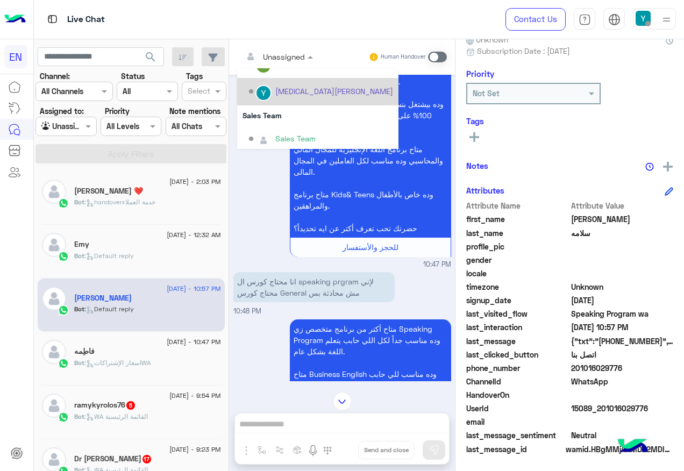
scroll to position [179, 0]
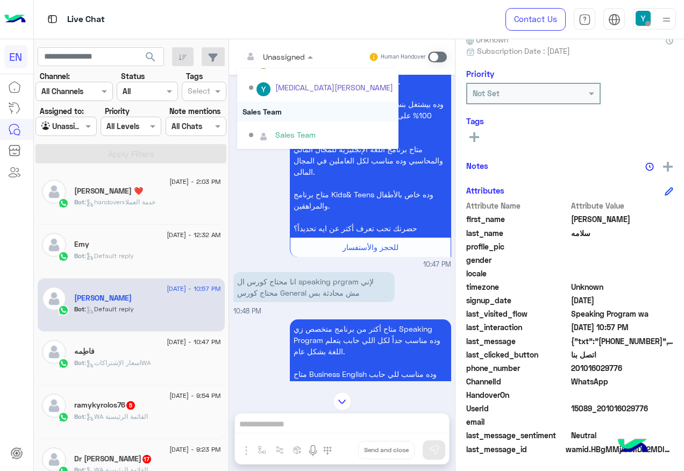
click at [332, 118] on div "Sales Team" at bounding box center [317, 112] width 161 height 20
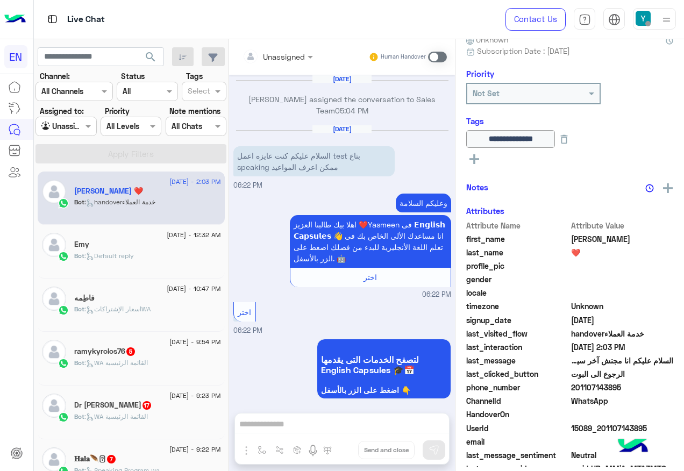
scroll to position [1378, 0]
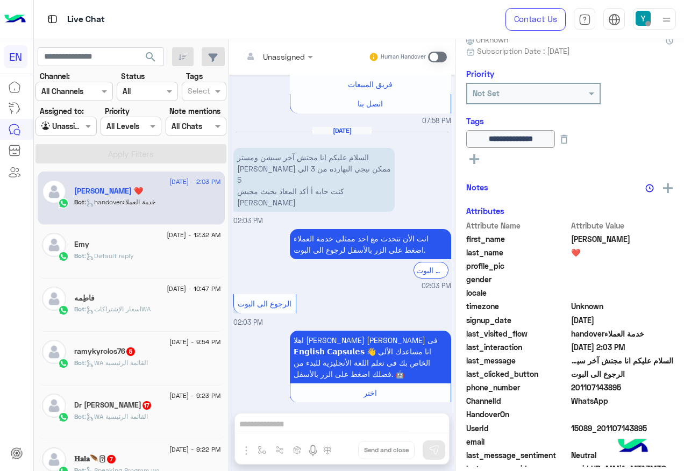
click at [140, 360] on span ": WA القائمة الرئيسية" at bounding box center [115, 363] width 63 height 8
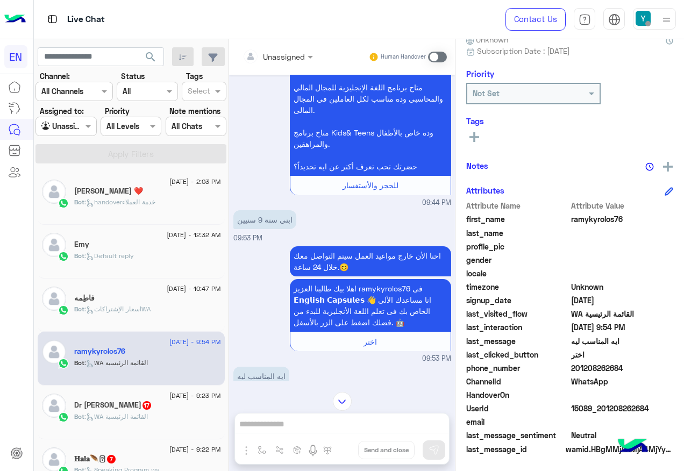
scroll to position [211, 0]
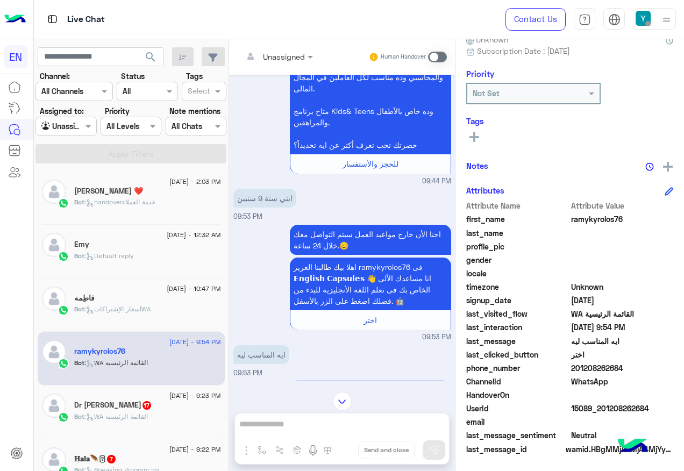
click at [279, 52] on input "text" at bounding box center [265, 56] width 44 height 11
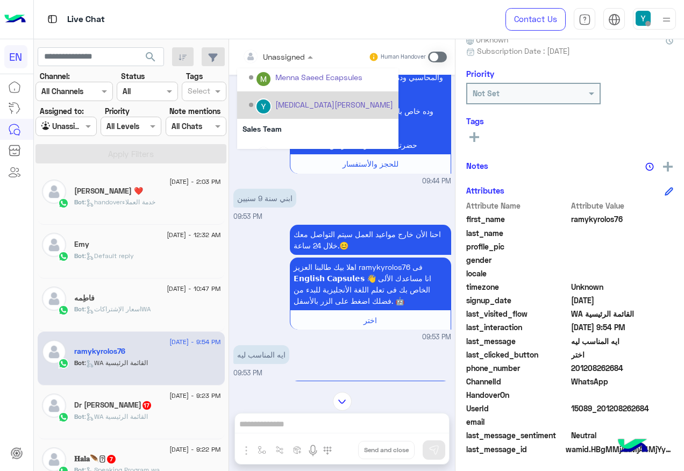
scroll to position [179, 0]
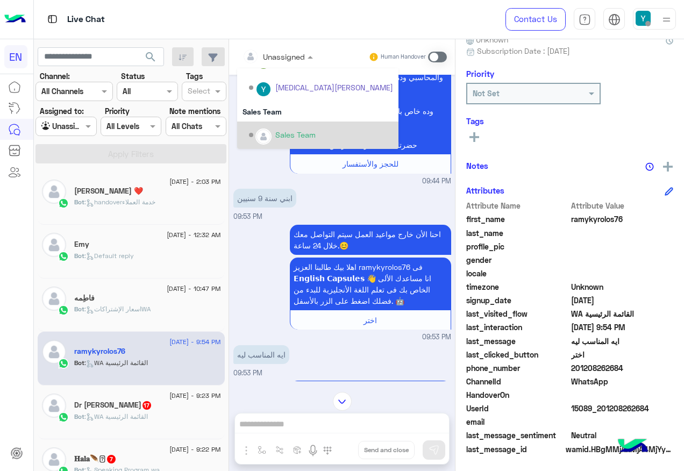
click at [306, 136] on div "Sales Team" at bounding box center [295, 134] width 40 height 11
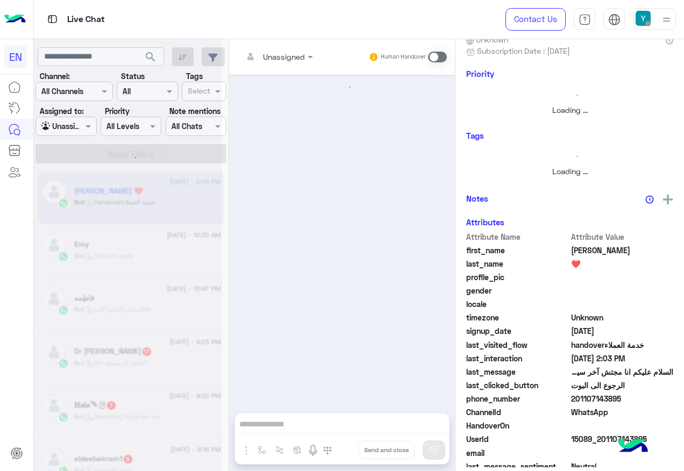
scroll to position [1378, 0]
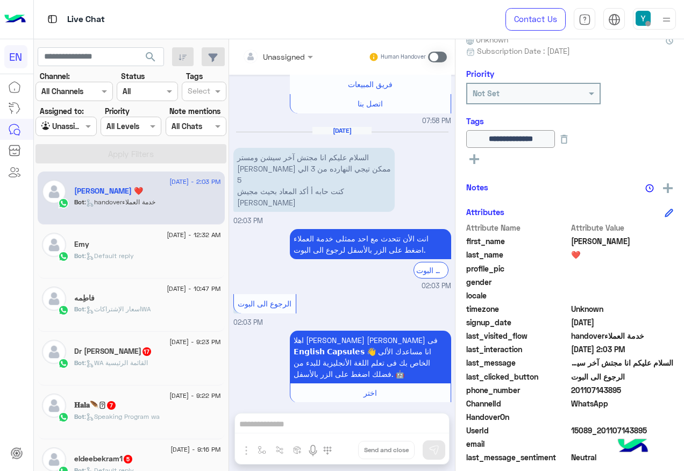
click at [180, 344] on span "15 August - 9:23 PM" at bounding box center [194, 342] width 51 height 10
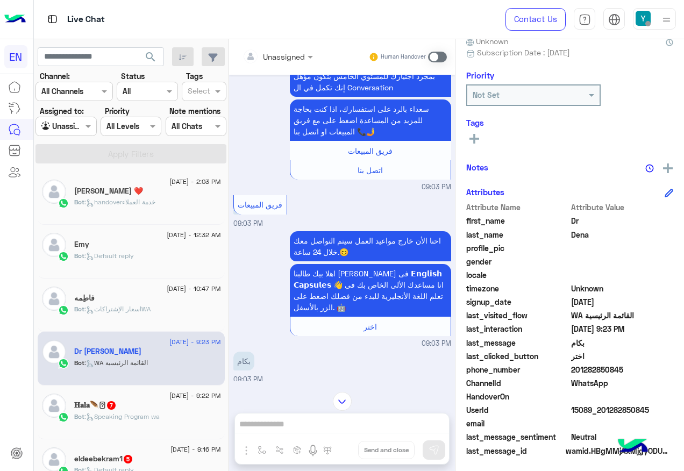
scroll to position [108, 0]
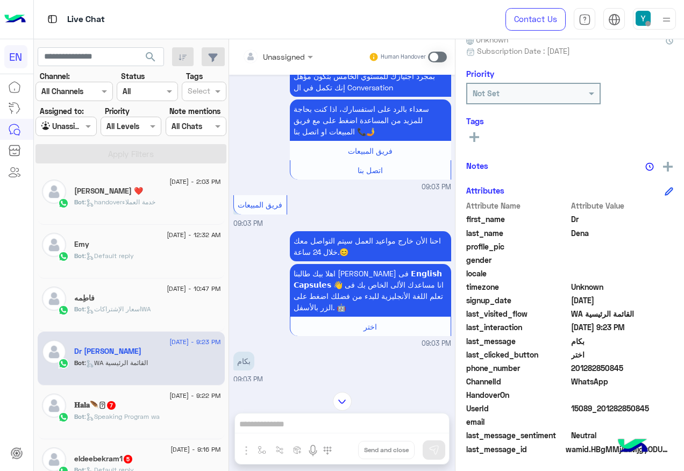
click at [296, 59] on div at bounding box center [277, 56] width 81 height 12
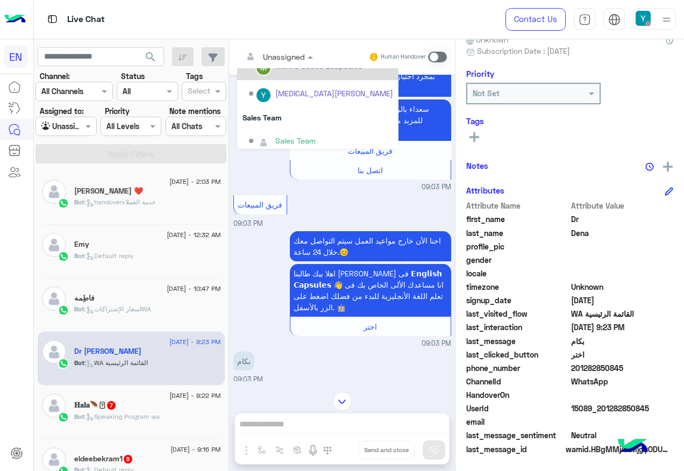
scroll to position [179, 0]
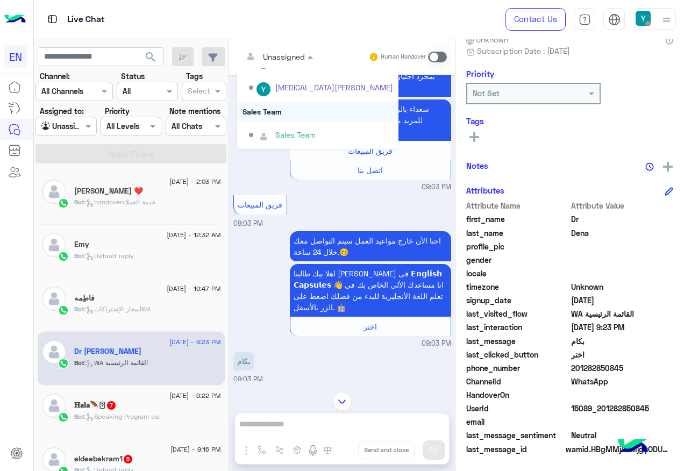
click at [291, 119] on div "Sales Team" at bounding box center [317, 112] width 161 height 20
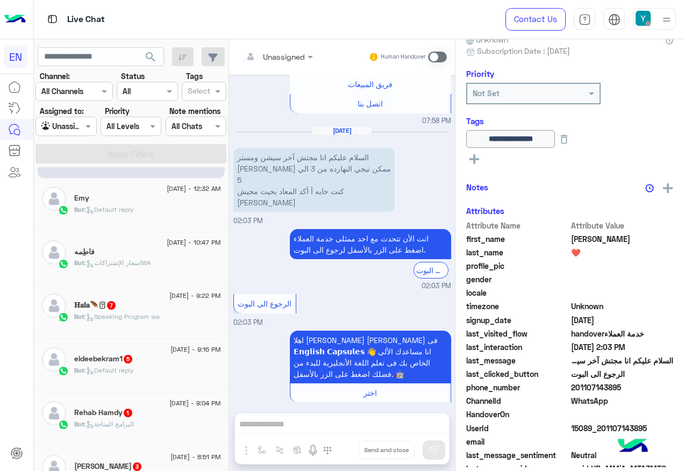
scroll to position [108, 0]
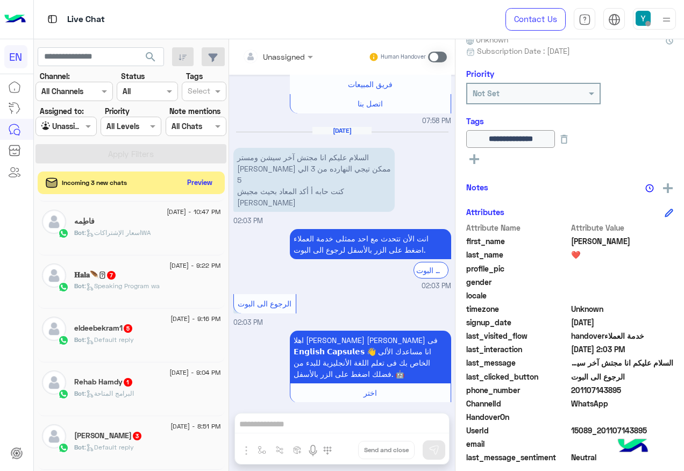
click at [200, 178] on button "Preview" at bounding box center [199, 182] width 33 height 15
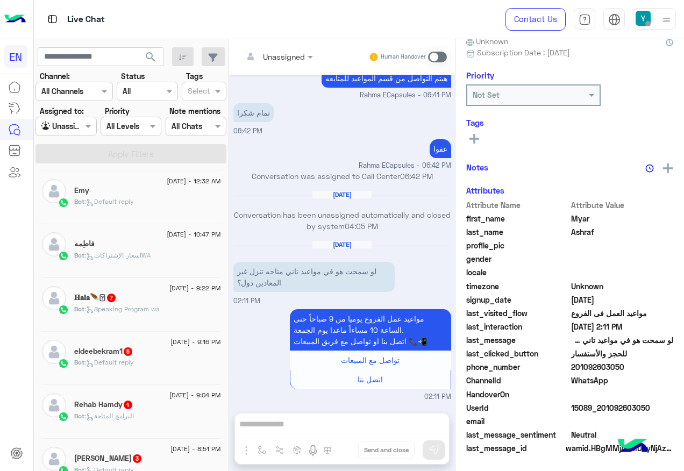
scroll to position [108, 0]
drag, startPoint x: 574, startPoint y: 366, endPoint x: 641, endPoint y: 365, distance: 67.2
click at [641, 365] on span "201092603050" at bounding box center [622, 367] width 103 height 11
drag, startPoint x: 641, startPoint y: 365, endPoint x: 600, endPoint y: 366, distance: 41.4
copy span "01092603050"
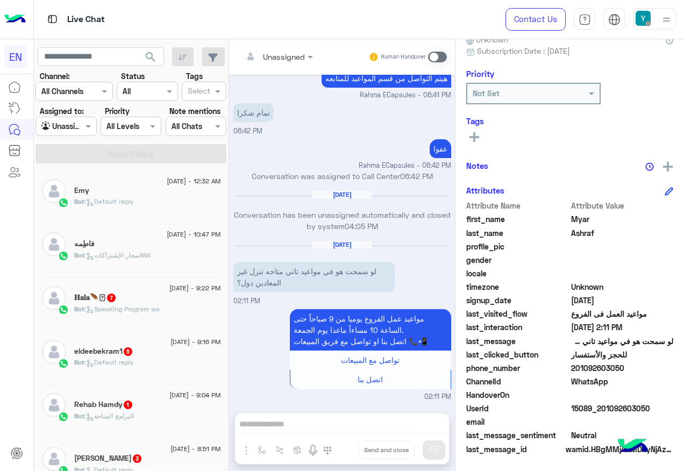
click at [437, 52] on span at bounding box center [437, 57] width 19 height 11
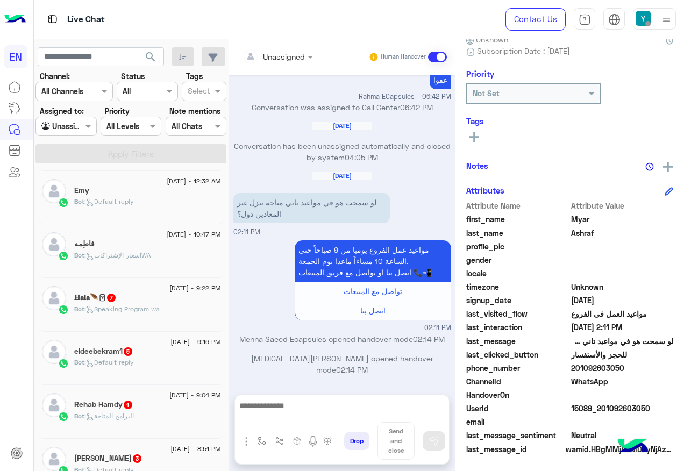
scroll to position [1108, 0]
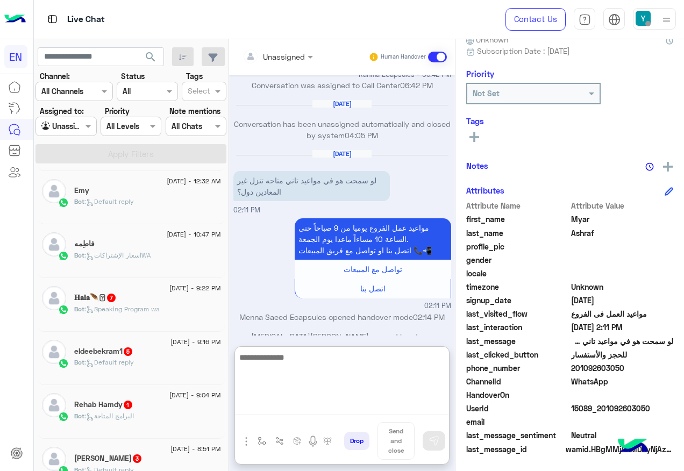
click at [305, 407] on textarea at bounding box center [342, 383] width 214 height 65
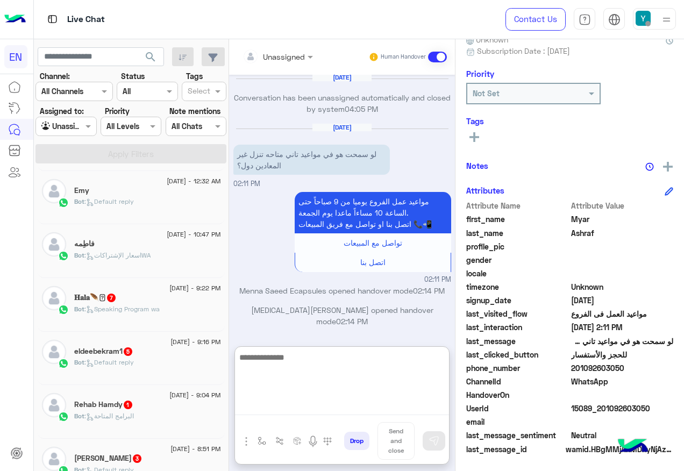
scroll to position [1157, 0]
click at [328, 372] on textarea at bounding box center [342, 383] width 214 height 65
type textarea "**********"
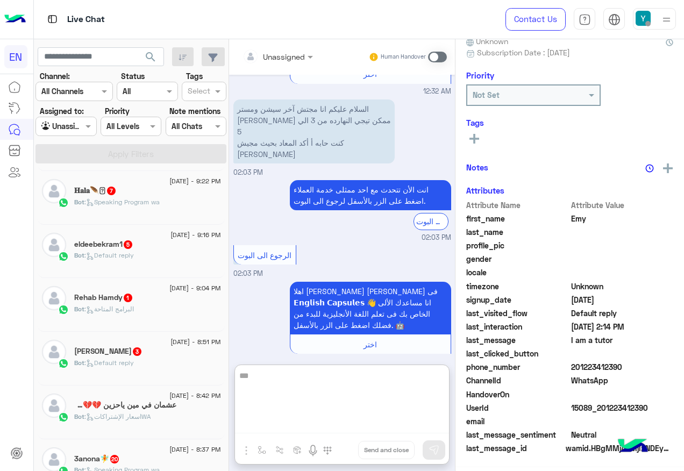
scroll to position [2074, 0]
type textarea "*"
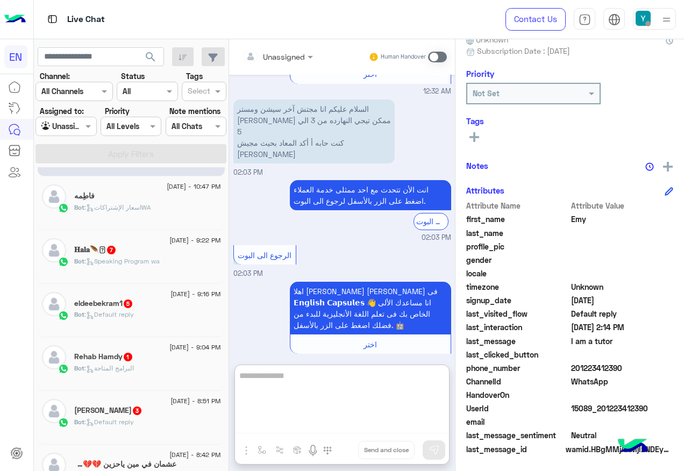
scroll to position [0, 0]
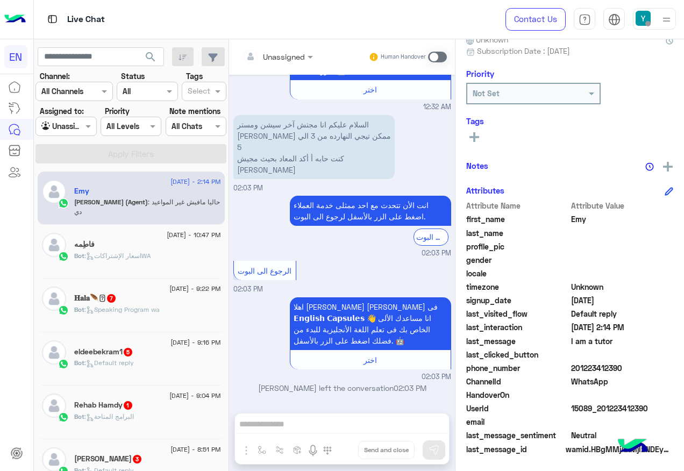
click at [169, 201] on span ": حاليا مافيش غير المواعيد دي" at bounding box center [147, 207] width 146 height 18
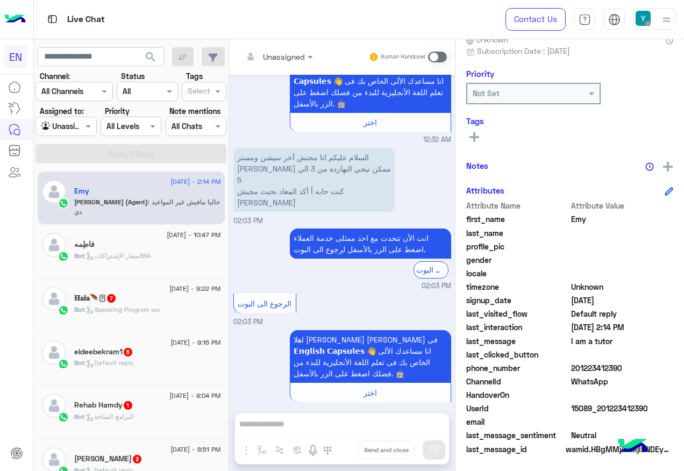
click at [170, 203] on span ": حاليا مافيش غير المواعيد دي" at bounding box center [147, 207] width 146 height 18
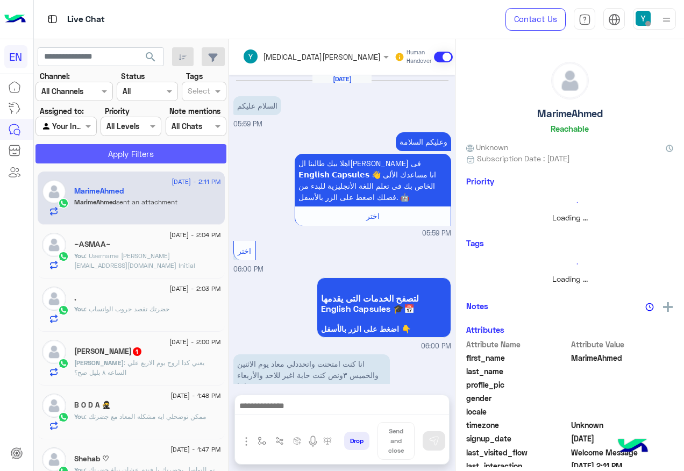
scroll to position [465, 0]
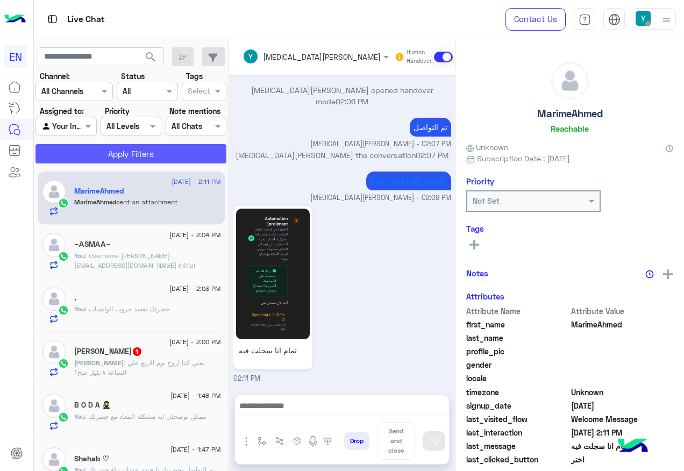
click at [128, 152] on button "Apply Filters" at bounding box center [130, 153] width 191 height 19
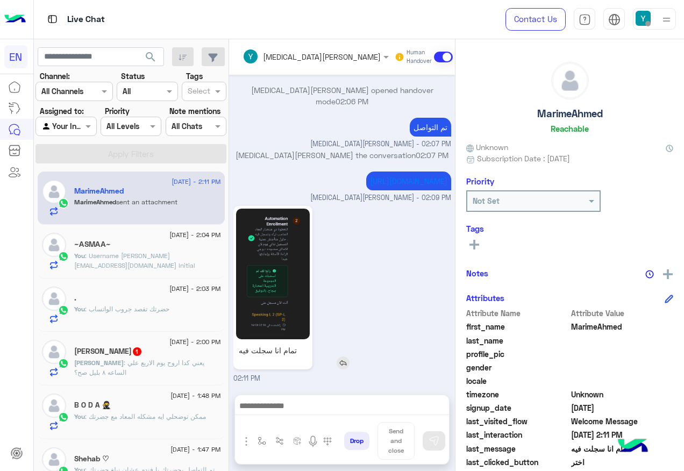
click at [272, 279] on img at bounding box center [273, 274] width 74 height 131
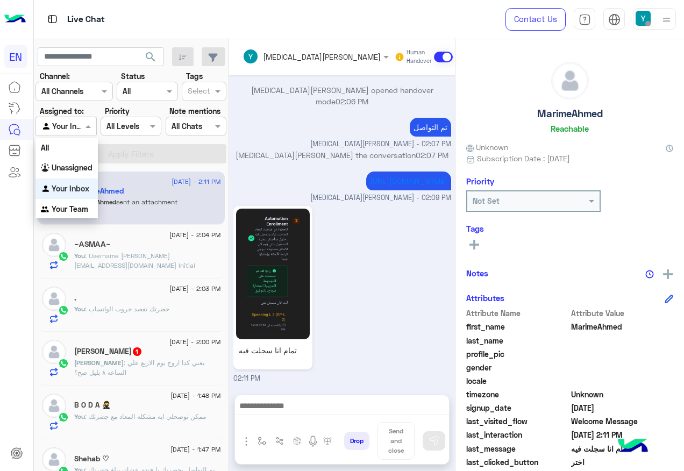
click at [81, 127] on div at bounding box center [66, 126] width 60 height 12
click at [76, 168] on b "Unassigned" at bounding box center [72, 167] width 41 height 9
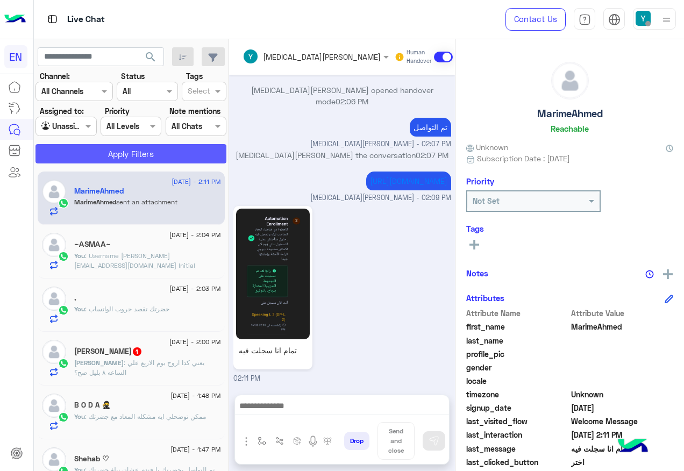
click at [110, 155] on button "Apply Filters" at bounding box center [130, 153] width 191 height 19
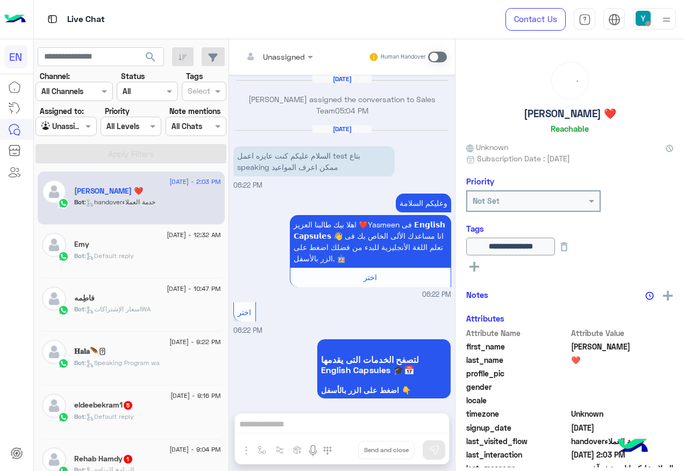
scroll to position [1378, 0]
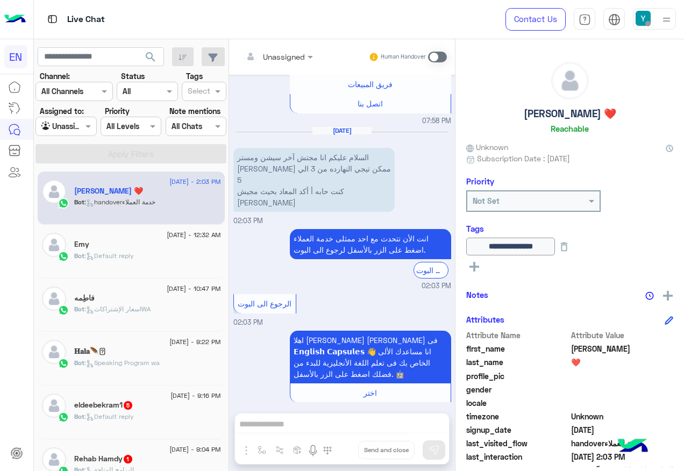
click at [137, 252] on div "Bot : Default reply" at bounding box center [147, 260] width 147 height 19
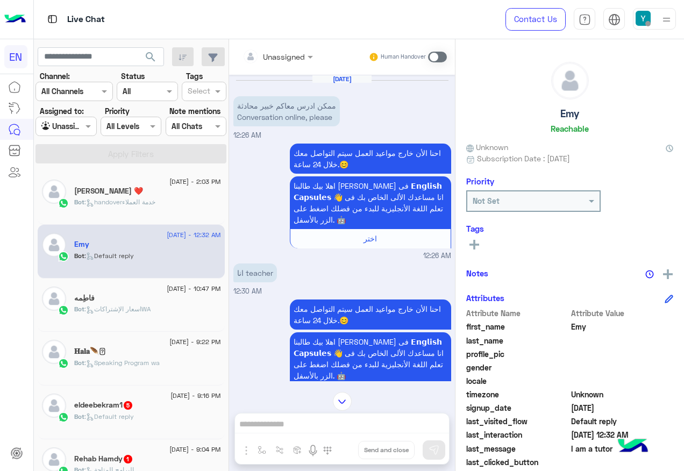
click at [281, 55] on input "text" at bounding box center [265, 56] width 44 height 11
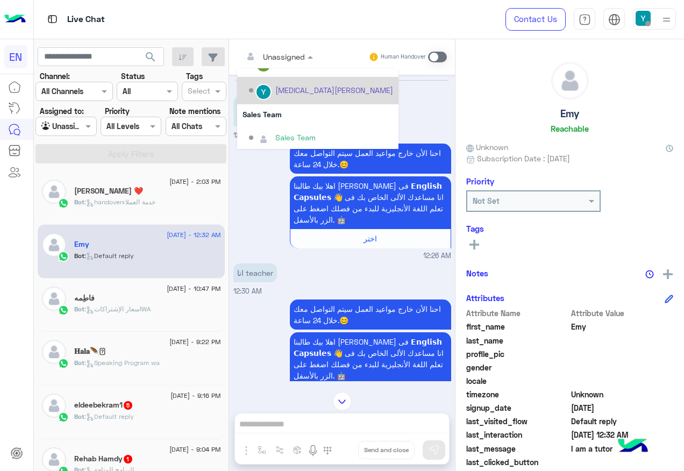
scroll to position [179, 0]
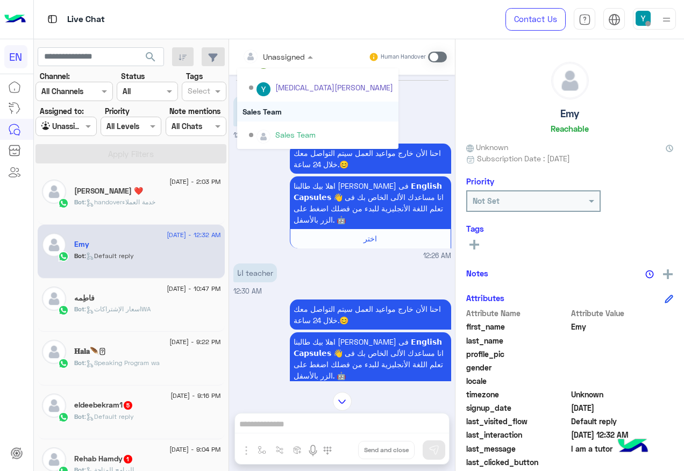
click at [294, 104] on div "Sales Team" at bounding box center [317, 112] width 161 height 20
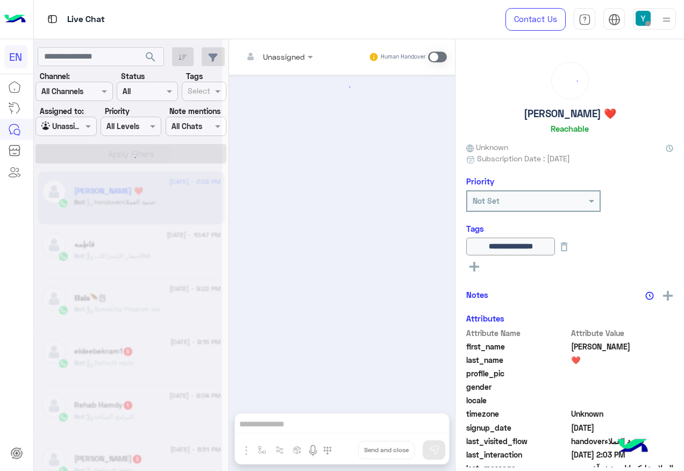
scroll to position [1378, 0]
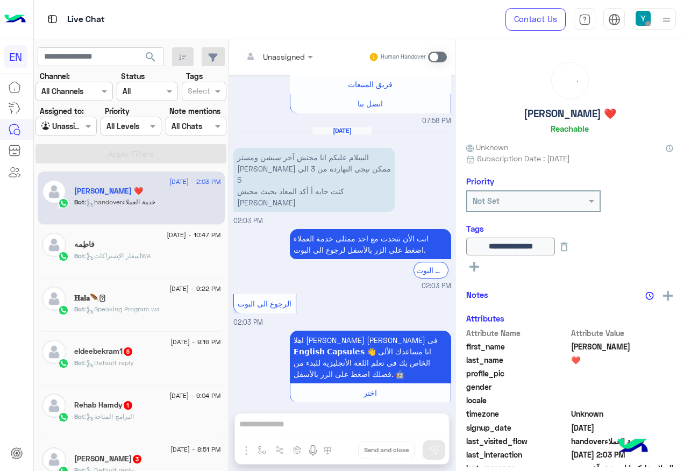
click at [141, 238] on div "[DATE] - 10:47 PM" at bounding box center [147, 236] width 147 height 7
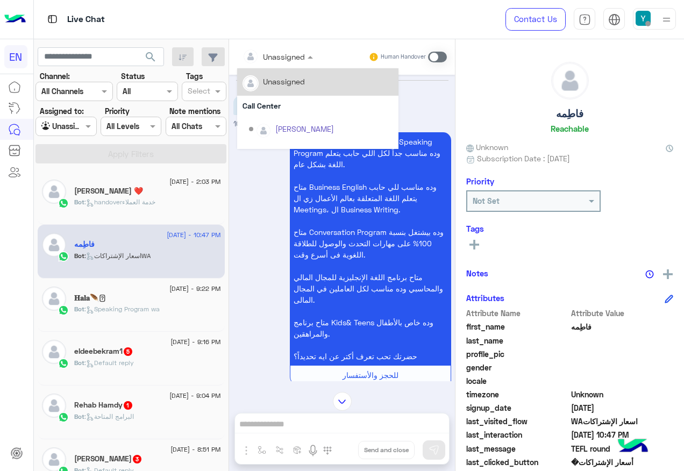
click at [285, 56] on input "text" at bounding box center [265, 56] width 44 height 11
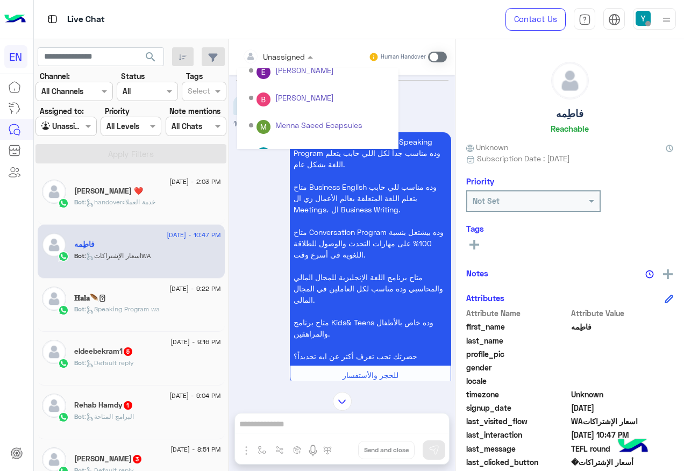
scroll to position [179, 0]
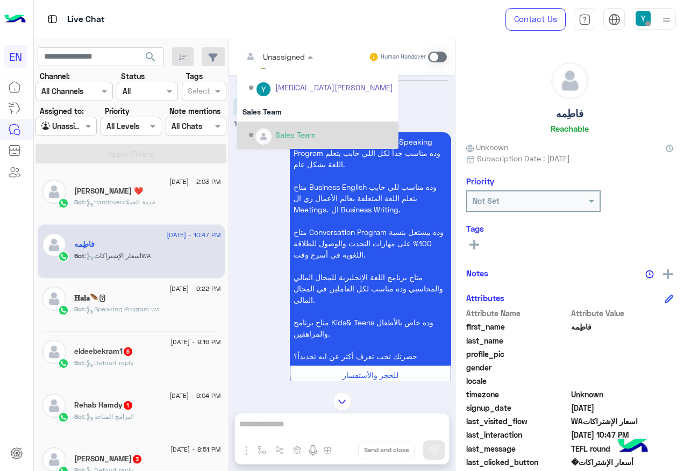
click at [293, 126] on div "Sales Team" at bounding box center [321, 135] width 144 height 19
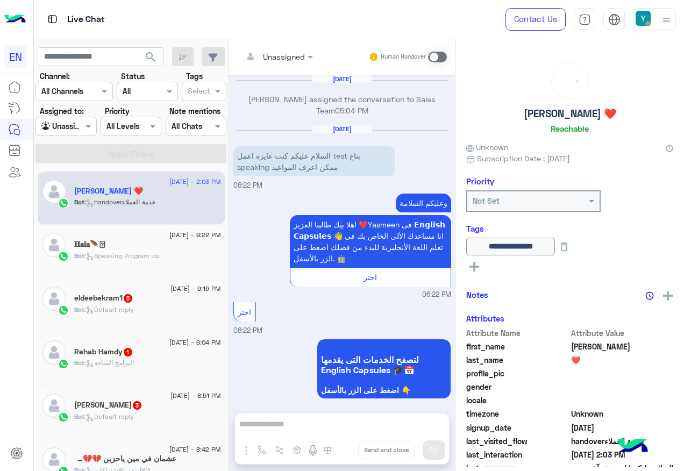
scroll to position [1378, 0]
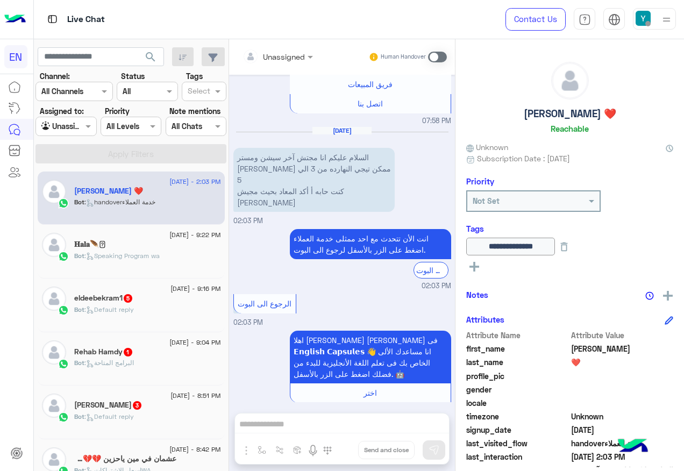
click at [159, 244] on div "𝐇𝐚𝐥𝐚🪶𓋜" at bounding box center [147, 245] width 147 height 11
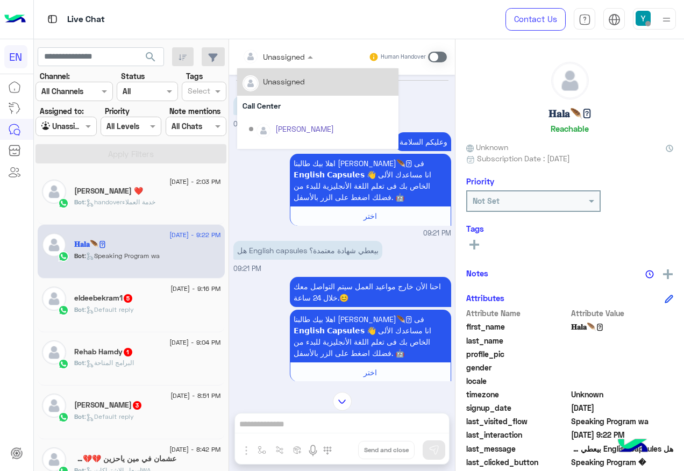
click at [269, 60] on input "text" at bounding box center [265, 56] width 44 height 11
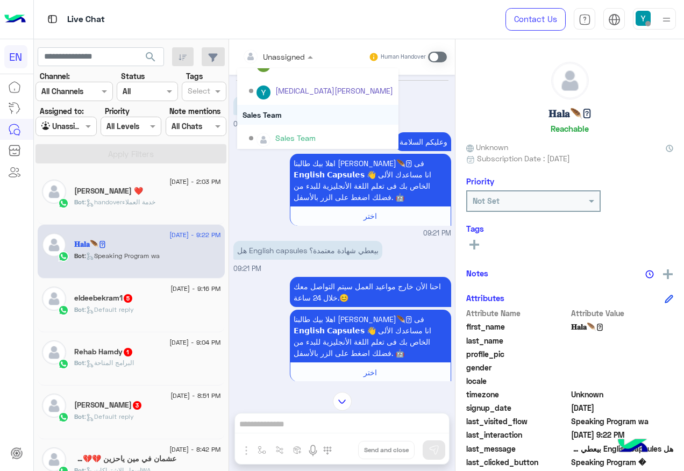
scroll to position [179, 0]
click at [288, 115] on div "Sales Team" at bounding box center [317, 112] width 161 height 20
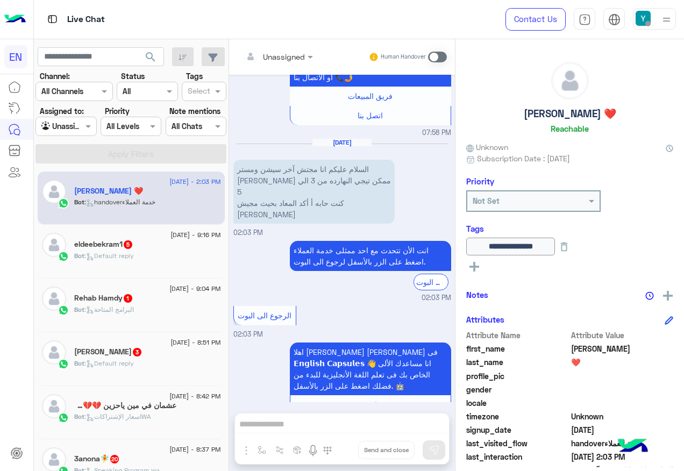
scroll to position [1378, 0]
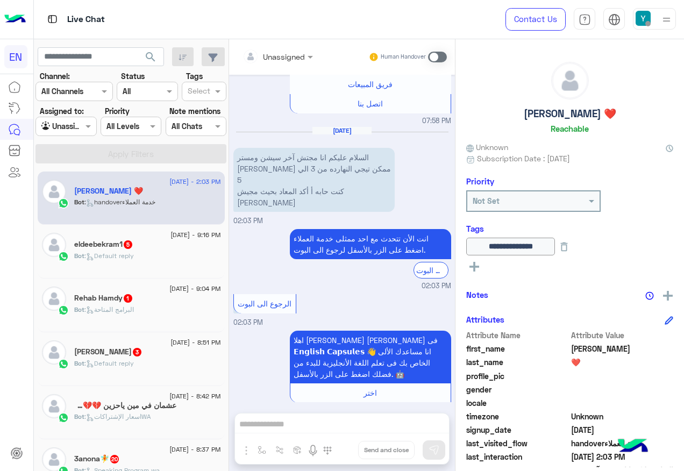
click at [172, 238] on span "[DATE] - 9:16 PM" at bounding box center [195, 235] width 50 height 10
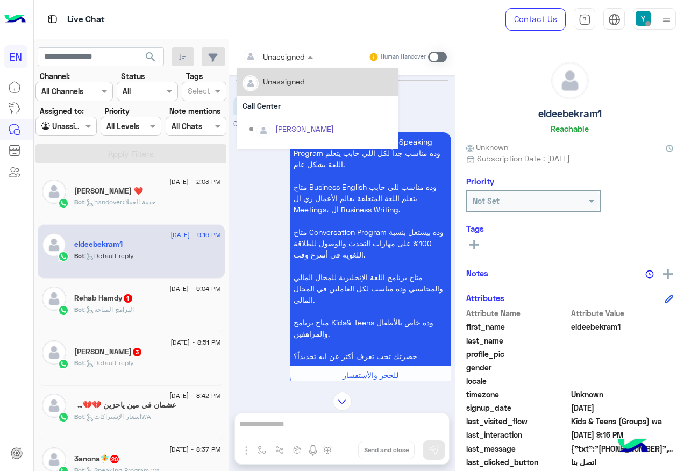
click at [272, 60] on input "text" at bounding box center [265, 56] width 44 height 11
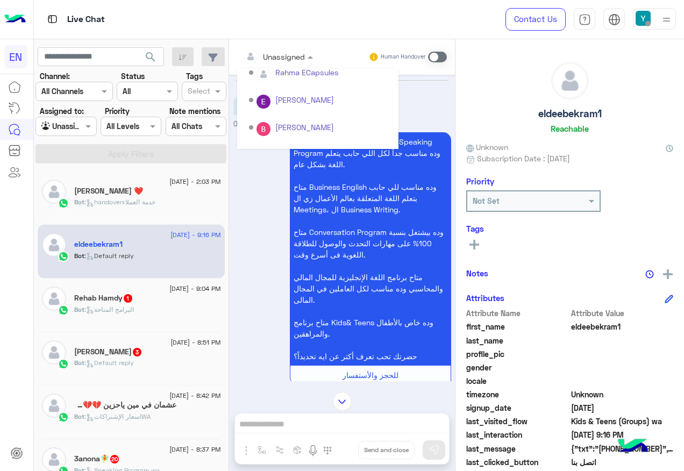
scroll to position [179, 0]
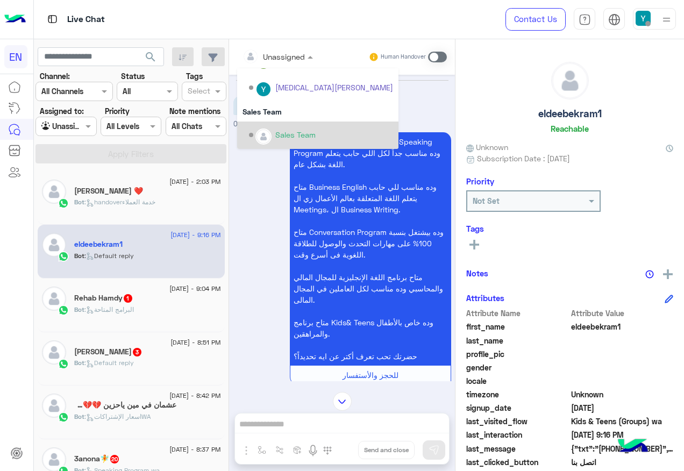
click at [288, 126] on div "Sales Team" at bounding box center [321, 135] width 144 height 19
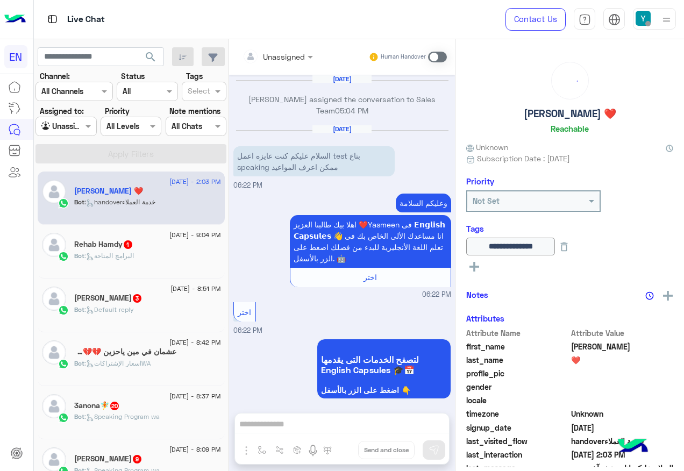
scroll to position [1378, 0]
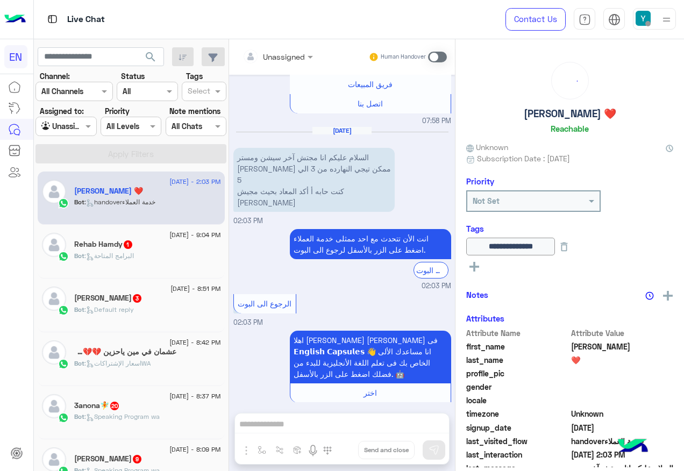
click at [169, 236] on span "[DATE] - 9:04 PM" at bounding box center [194, 235] width 51 height 10
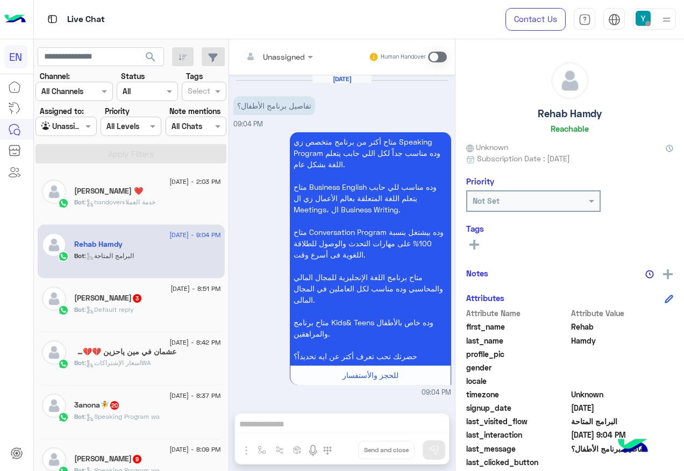
click at [268, 62] on div "Unassigned" at bounding box center [284, 56] width 42 height 11
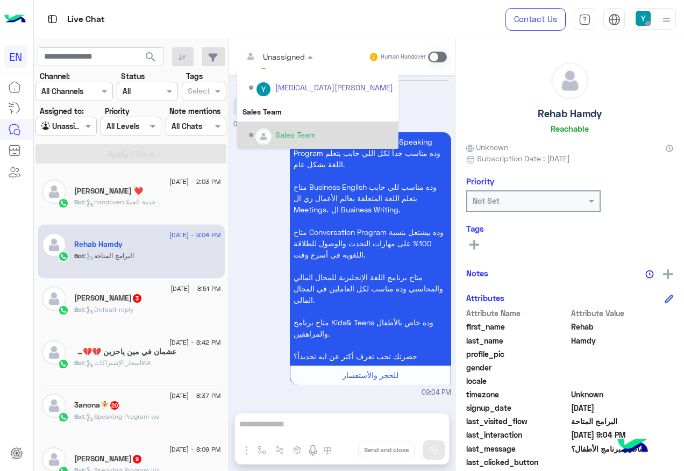
click at [284, 127] on div "Sales Team" at bounding box center [321, 135] width 144 height 19
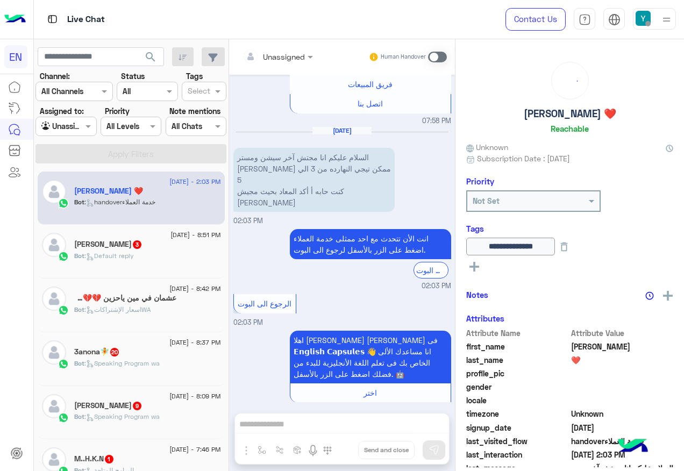
click at [179, 251] on div "Bot : Default reply" at bounding box center [147, 260] width 147 height 19
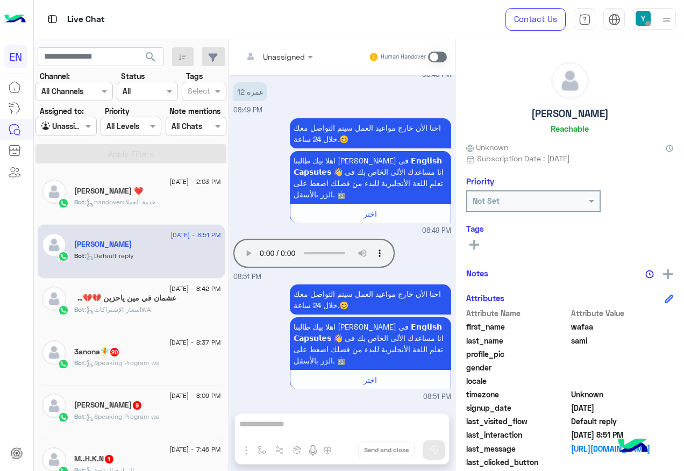
drag, startPoint x: 291, startPoint y: 39, endPoint x: 293, endPoint y: 53, distance: 14.1
click at [292, 46] on div "Unassigned Human Handover" at bounding box center [342, 56] width 226 height 35
click at [293, 53] on div at bounding box center [277, 56] width 81 height 12
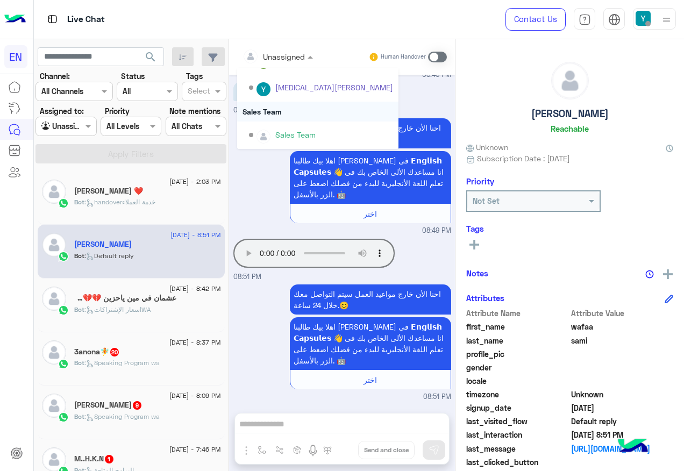
click at [274, 104] on div "Sales Team" at bounding box center [317, 112] width 161 height 20
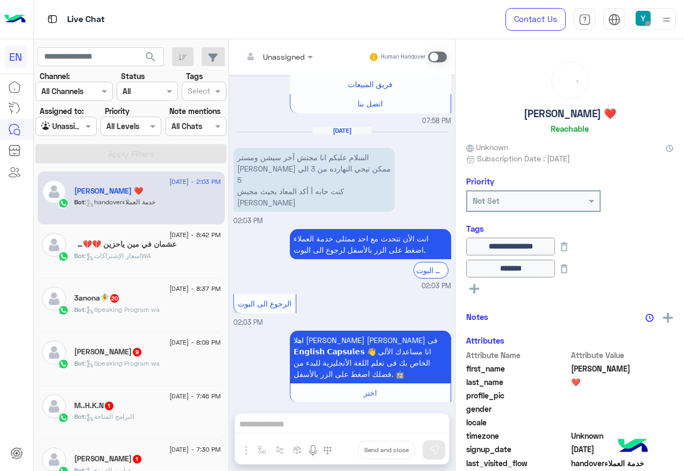
click at [169, 254] on div "Bot : اسعار الإشتراكاتWA" at bounding box center [147, 260] width 147 height 19
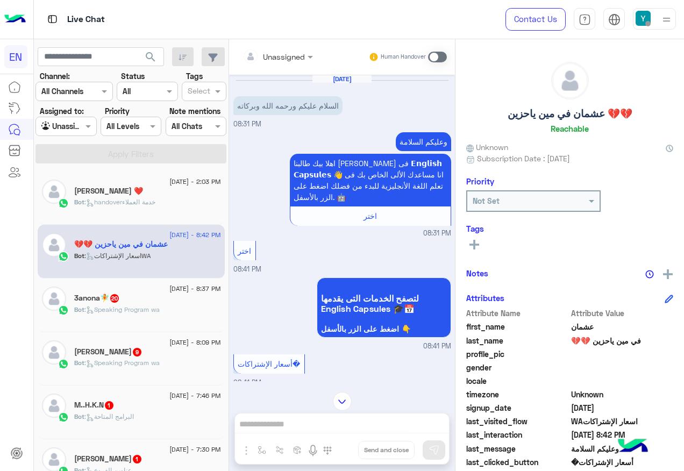
click at [285, 51] on input "text" at bounding box center [265, 56] width 44 height 11
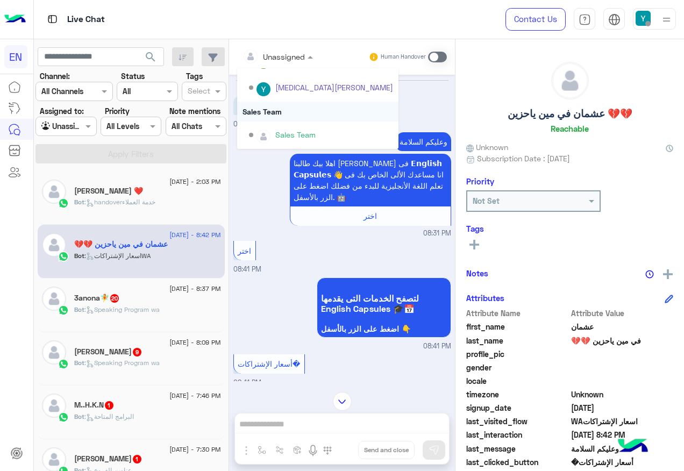
click at [270, 111] on div "Sales Team" at bounding box center [317, 112] width 161 height 20
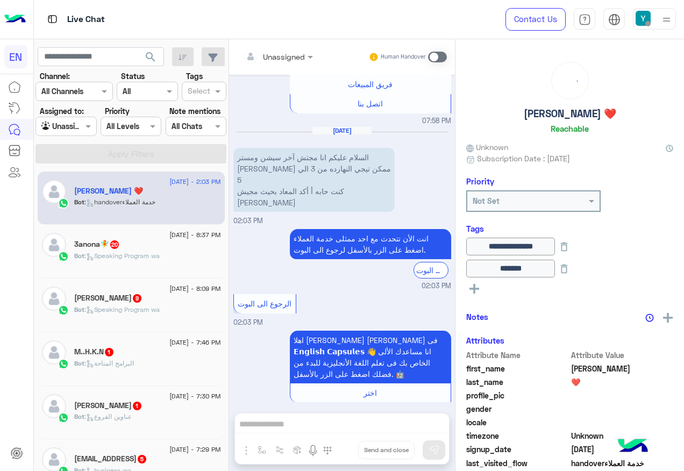
click at [133, 257] on span ": Speaking Program wa" at bounding box center [121, 256] width 75 height 8
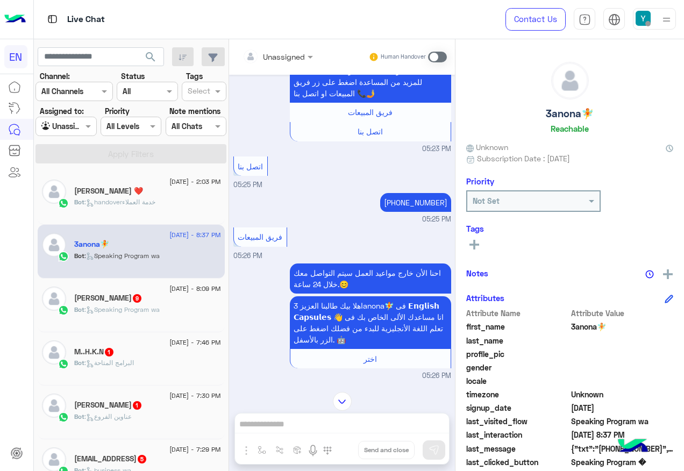
click at [275, 68] on div "Unassigned Human Handover" at bounding box center [342, 56] width 226 height 35
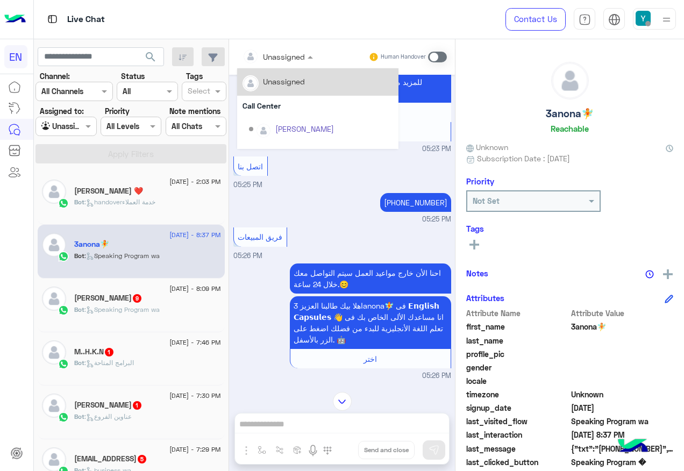
click at [276, 63] on div "Unassigned" at bounding box center [274, 57] width 62 height 22
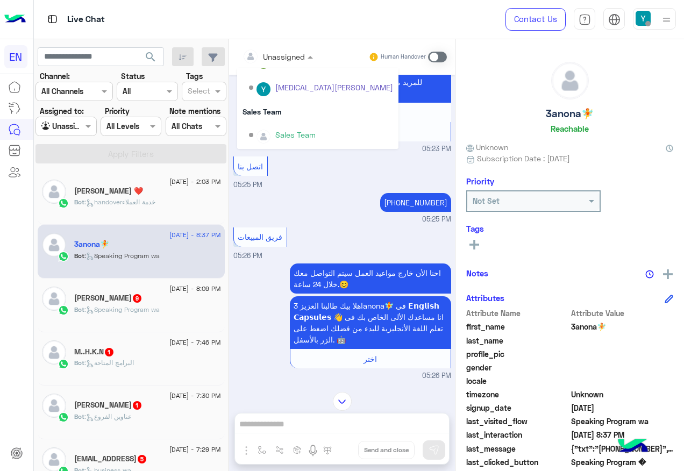
click at [283, 116] on div "Sales Team" at bounding box center [317, 112] width 161 height 20
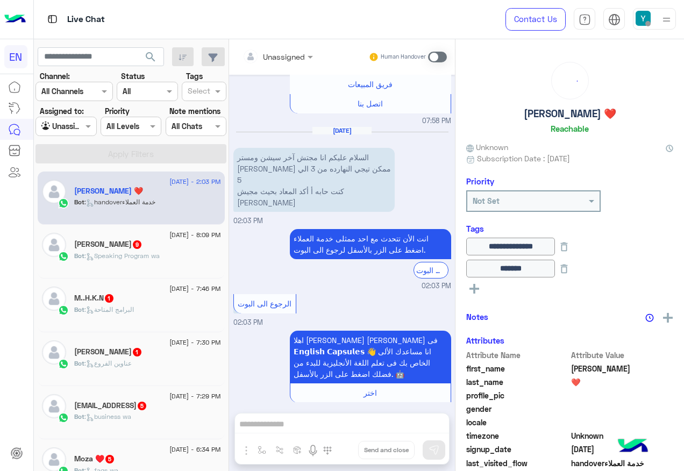
click at [134, 258] on span ": Speaking Program wa" at bounding box center [121, 256] width 75 height 8
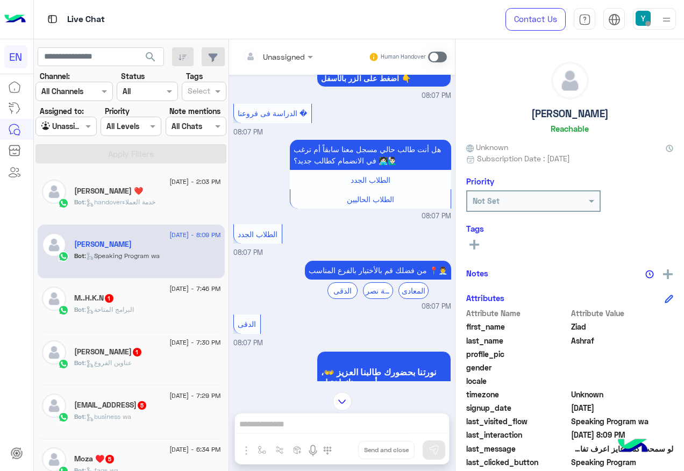
click at [293, 55] on div at bounding box center [277, 56] width 81 height 12
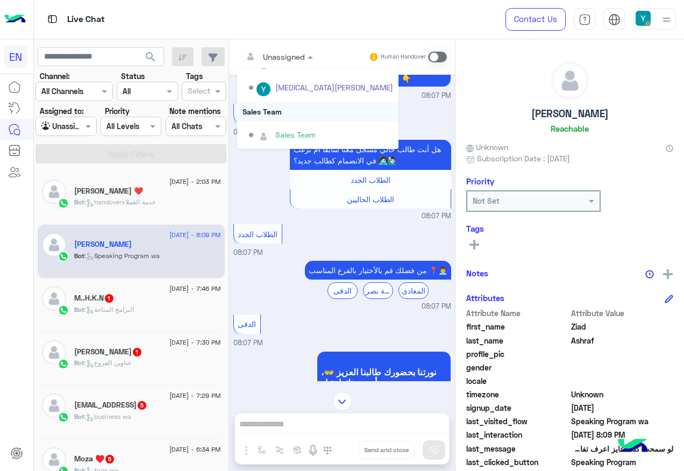
click at [284, 104] on div "Sales Team" at bounding box center [317, 112] width 161 height 20
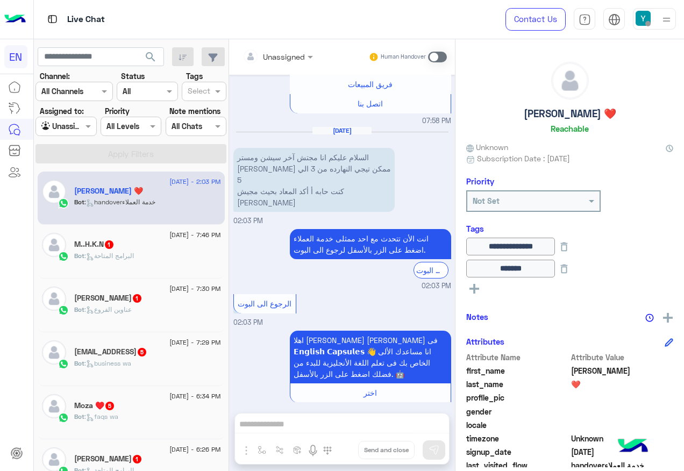
click at [165, 258] on div "Bot : البرامج المتاحة" at bounding box center [147, 260] width 147 height 19
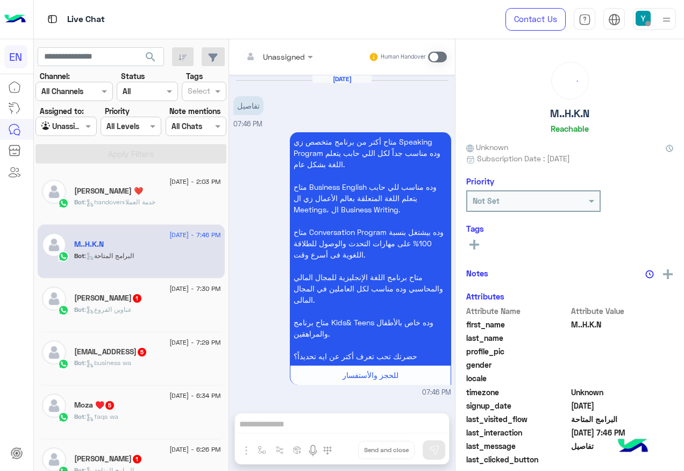
click at [279, 56] on input "text" at bounding box center [265, 56] width 44 height 11
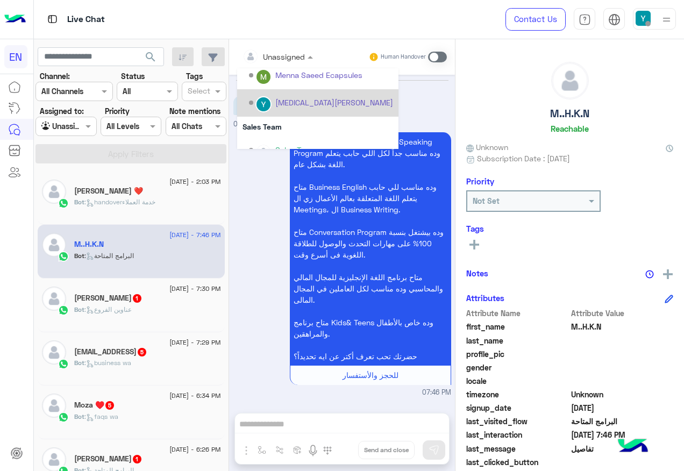
scroll to position [179, 0]
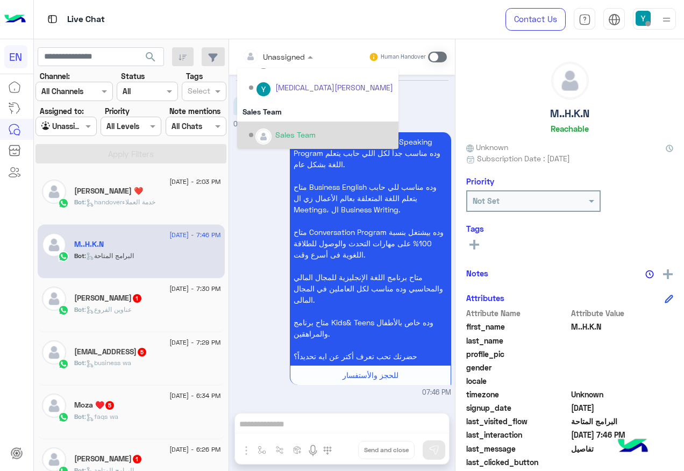
click at [268, 124] on div "Sales Team" at bounding box center [317, 135] width 161 height 27
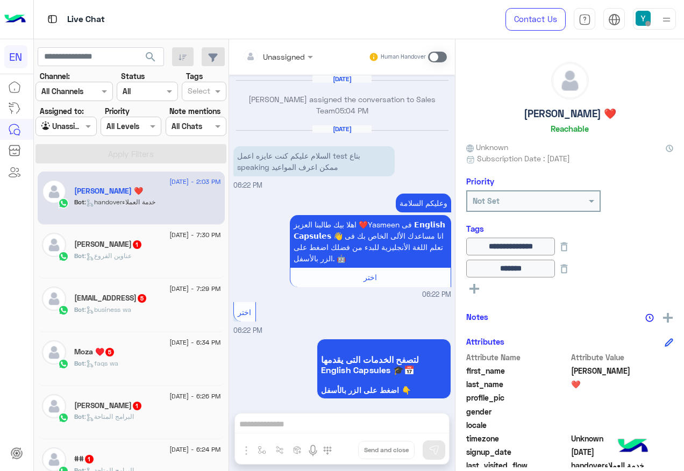
scroll to position [1378, 0]
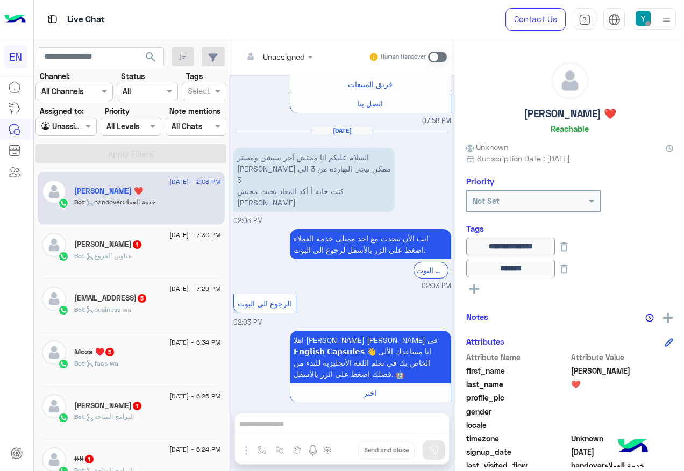
click at [113, 270] on div "15 August - 7:30 PM مروان 1 Bot : عناوين الفروع" at bounding box center [131, 252] width 187 height 54
click at [117, 257] on span ": عناوين الفروع" at bounding box center [107, 256] width 47 height 8
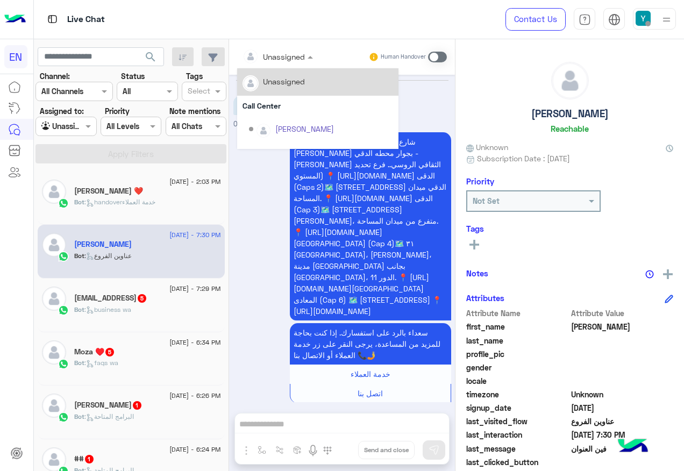
click at [296, 52] on div at bounding box center [277, 56] width 81 height 12
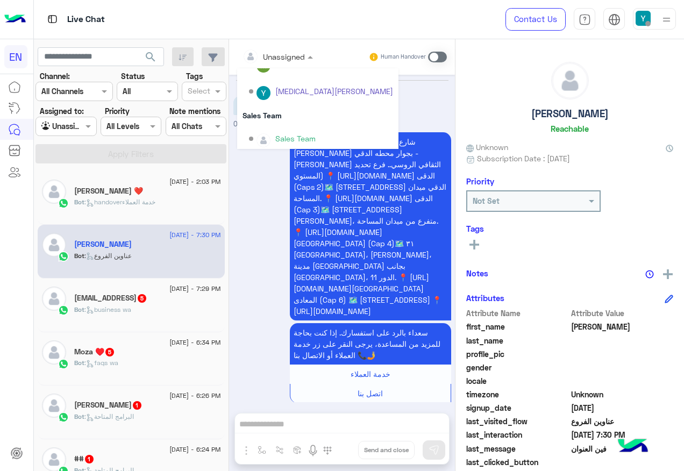
scroll to position [179, 0]
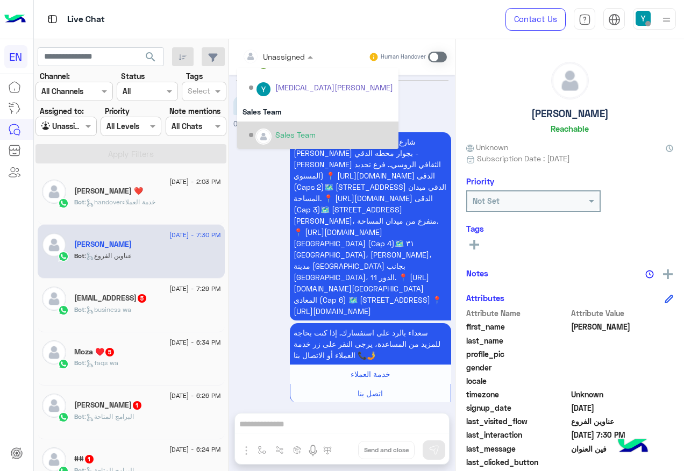
click at [281, 122] on div "Sales Team" at bounding box center [317, 135] width 161 height 27
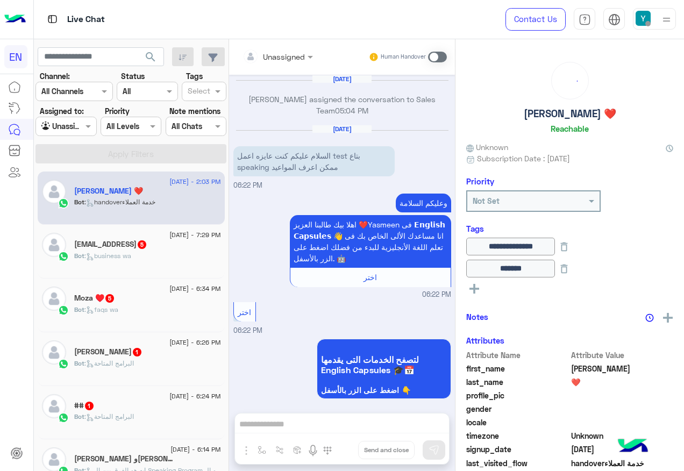
scroll to position [1378, 0]
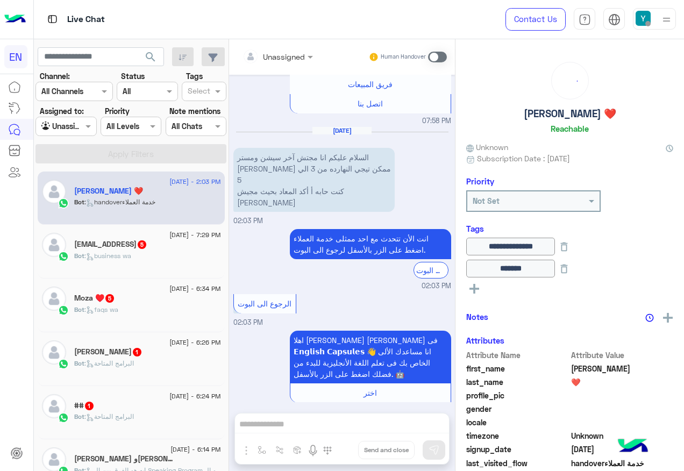
click at [151, 236] on div "15 August - 7:29 PM" at bounding box center [147, 236] width 147 height 7
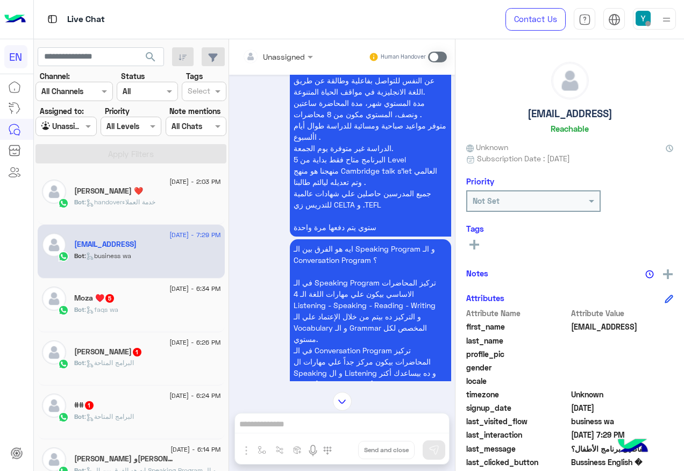
scroll to position [777, 0]
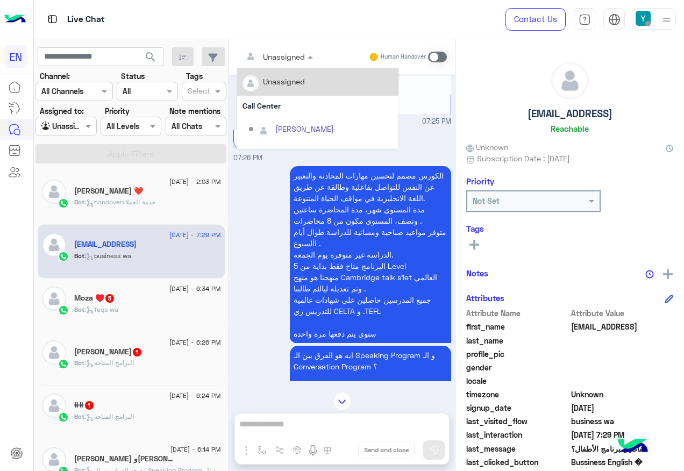
click at [307, 59] on span at bounding box center [311, 56] width 13 height 11
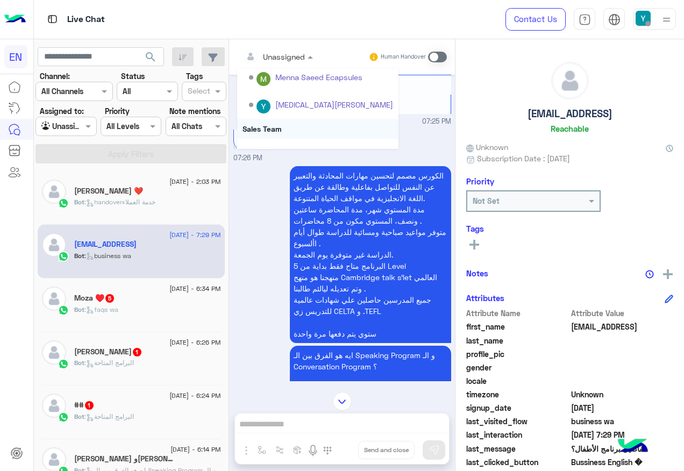
click at [282, 123] on div "Sales Team" at bounding box center [317, 129] width 161 height 20
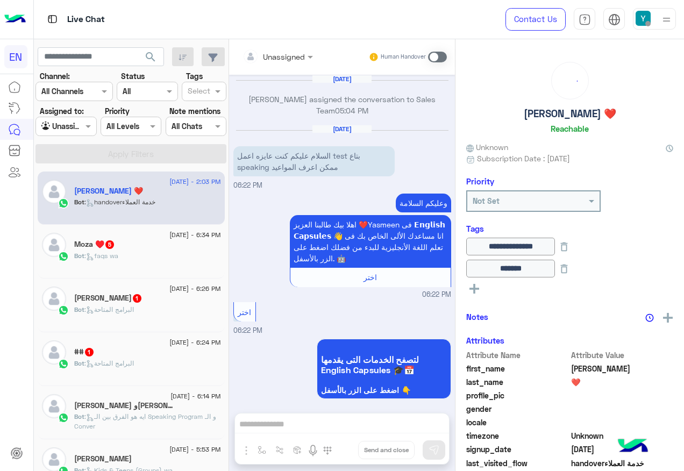
scroll to position [1378, 0]
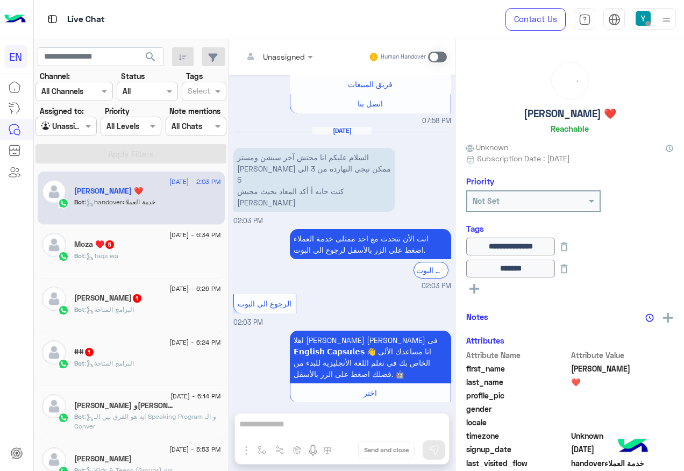
click at [132, 248] on div "Moza ♥️ 5" at bounding box center [147, 245] width 147 height 11
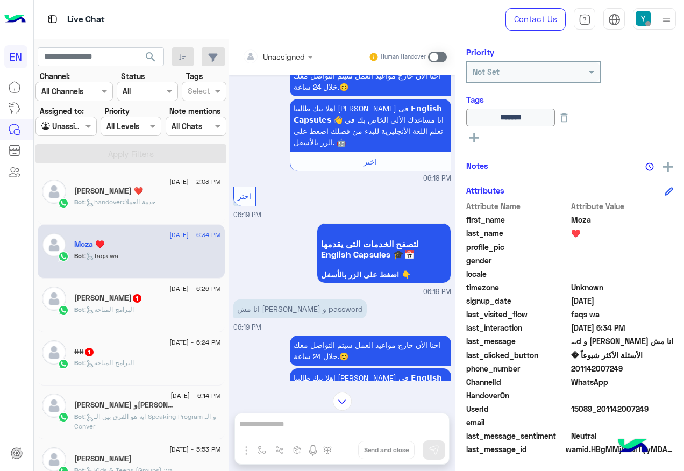
scroll to position [130, 0]
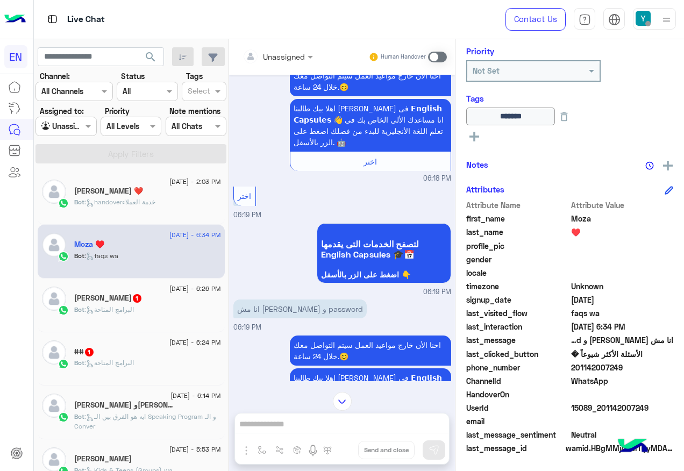
drag, startPoint x: 575, startPoint y: 366, endPoint x: 619, endPoint y: 365, distance: 43.6
click at [619, 365] on span "201142007249" at bounding box center [622, 367] width 103 height 11
copy span "01142007249"
click at [438, 59] on span at bounding box center [437, 57] width 19 height 11
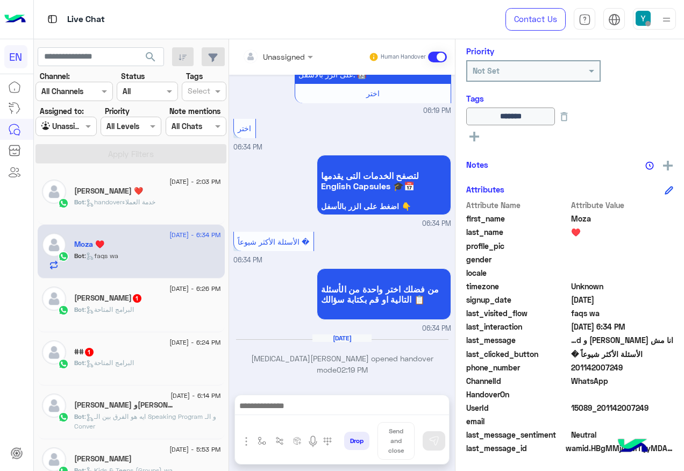
scroll to position [1196, 0]
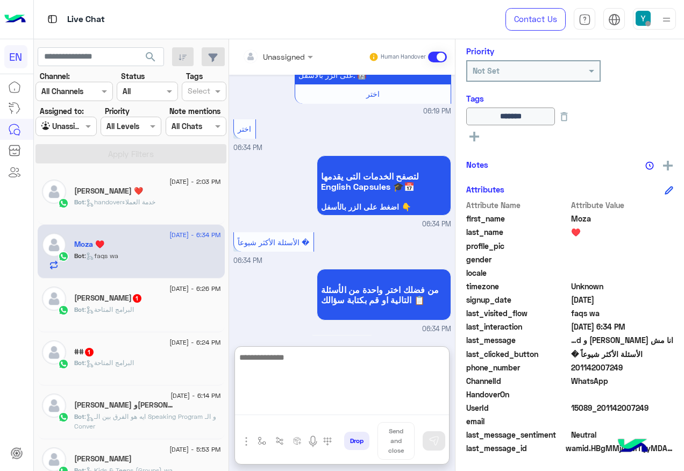
click at [286, 409] on textarea at bounding box center [342, 383] width 214 height 65
paste textarea "**********"
type textarea "**********"
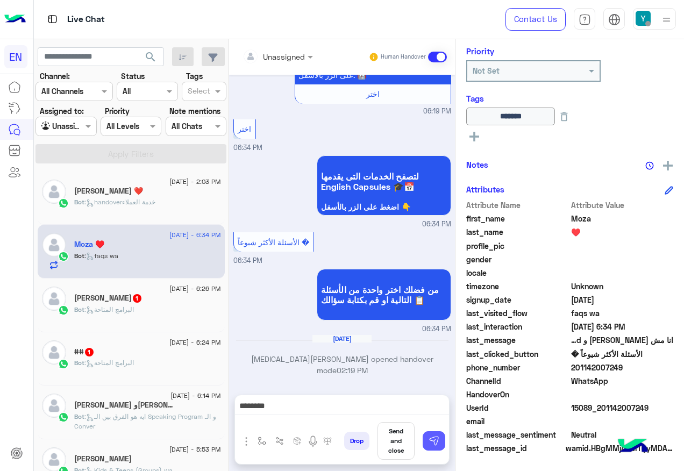
click at [436, 439] on img at bounding box center [434, 441] width 11 height 11
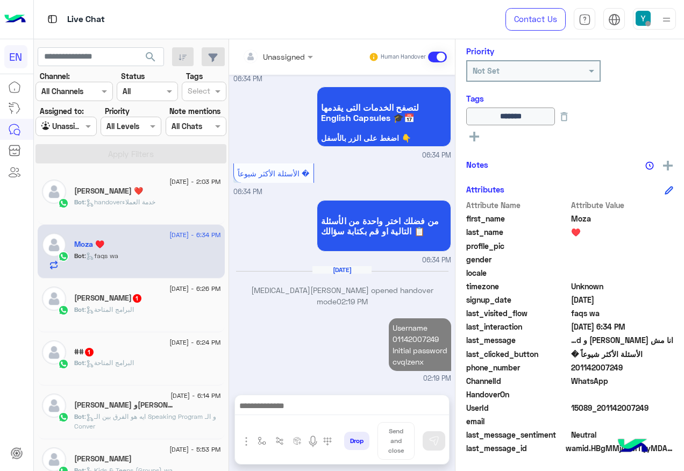
scroll to position [1264, 0]
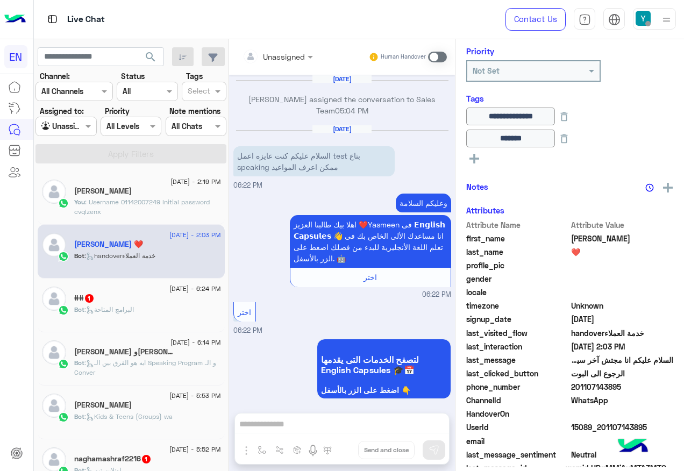
scroll to position [1378, 0]
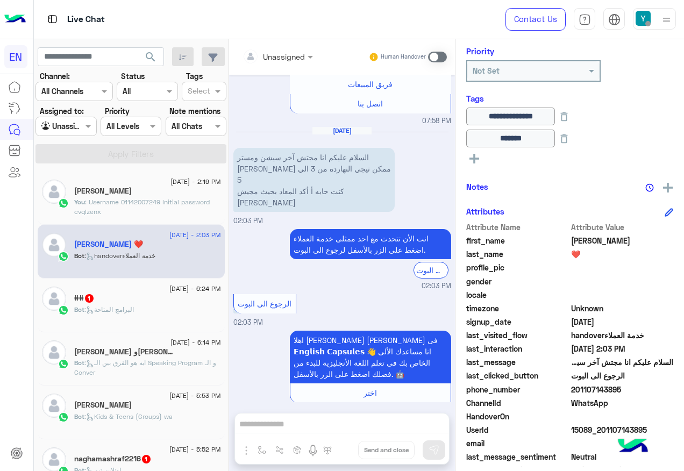
click at [161, 304] on div "## 1" at bounding box center [147, 299] width 147 height 11
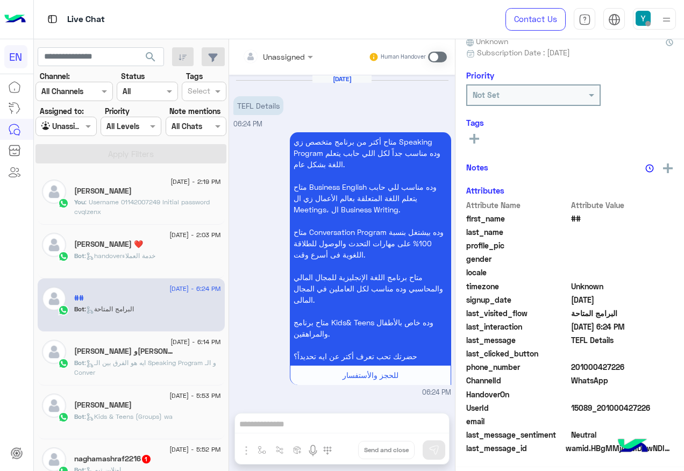
scroll to position [108, 0]
click at [280, 59] on input "text" at bounding box center [265, 56] width 44 height 11
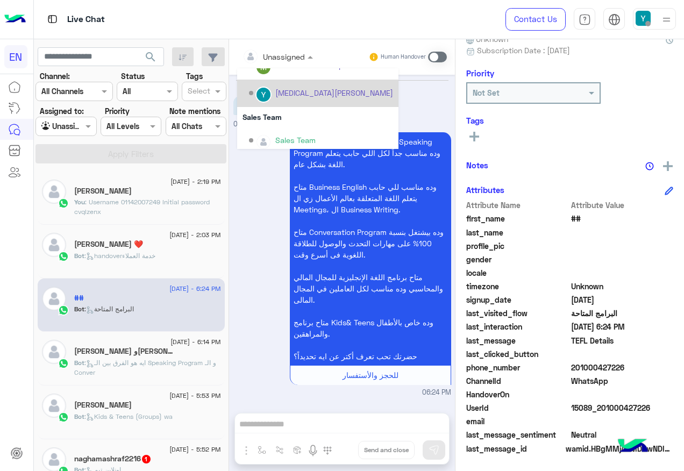
scroll to position [179, 0]
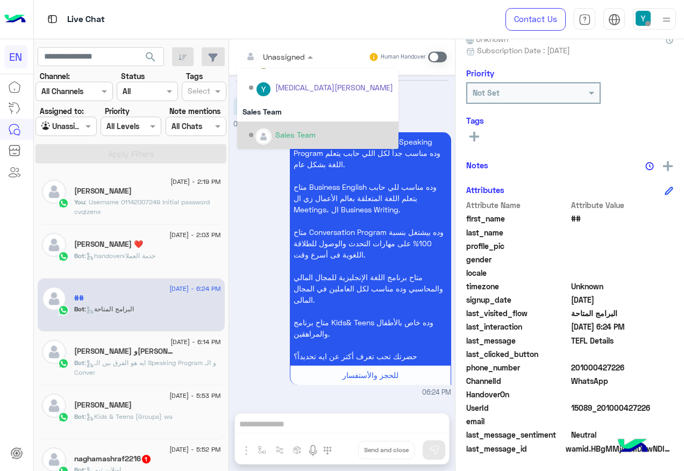
click at [311, 120] on div "Sales Team" at bounding box center [317, 112] width 161 height 20
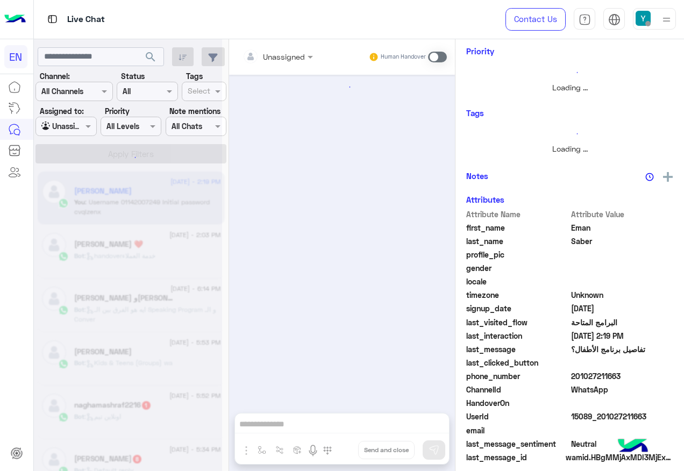
scroll to position [106, 0]
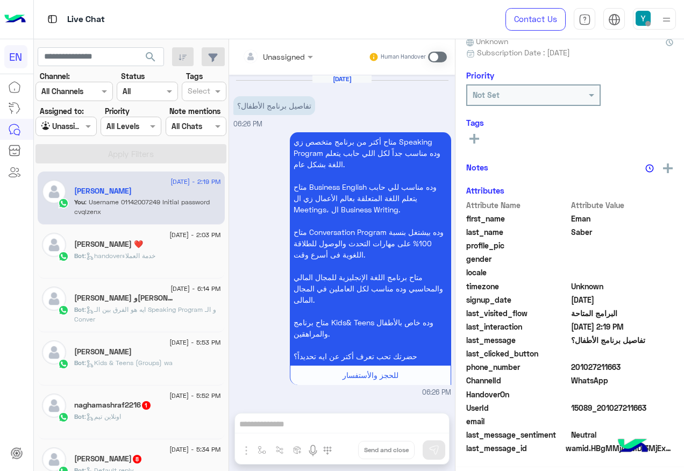
click at [154, 300] on h5 "مريم وسهيلةويحيى 9" at bounding box center [125, 298] width 103 height 9
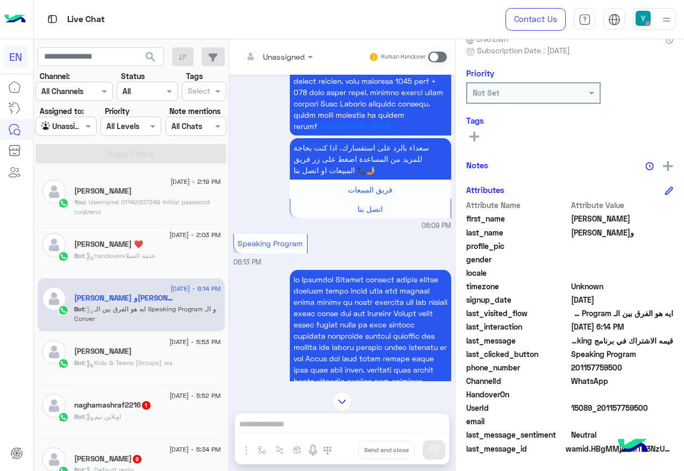
scroll to position [2111, 0]
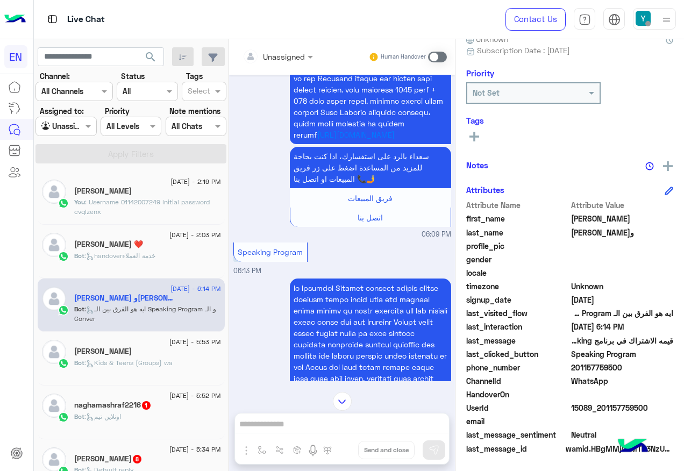
click at [295, 53] on div at bounding box center [277, 56] width 81 height 12
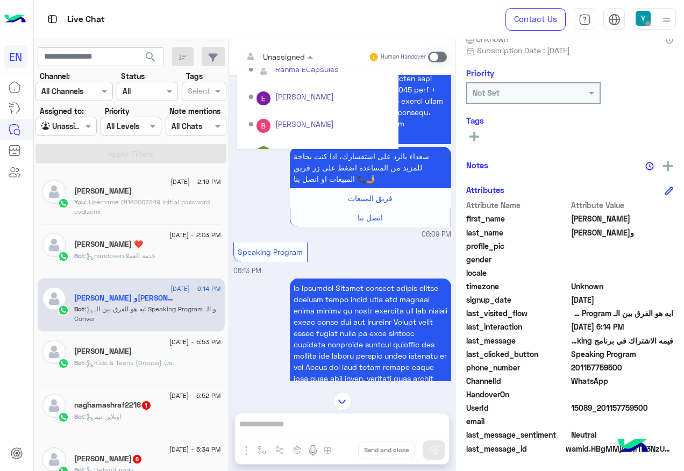
scroll to position [179, 0]
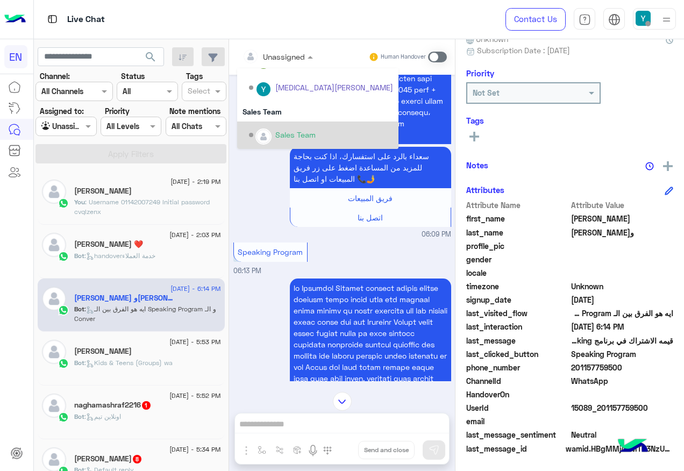
click at [298, 134] on div "Sales Team" at bounding box center [295, 134] width 40 height 11
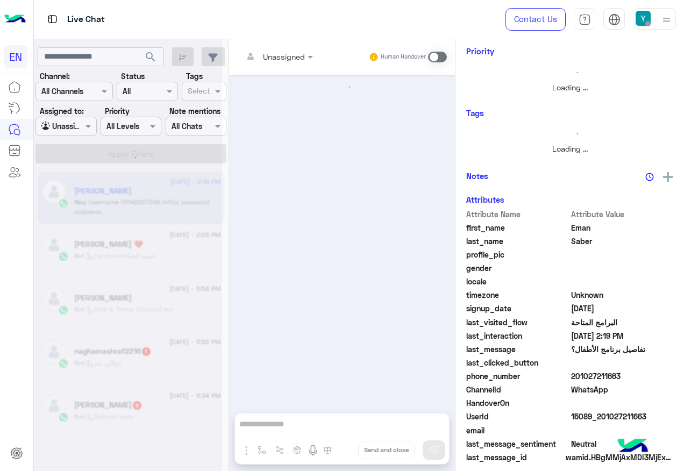
scroll to position [106, 0]
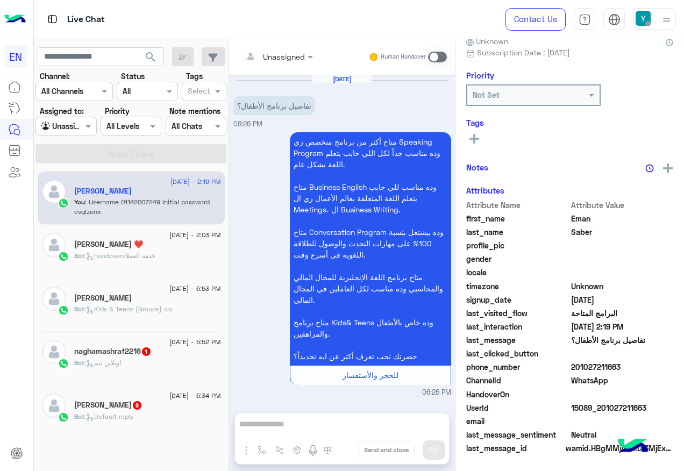
click at [300, 60] on div at bounding box center [277, 56] width 81 height 12
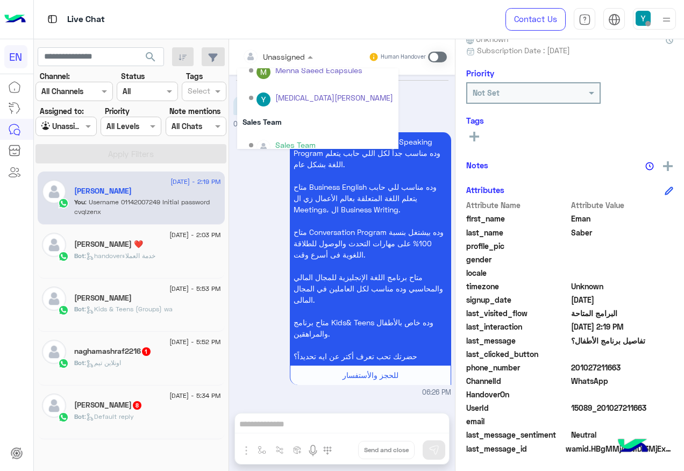
scroll to position [179, 0]
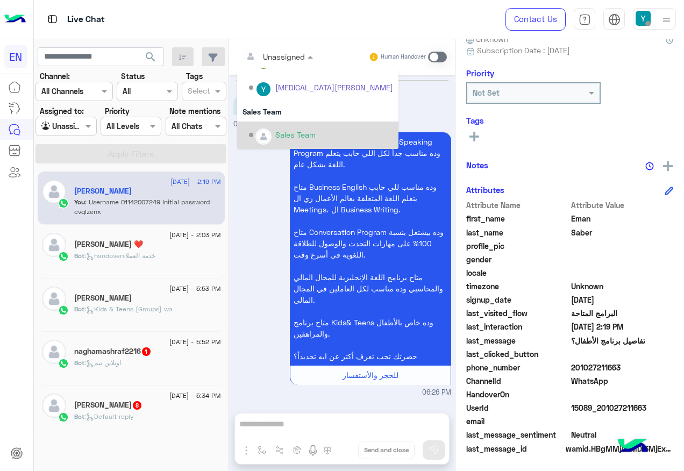
click at [294, 122] on div "Sales Team" at bounding box center [317, 135] width 161 height 27
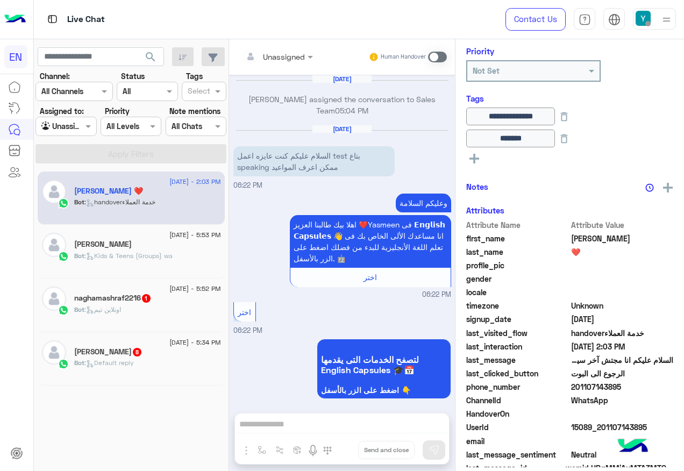
scroll to position [1378, 0]
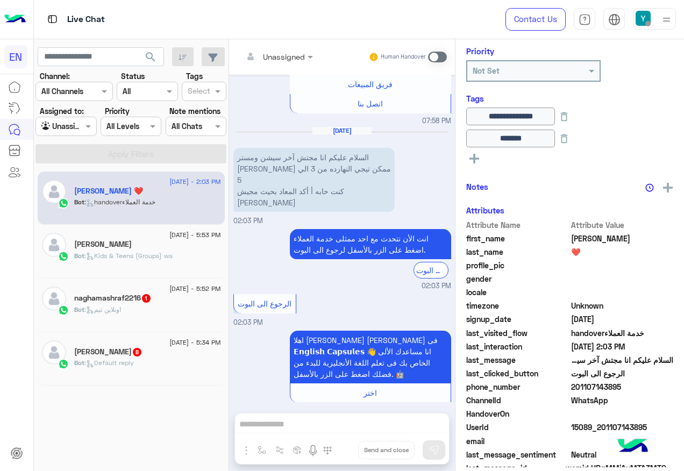
click at [170, 315] on div "Bot : اونلاين تيم" at bounding box center [147, 314] width 147 height 19
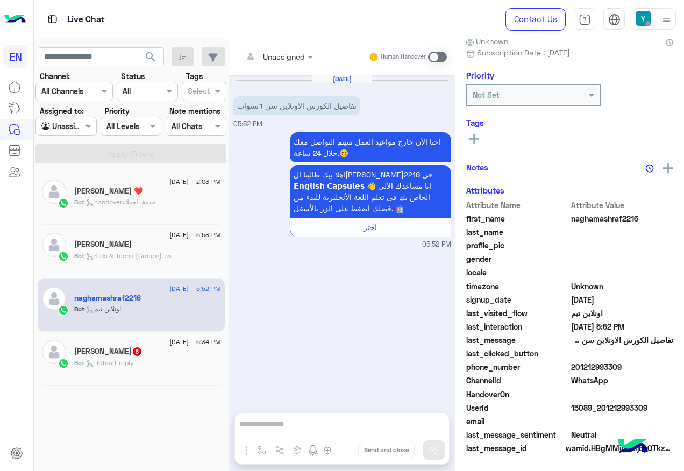
scroll to position [108, 0]
click at [298, 56] on div at bounding box center [277, 56] width 81 height 12
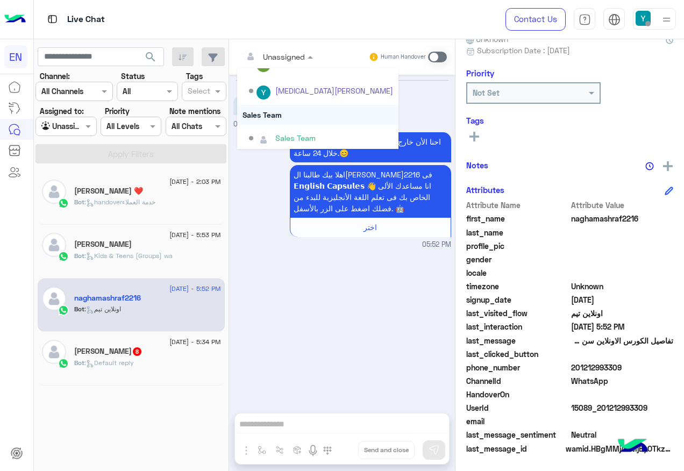
scroll to position [179, 0]
click at [269, 115] on div "Sales Team" at bounding box center [317, 112] width 161 height 20
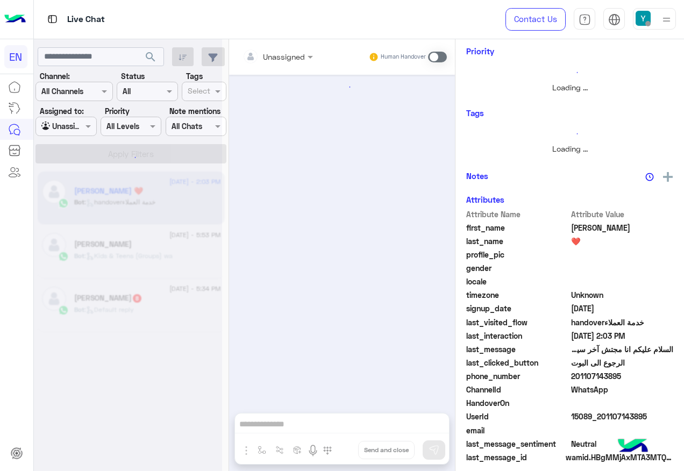
scroll to position [1378, 0]
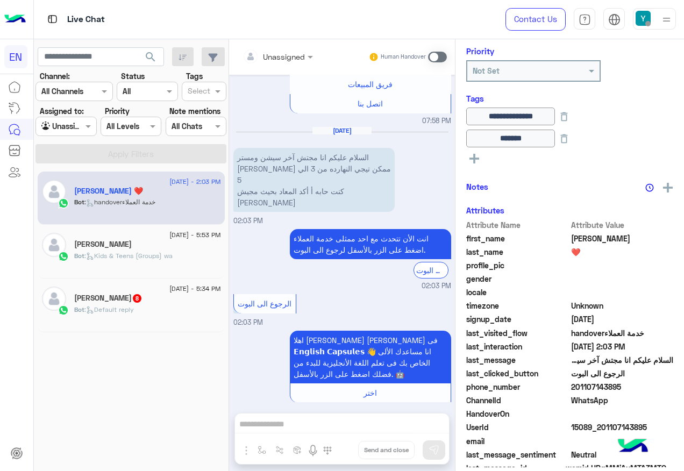
click at [138, 319] on div "Bot : Default reply" at bounding box center [147, 314] width 147 height 19
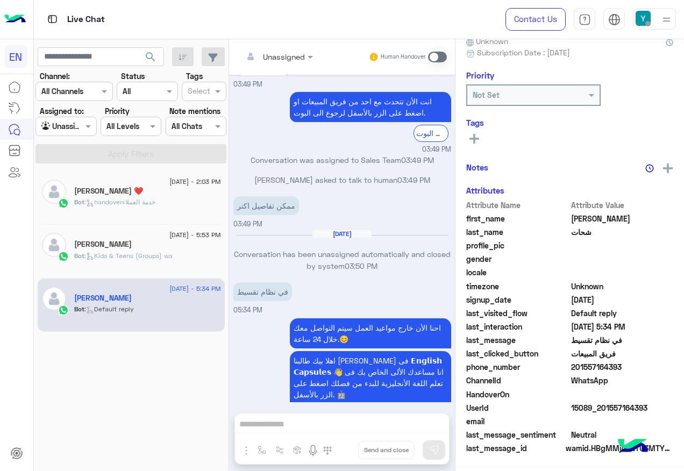
scroll to position [108, 0]
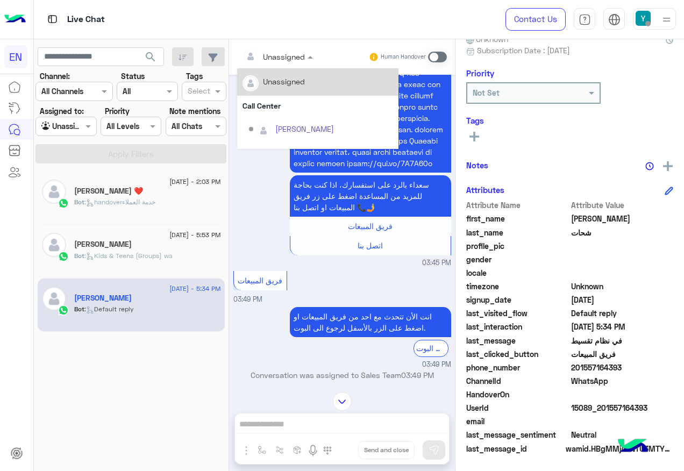
click at [295, 62] on div "Unassigned" at bounding box center [284, 56] width 42 height 11
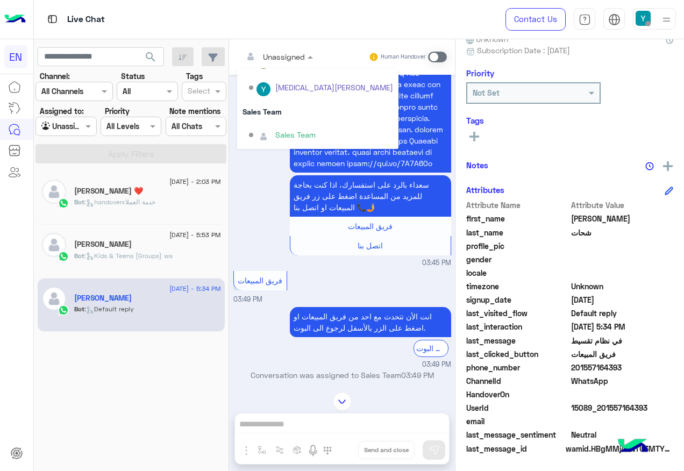
click at [281, 129] on div "Sales Team" at bounding box center [295, 134] width 40 height 11
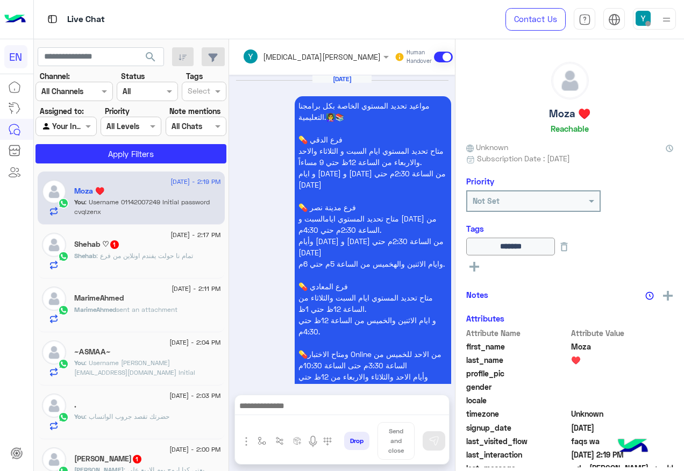
scroll to position [1135, 0]
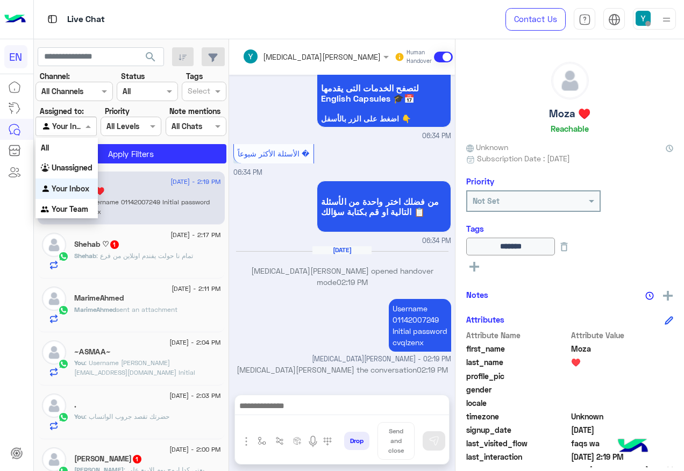
click at [96, 127] on span at bounding box center [89, 125] width 13 height 11
click at [66, 166] on b "Unassigned" at bounding box center [72, 167] width 41 height 9
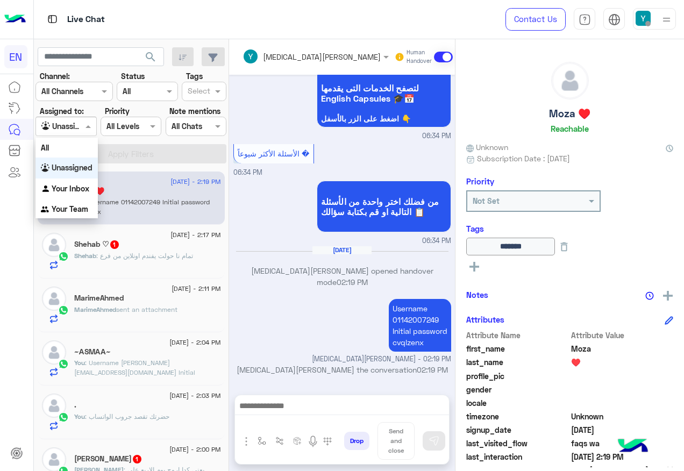
drag, startPoint x: 69, startPoint y: 127, endPoint x: 91, endPoint y: 188, distance: 65.1
click at [70, 131] on div at bounding box center [66, 126] width 60 height 12
click at [82, 182] on div "Your Inbox" at bounding box center [66, 189] width 62 height 21
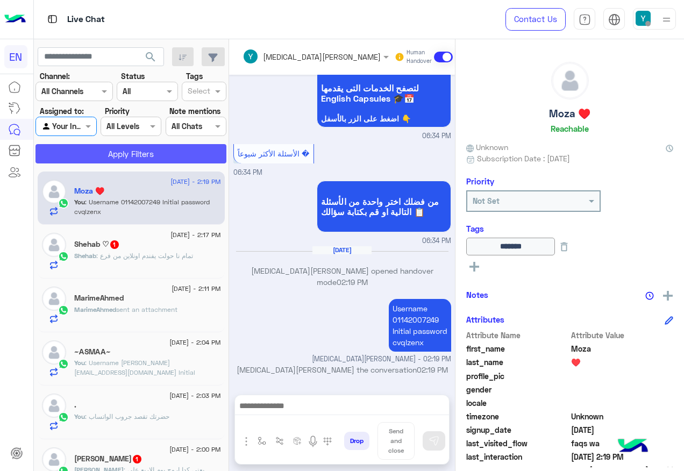
click at [97, 147] on button "Apply Filters" at bounding box center [130, 153] width 191 height 19
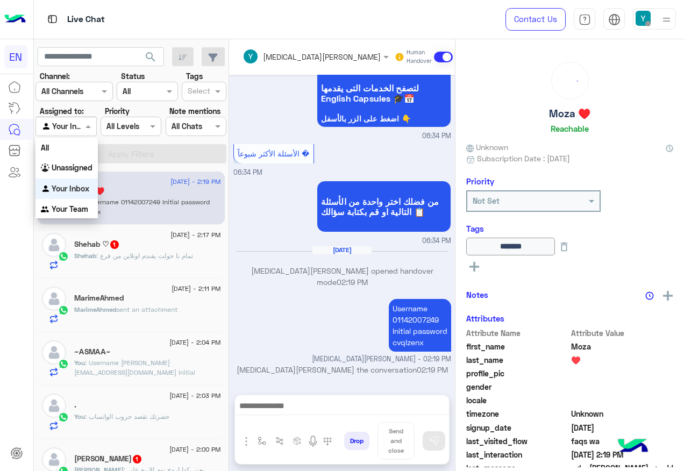
click at [77, 129] on div at bounding box center [66, 126] width 60 height 12
click at [79, 166] on b "Unassigned" at bounding box center [72, 167] width 41 height 9
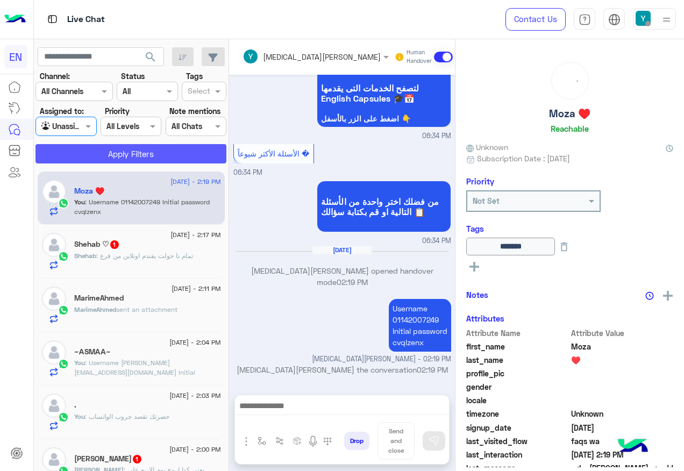
click at [88, 152] on button "Apply Filters" at bounding box center [130, 153] width 191 height 19
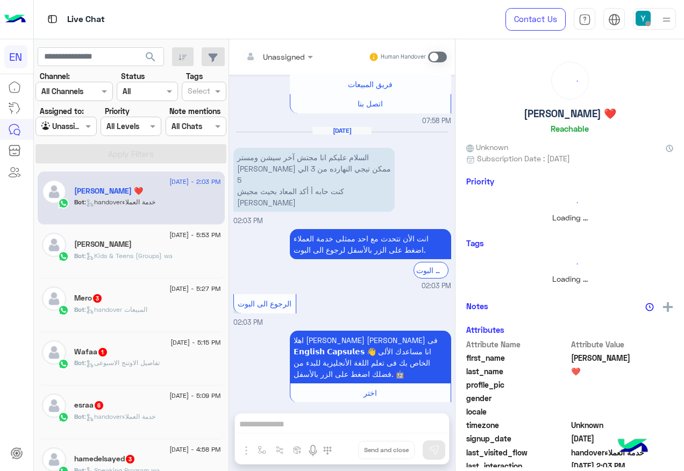
scroll to position [5, 0]
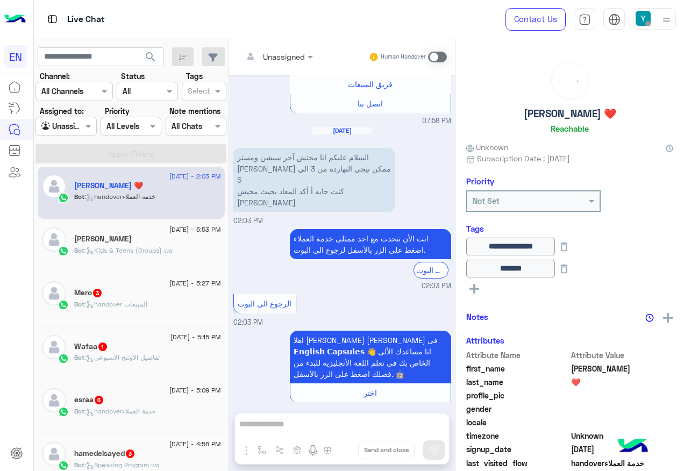
click at [169, 312] on div "Bot : handover المبيعات" at bounding box center [147, 309] width 147 height 19
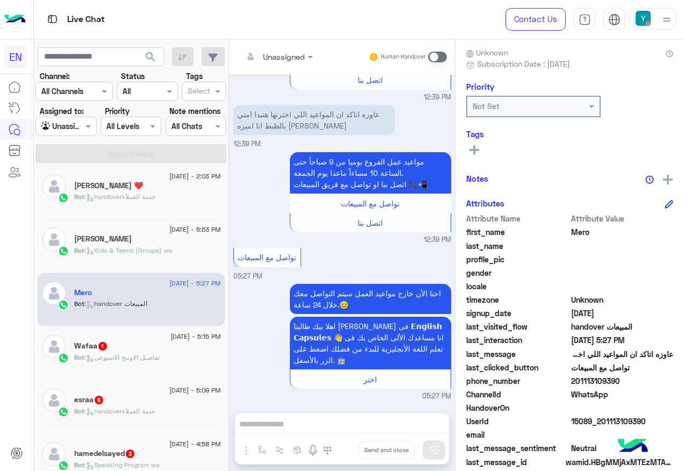
scroll to position [108, 0]
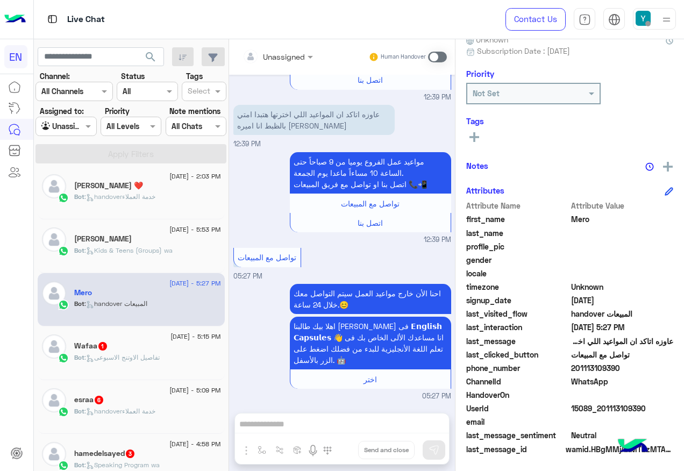
drag, startPoint x: 573, startPoint y: 367, endPoint x: 638, endPoint y: 372, distance: 65.3
click at [638, 372] on span "201113109390" at bounding box center [622, 367] width 103 height 11
drag, startPoint x: 638, startPoint y: 372, endPoint x: 606, endPoint y: 366, distance: 32.9
copy span "01113109390"
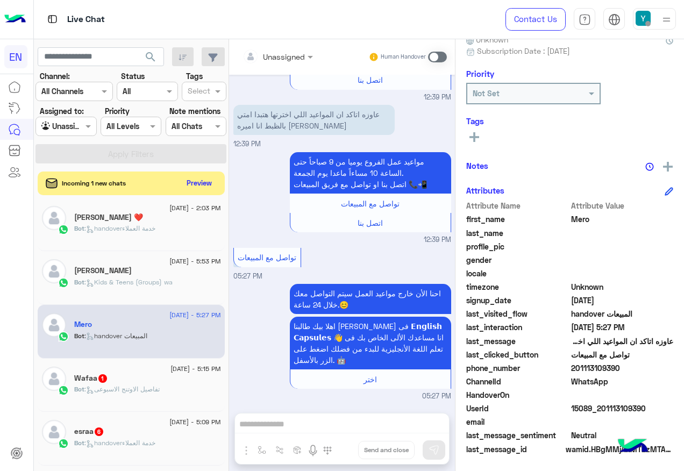
click at [433, 57] on span at bounding box center [437, 57] width 19 height 11
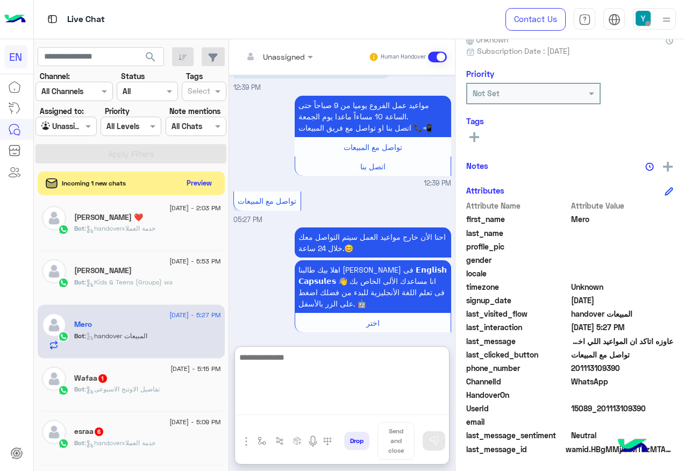
click at [310, 400] on textarea at bounding box center [342, 383] width 214 height 65
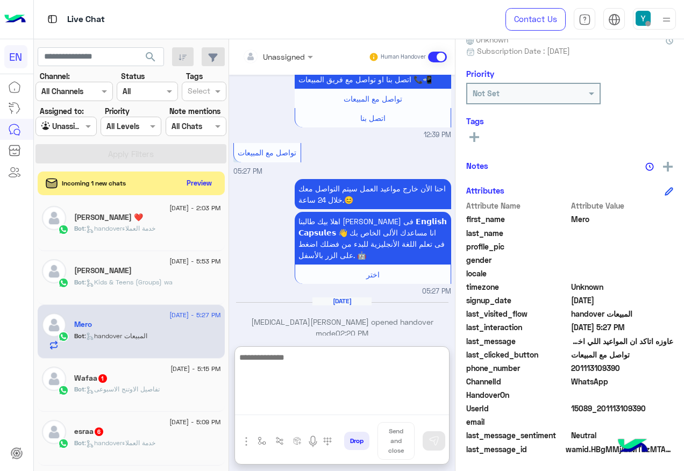
click at [336, 376] on textarea at bounding box center [342, 383] width 214 height 65
paste textarea "**********"
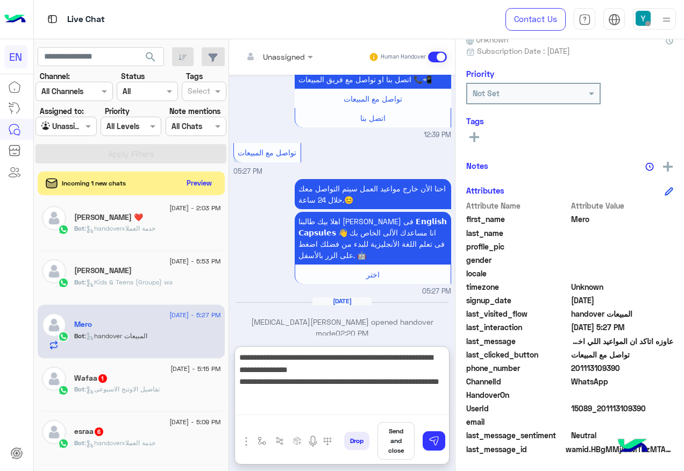
type textarea "**********"
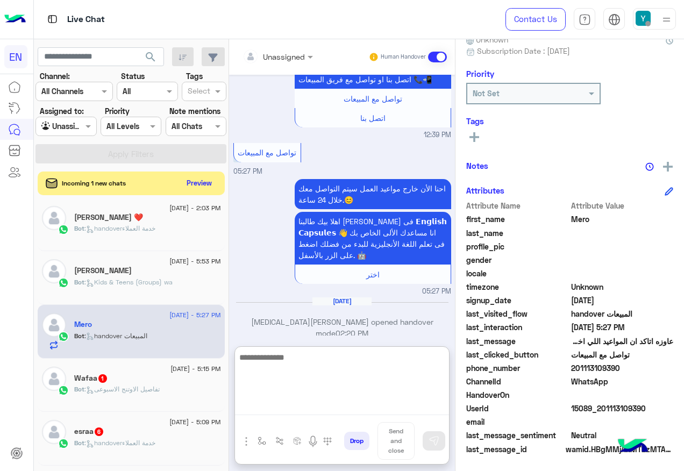
scroll to position [318, 0]
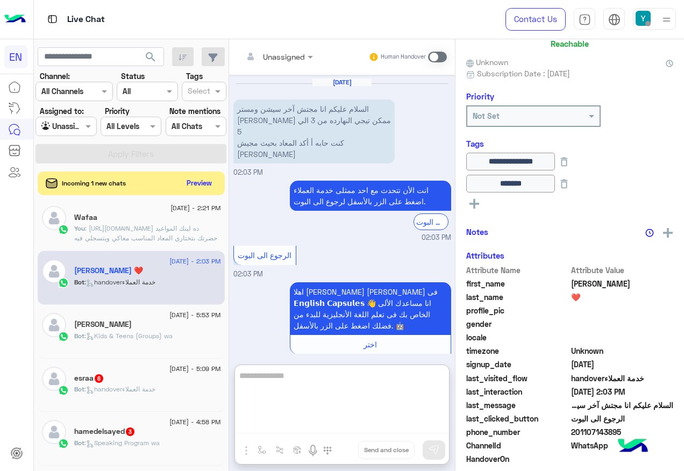
scroll to position [108, 0]
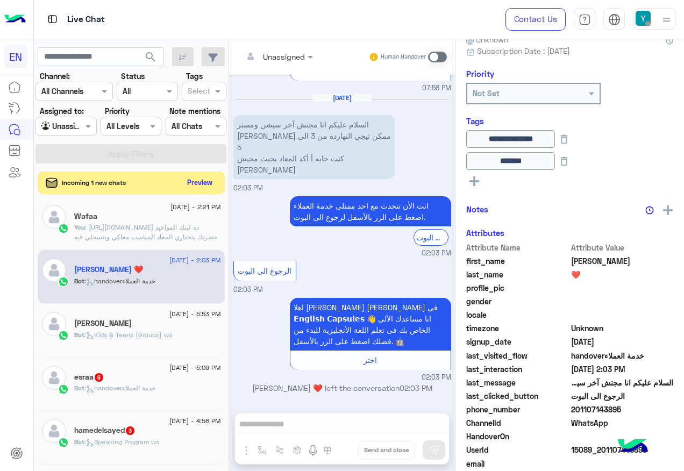
click at [217, 178] on button "Preview" at bounding box center [199, 182] width 33 height 15
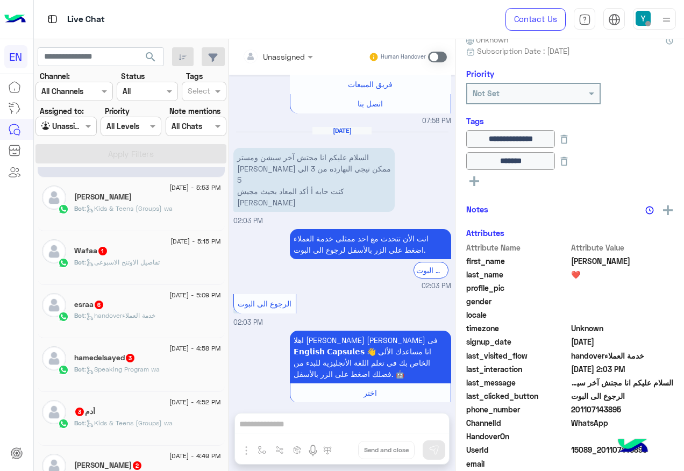
scroll to position [5, 0]
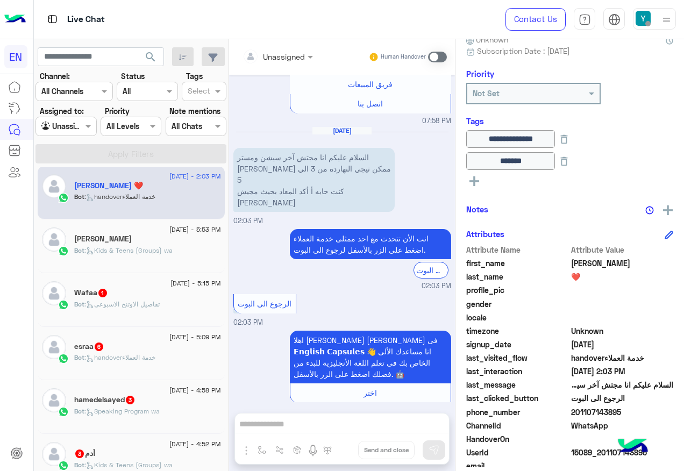
click at [181, 303] on div "Bot : تفاصيل الاوتنج الاسبوعى" at bounding box center [147, 309] width 147 height 19
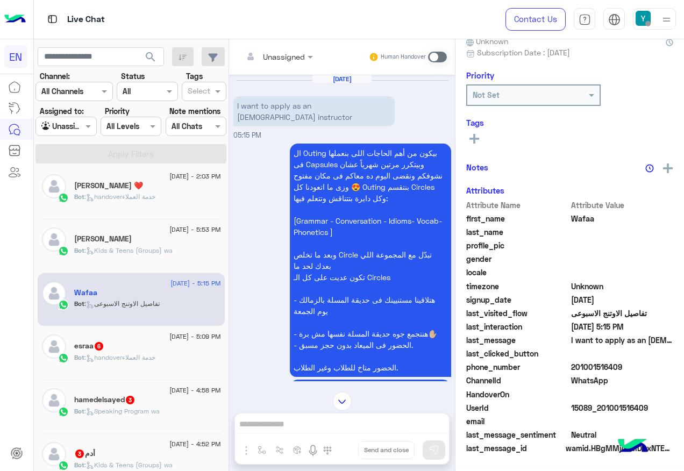
scroll to position [108, 0]
click at [273, 60] on input "text" at bounding box center [265, 56] width 44 height 11
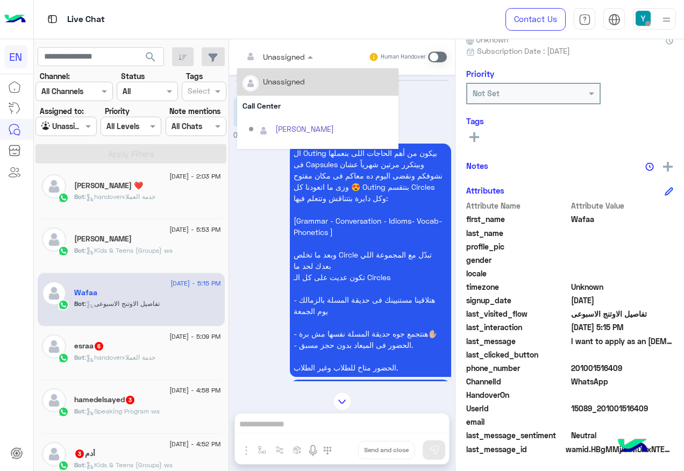
click at [108, 365] on div "Bot : handoverخدمة العملاء" at bounding box center [147, 362] width 147 height 19
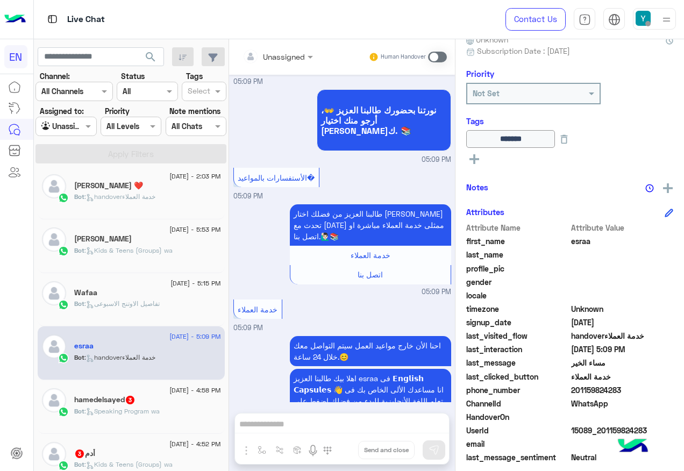
scroll to position [957, 0]
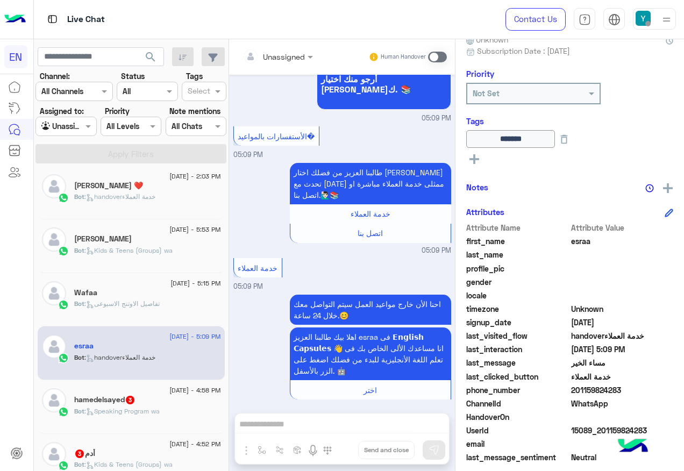
click at [160, 396] on div "hamedelsayed 3" at bounding box center [147, 400] width 147 height 11
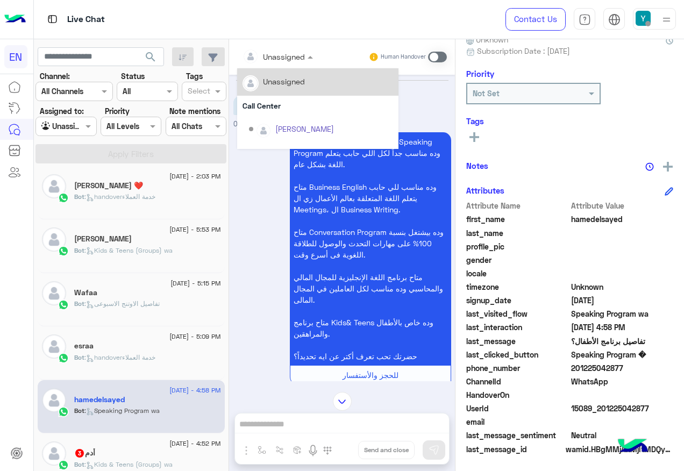
click at [276, 60] on input "text" at bounding box center [265, 56] width 44 height 11
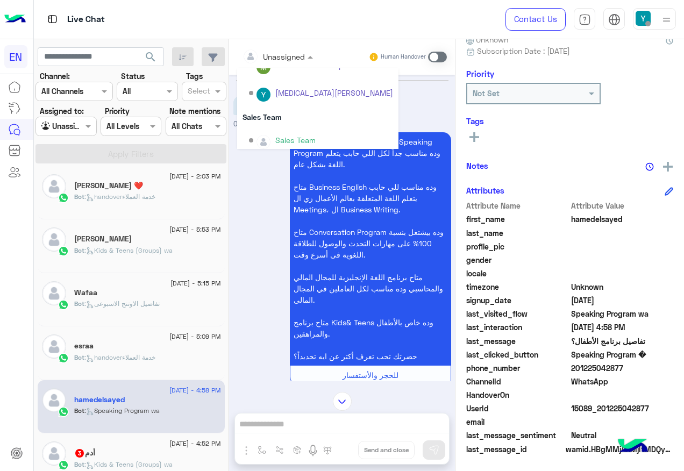
scroll to position [179, 0]
click at [276, 119] on div "Sales Team" at bounding box center [317, 112] width 161 height 20
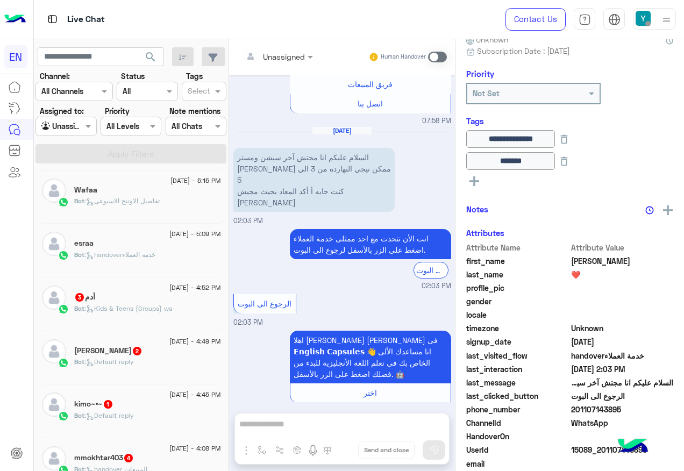
scroll to position [113, 0]
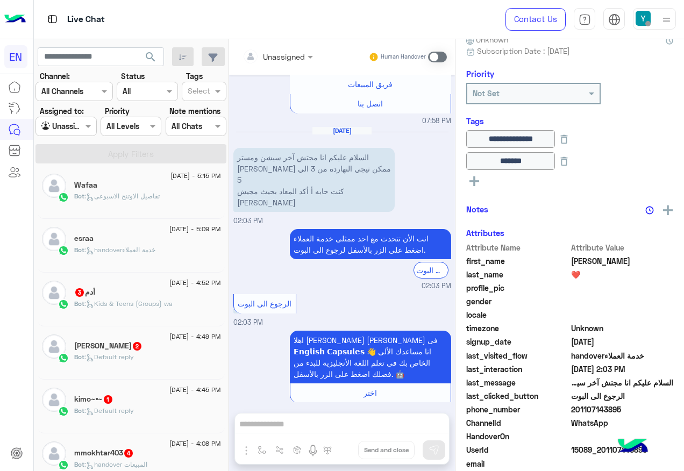
click at [154, 303] on span ": Kids & Teens (Groups) wa" at bounding box center [128, 304] width 88 height 8
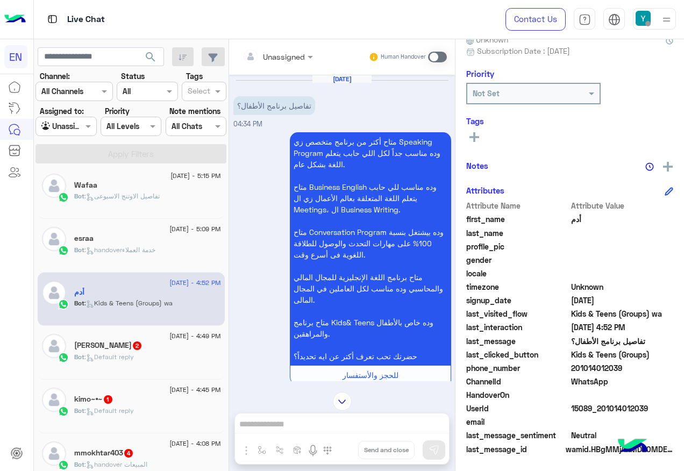
click at [268, 46] on div "Unassigned Human Handover" at bounding box center [342, 56] width 226 height 35
click at [281, 60] on input "text" at bounding box center [265, 56] width 44 height 11
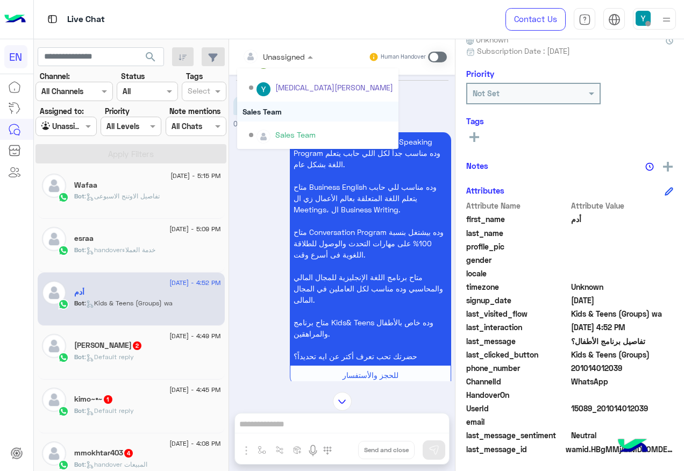
click at [281, 112] on div "Sales Team" at bounding box center [317, 112] width 161 height 20
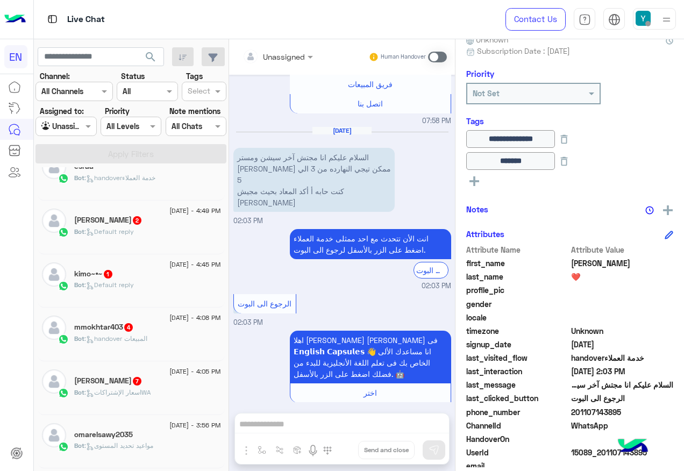
scroll to position [167, 0]
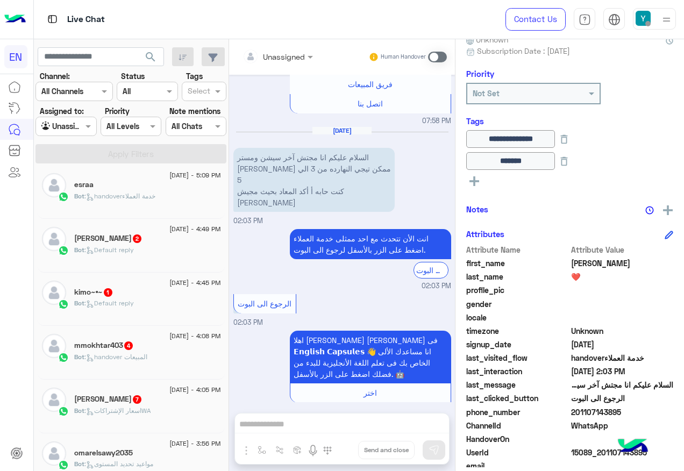
click at [134, 249] on span ": Default reply" at bounding box center [108, 250] width 49 height 8
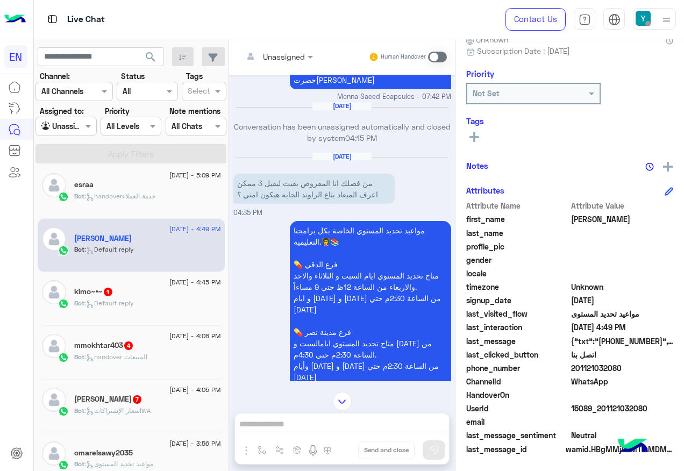
scroll to position [579, 0]
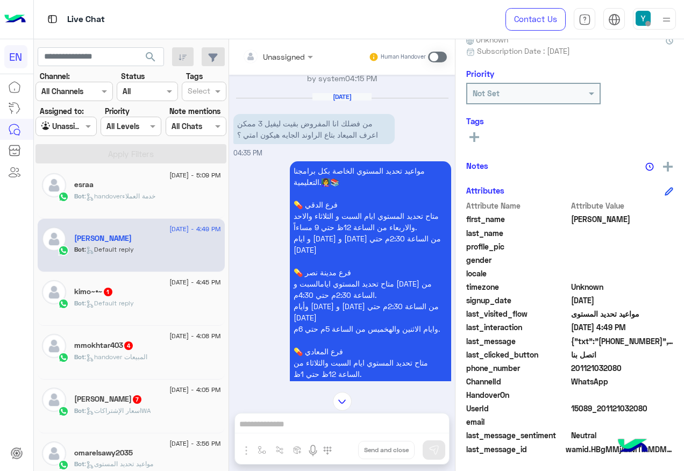
drag, startPoint x: 574, startPoint y: 367, endPoint x: 620, endPoint y: 367, distance: 46.2
click at [620, 367] on span "201121032080" at bounding box center [622, 367] width 103 height 11
copy span "01121032080"
click at [437, 58] on span at bounding box center [437, 57] width 19 height 11
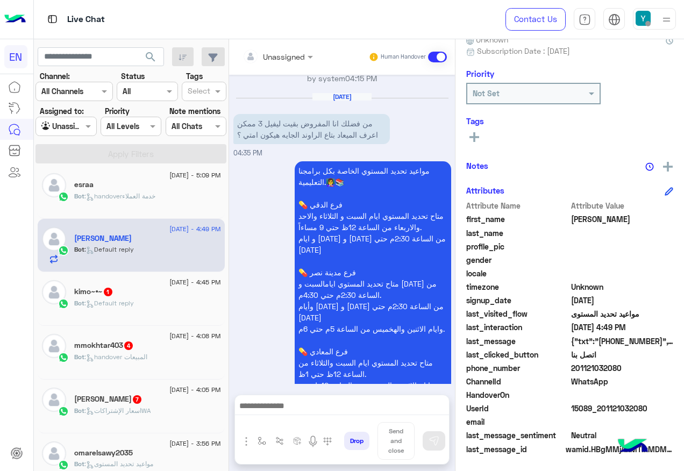
scroll to position [874, 0]
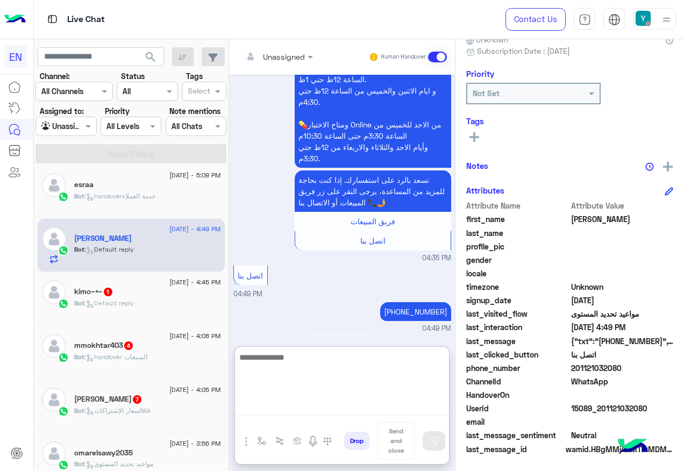
click at [342, 409] on textarea at bounding box center [342, 383] width 214 height 65
click at [331, 383] on textarea at bounding box center [342, 383] width 214 height 65
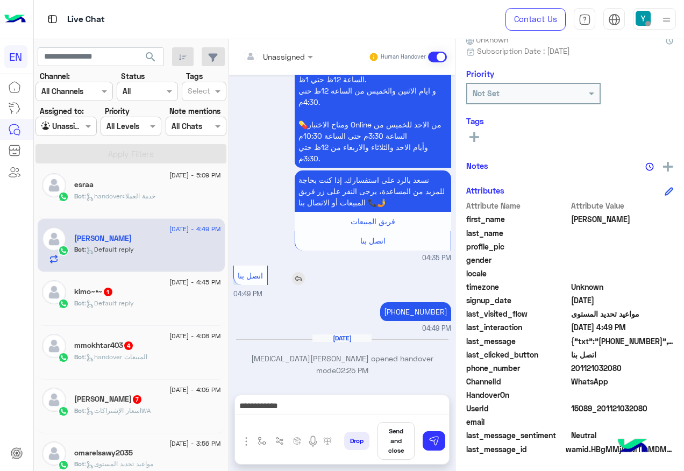
drag, startPoint x: 330, startPoint y: 375, endPoint x: 321, endPoint y: 277, distance: 98.8
click at [321, 277] on div "اتصل بنا" at bounding box center [281, 275] width 96 height 19
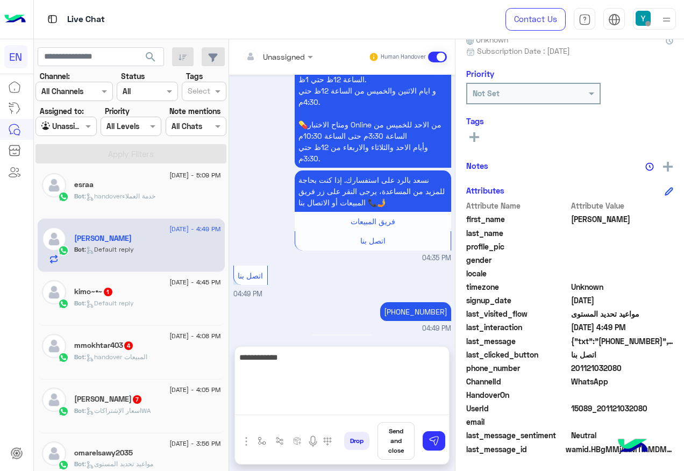
click at [348, 400] on textarea "**********" at bounding box center [342, 383] width 214 height 65
click at [348, 407] on textarea "**********" at bounding box center [342, 383] width 214 height 65
paste textarea "**********"
type textarea "**********"
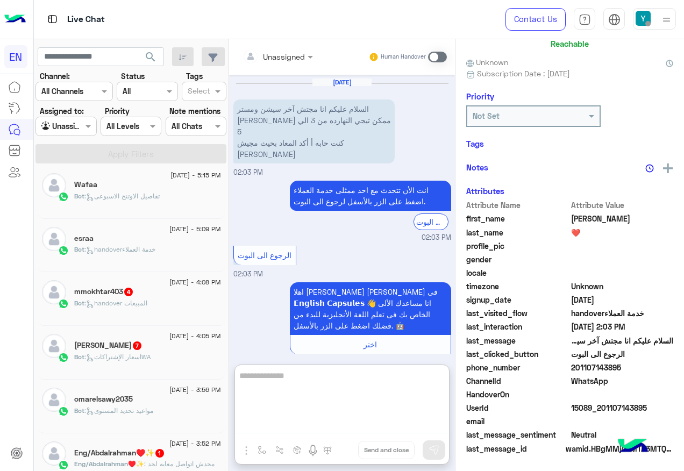
scroll to position [108, 0]
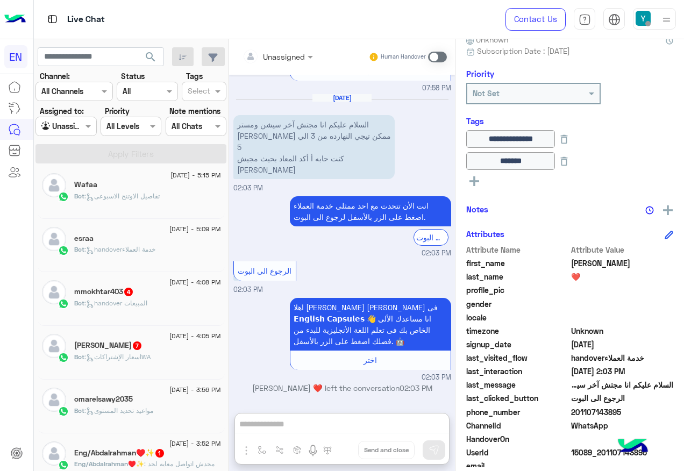
click at [144, 308] on p "Bot : handover المبيعات" at bounding box center [110, 303] width 73 height 10
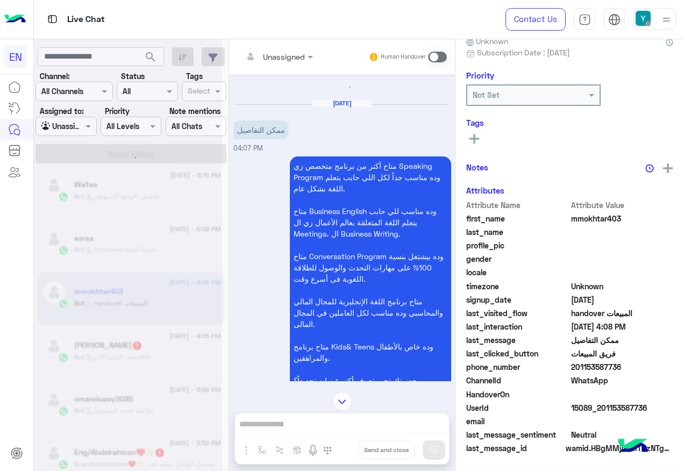
scroll to position [108, 0]
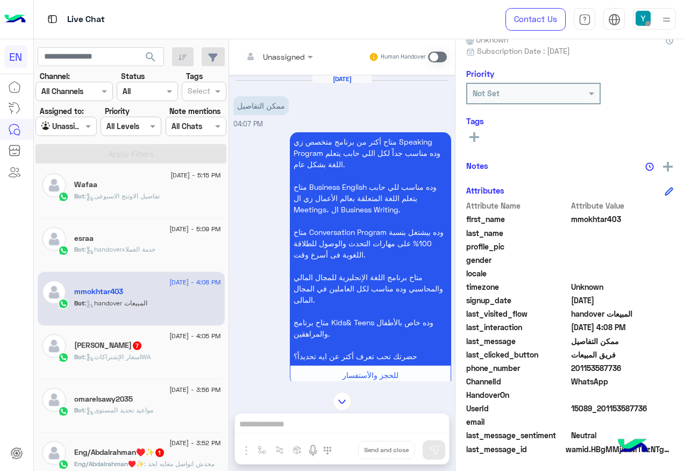
click at [289, 53] on div at bounding box center [277, 56] width 81 height 12
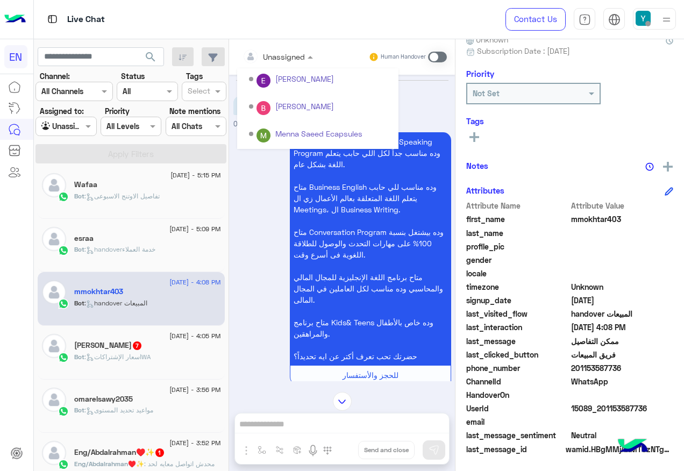
scroll to position [179, 0]
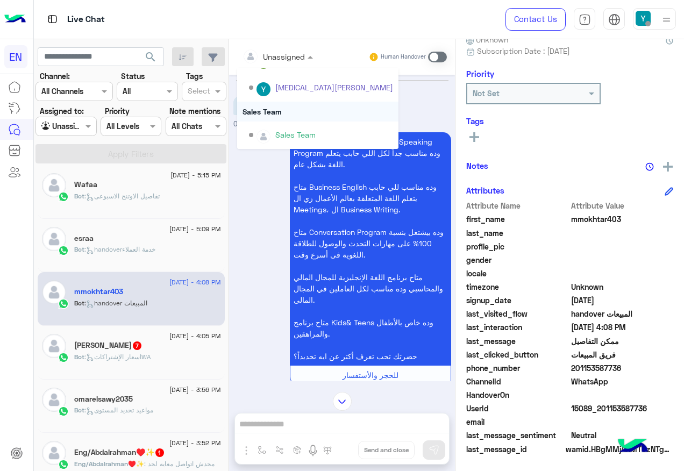
click at [292, 112] on div "Sales Team" at bounding box center [317, 112] width 161 height 20
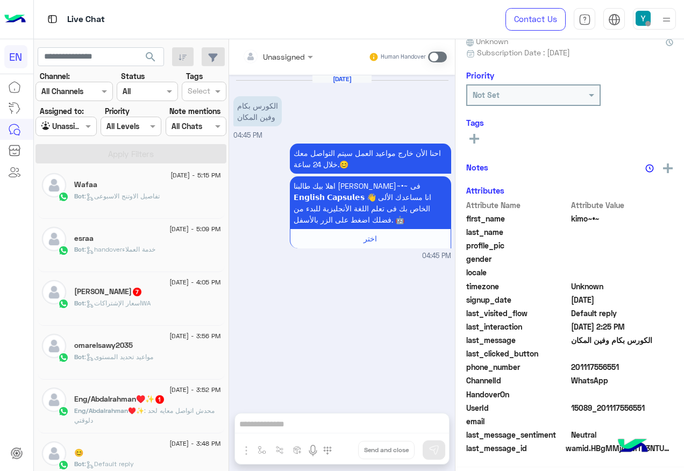
click at [127, 290] on div "mohamed 7" at bounding box center [147, 292] width 147 height 11
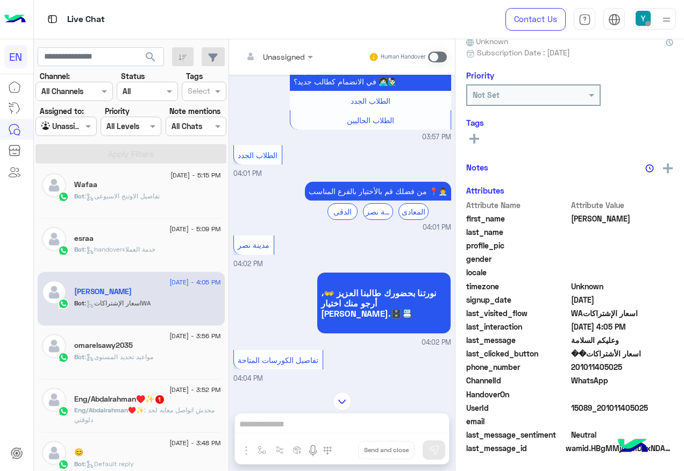
scroll to position [290, 0]
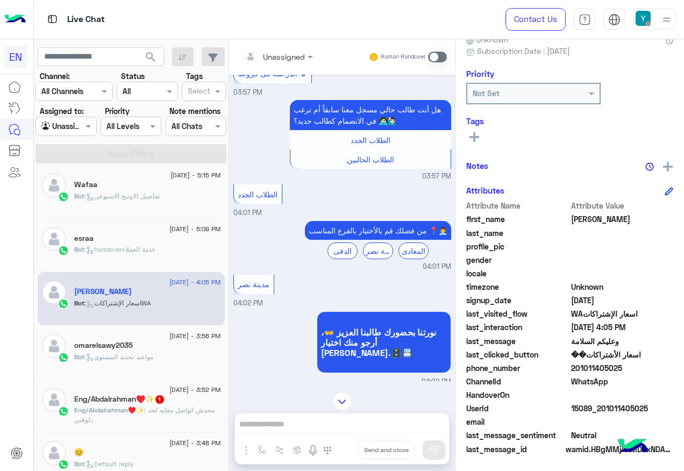
click at [283, 48] on div "Unassigned" at bounding box center [274, 57] width 62 height 22
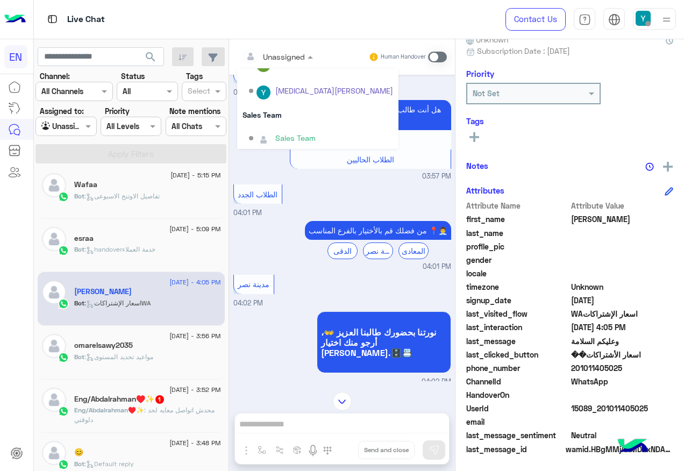
scroll to position [179, 0]
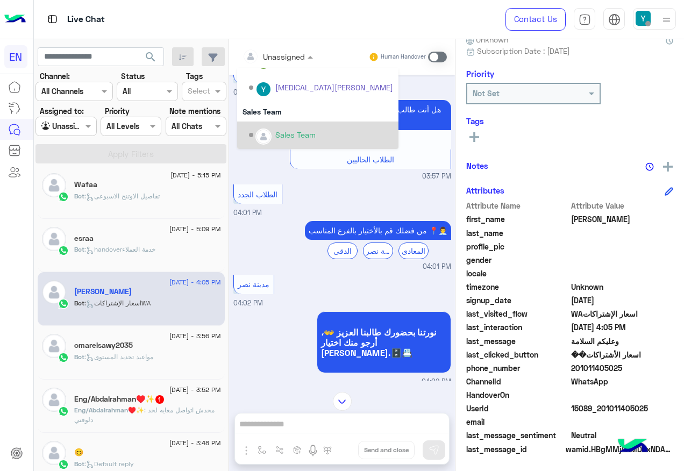
click at [298, 134] on div "Sales Team" at bounding box center [295, 134] width 40 height 11
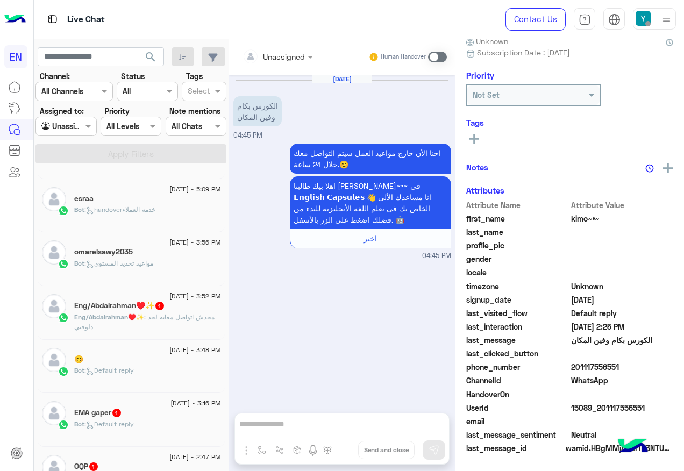
scroll to position [274, 0]
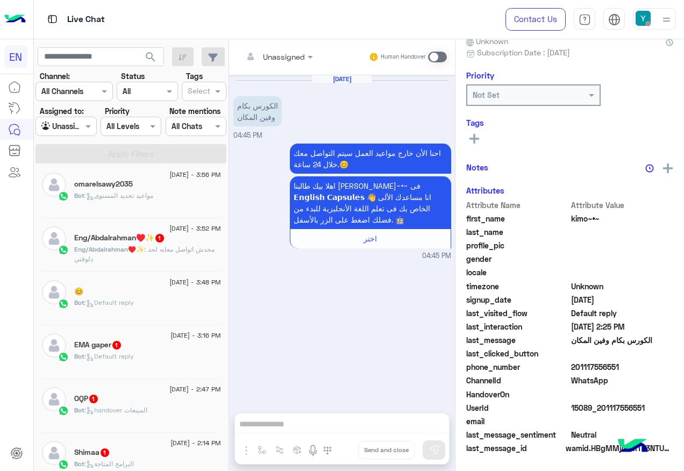
click at [146, 251] on span ": محدش اتواصل معايه لحد دلوقتي" at bounding box center [144, 254] width 140 height 18
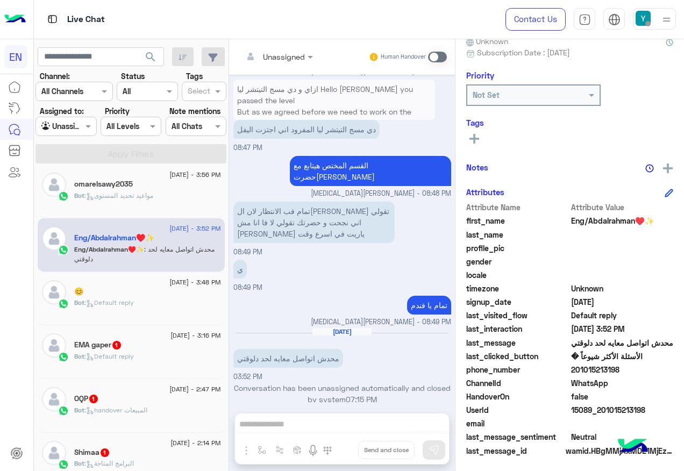
scroll to position [108, 0]
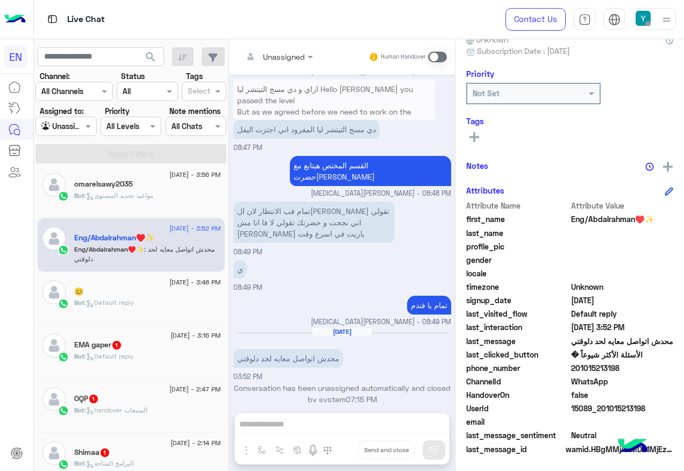
click at [102, 377] on div "[DATE] - 3:16 PM EMA gaper 1 Bot : Default reply" at bounding box center [131, 352] width 187 height 54
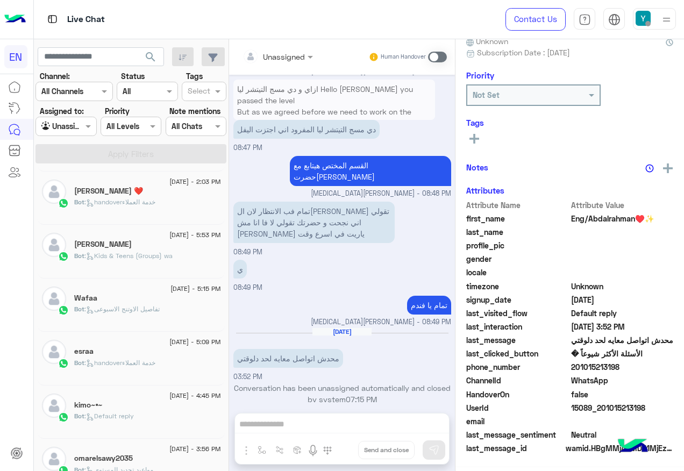
scroll to position [12, 0]
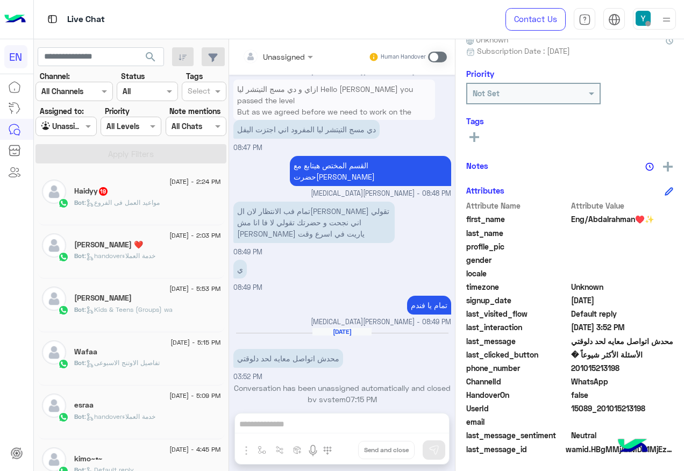
click at [167, 201] on div "Bot : مواعيد العمل فى الفروع" at bounding box center [147, 207] width 147 height 19
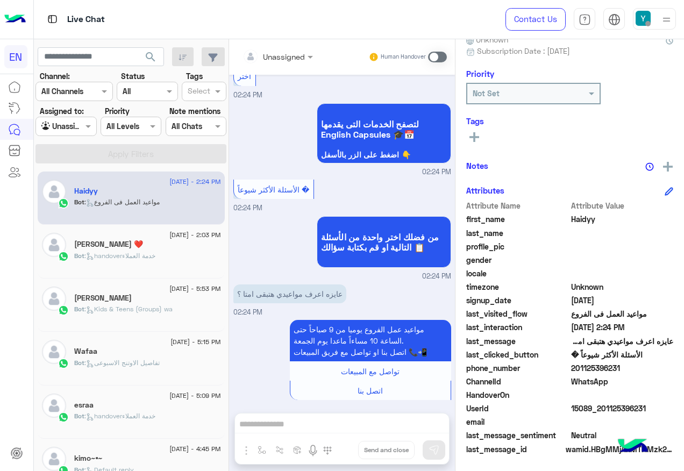
drag, startPoint x: 574, startPoint y: 366, endPoint x: 631, endPoint y: 371, distance: 57.2
click at [631, 371] on span "201125396231" at bounding box center [622, 367] width 103 height 11
drag, startPoint x: 631, startPoint y: 371, endPoint x: 591, endPoint y: 368, distance: 39.9
copy span "01125396231"
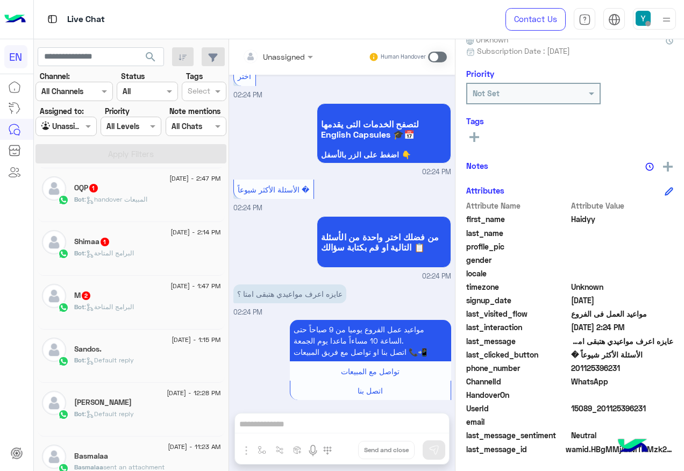
scroll to position [645, 0]
click at [131, 223] on div "[DATE] - 1:15 PM Sandos. Bot : Default reply" at bounding box center [131, 250] width 187 height 54
click at [147, 205] on div "Bot : البرامج المتاحة" at bounding box center [147, 204] width 147 height 19
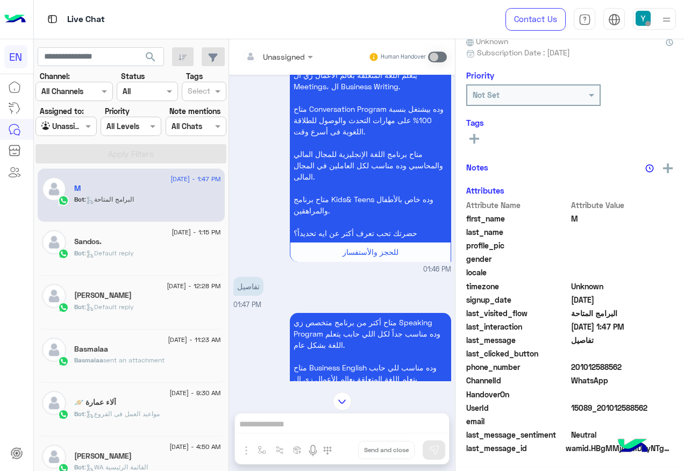
scroll to position [108, 0]
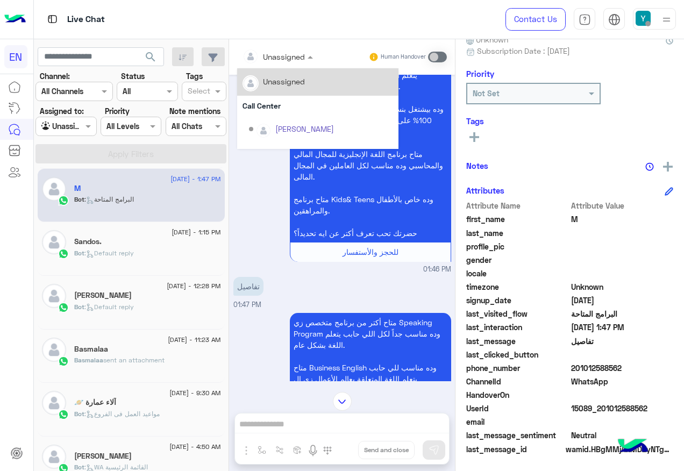
click at [302, 53] on div at bounding box center [277, 56] width 81 height 12
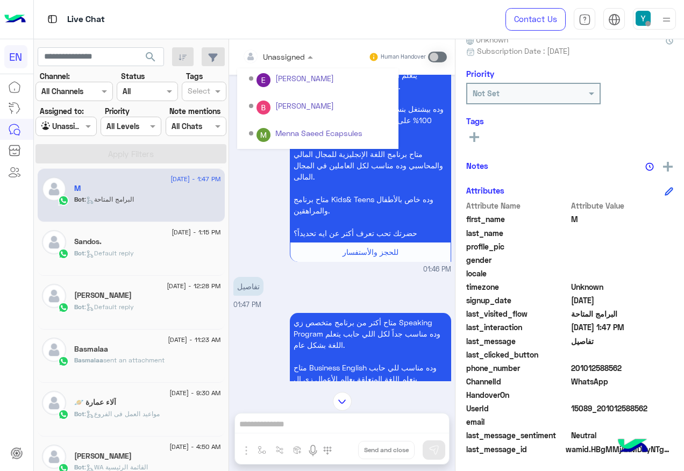
scroll to position [179, 0]
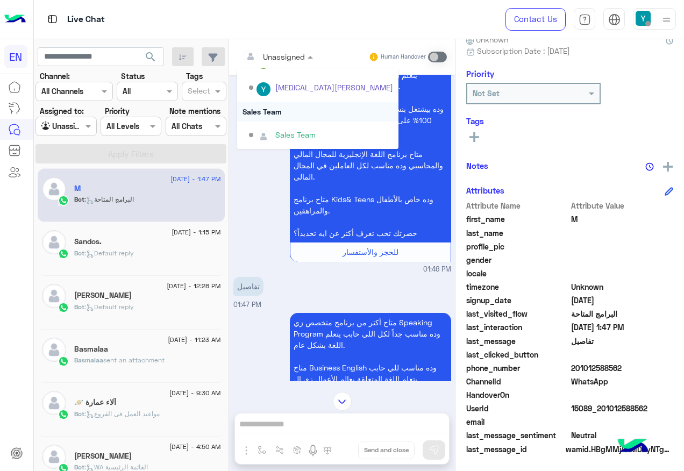
click at [287, 119] on div "Sales Team" at bounding box center [317, 112] width 161 height 20
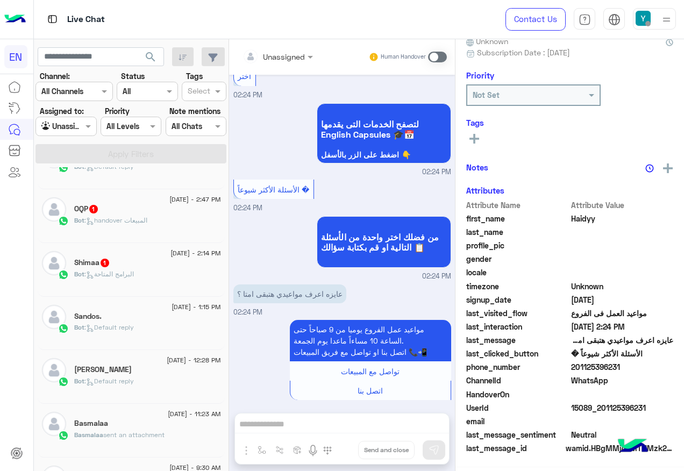
scroll to position [484, 0]
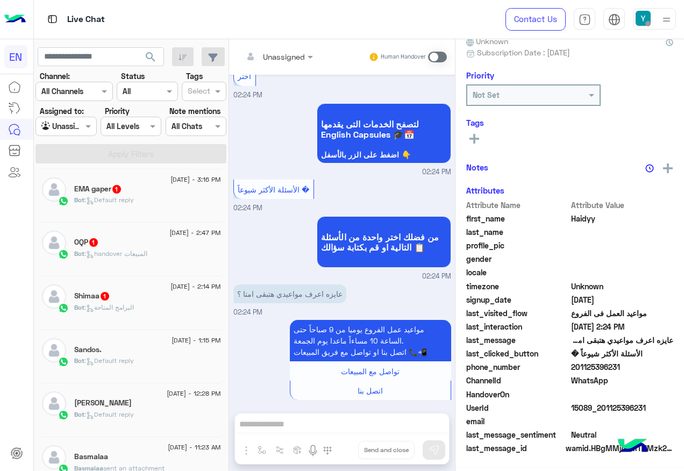
click at [148, 274] on div "[DATE] - 2:47 PM OQP 1 Bot : handover المبيعات" at bounding box center [131, 250] width 187 height 54
click at [148, 305] on div "Bot : البرامج المتاحة" at bounding box center [147, 312] width 147 height 19
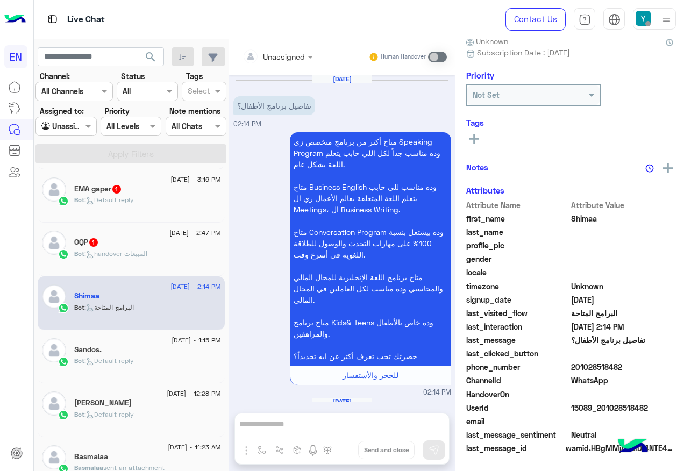
scroll to position [106, 0]
click at [282, 56] on input "text" at bounding box center [265, 56] width 44 height 11
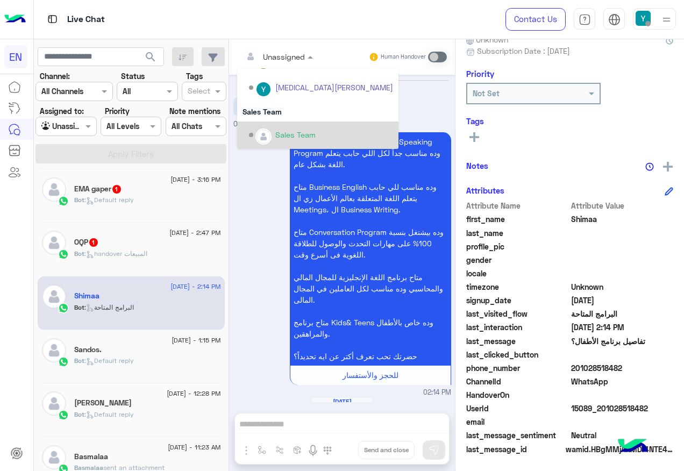
click at [291, 123] on div "Sales Team" at bounding box center [317, 135] width 161 height 27
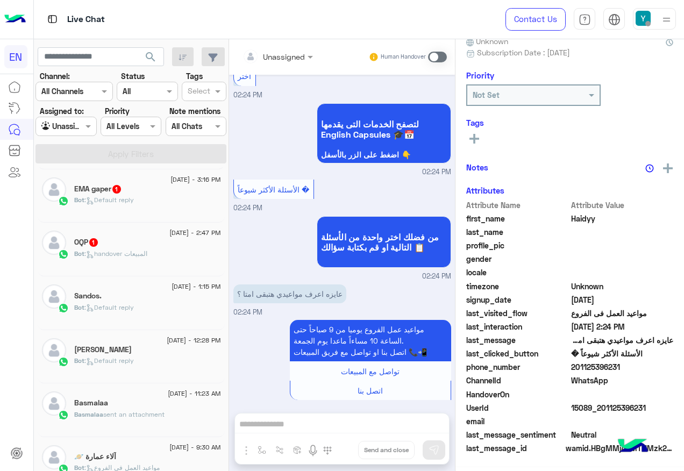
click at [130, 241] on div "OQP 1" at bounding box center [147, 243] width 147 height 11
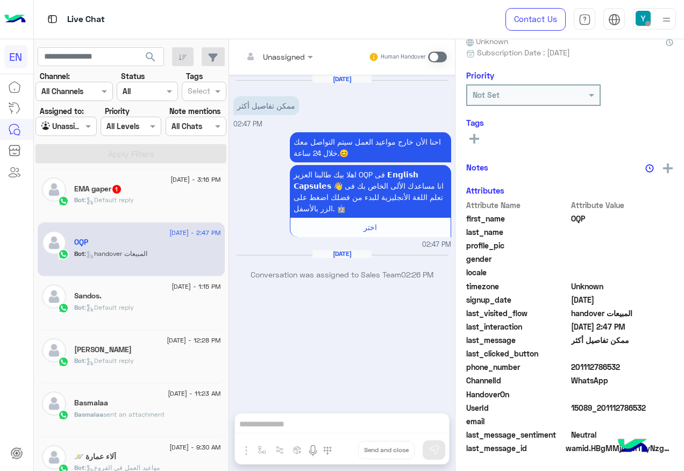
click at [282, 60] on input "text" at bounding box center [265, 56] width 44 height 11
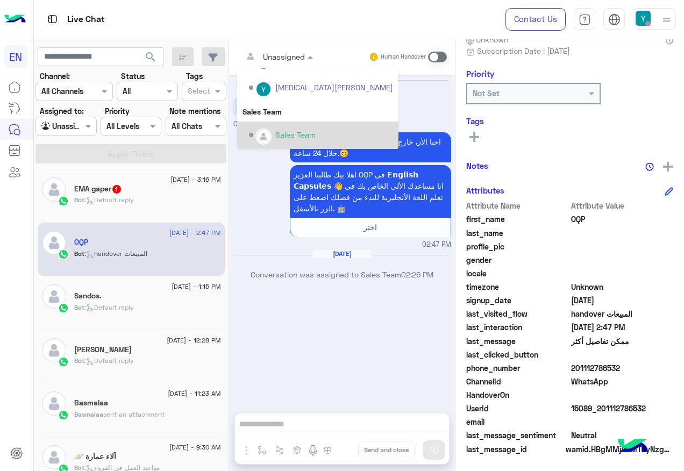
drag, startPoint x: 287, startPoint y: 133, endPoint x: 291, endPoint y: 146, distance: 13.1
click at [287, 133] on div "Sales Team" at bounding box center [295, 134] width 40 height 11
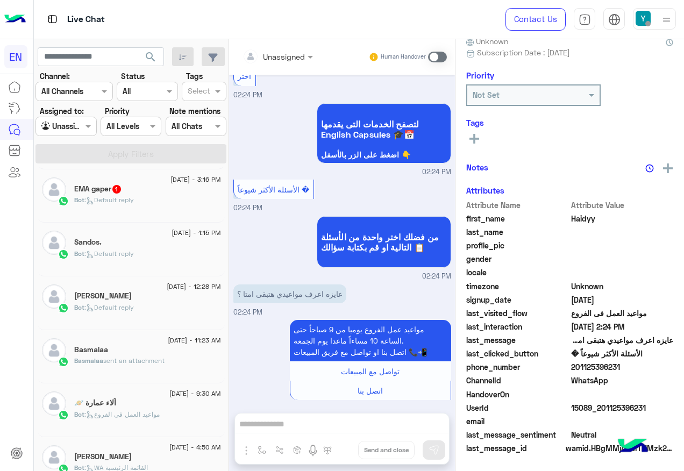
click at [126, 205] on p "Bot : Default reply" at bounding box center [104, 200] width 60 height 10
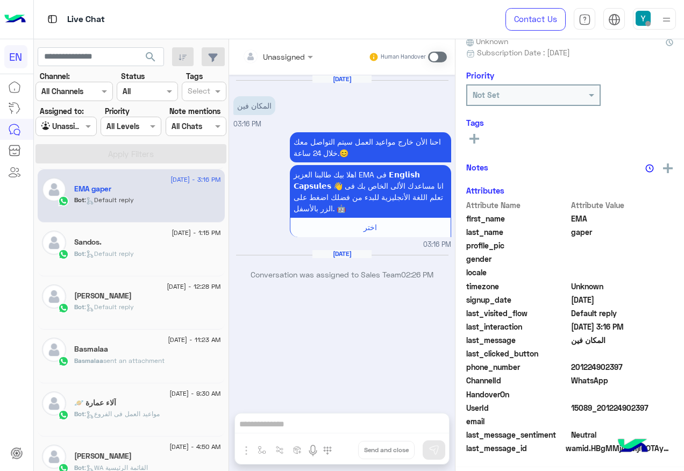
click at [304, 50] on div at bounding box center [277, 56] width 81 height 12
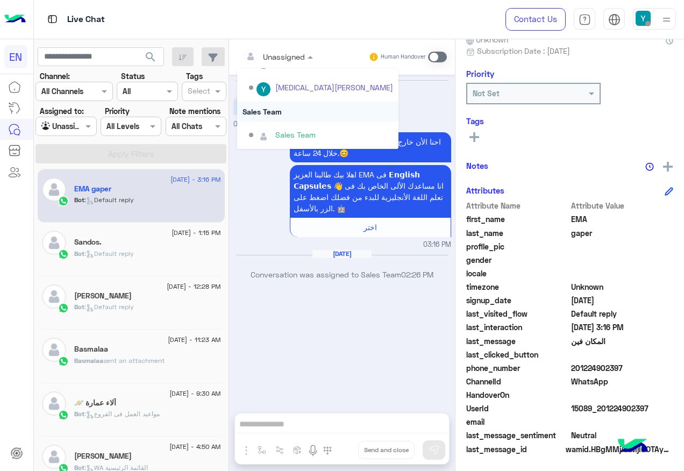
click at [284, 117] on div "Sales Team" at bounding box center [317, 112] width 161 height 20
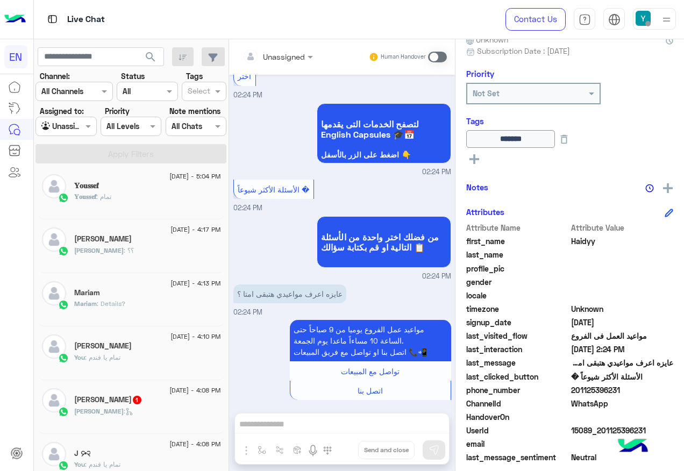
click at [66, 121] on input "text" at bounding box center [53, 126] width 25 height 11
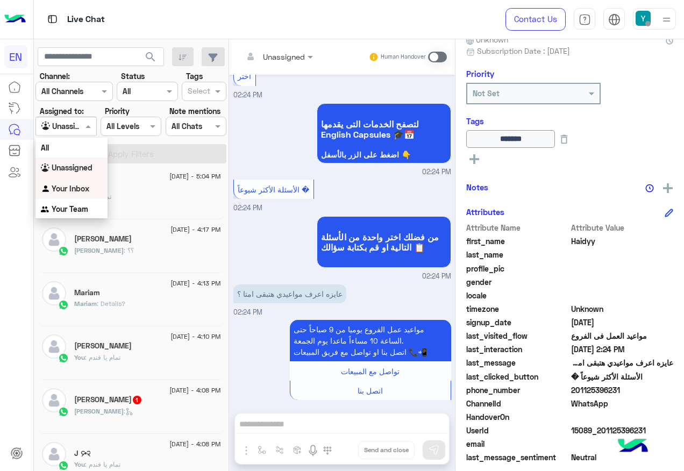
click at [76, 184] on b "Your Inbox" at bounding box center [71, 188] width 38 height 9
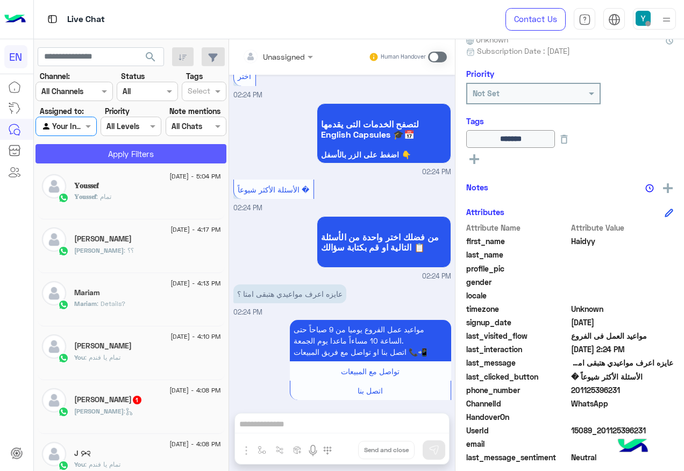
click at [85, 146] on button "Apply Filters" at bounding box center [130, 153] width 191 height 19
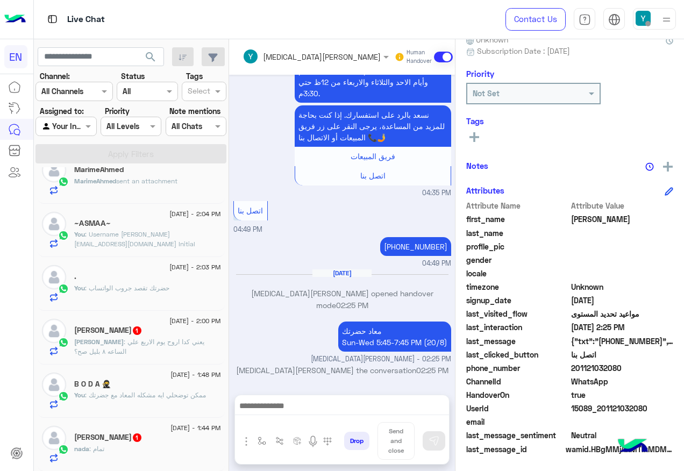
click at [146, 426] on div "[DATE] - 1:44 PM" at bounding box center [147, 429] width 147 height 7
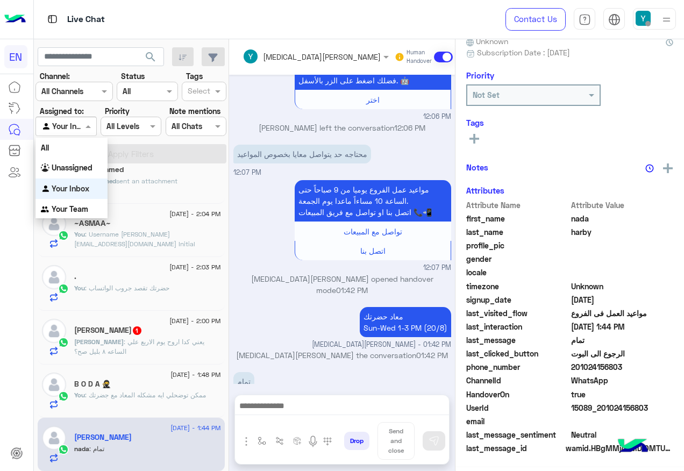
drag, startPoint x: 82, startPoint y: 124, endPoint x: 83, endPoint y: 140, distance: 16.2
click at [81, 126] on div at bounding box center [66, 126] width 60 height 12
click at [77, 210] on b "Your Team" at bounding box center [70, 208] width 37 height 9
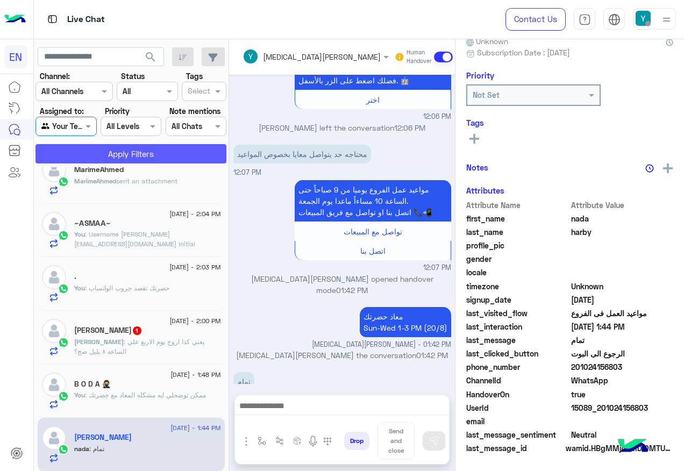
click at [98, 153] on button "Apply Filters" at bounding box center [130, 153] width 191 height 19
